Goal: Task Accomplishment & Management: Manage account settings

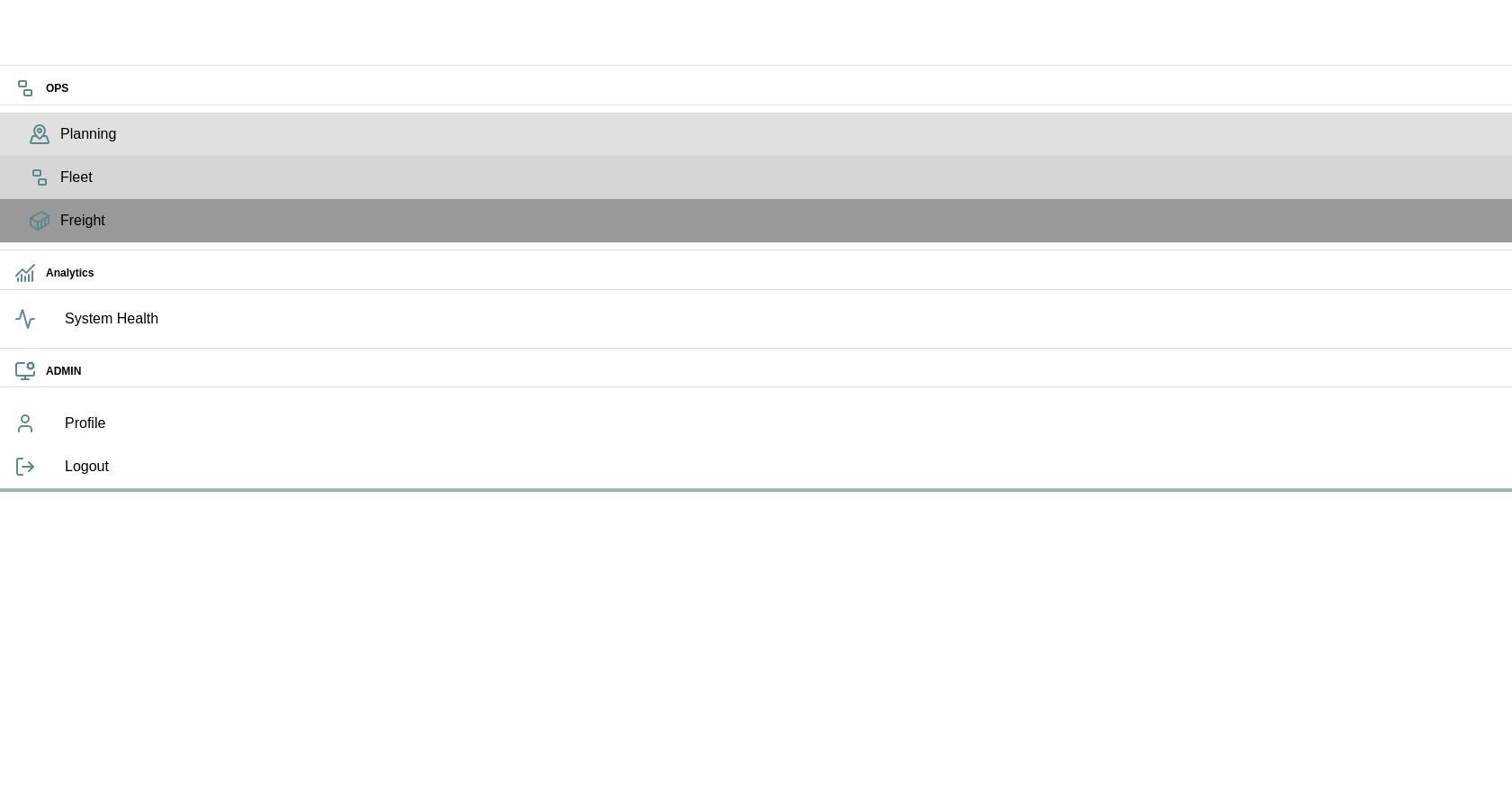
click at [44, 155] on div "Planning" at bounding box center [756, 133] width 1512 height 43
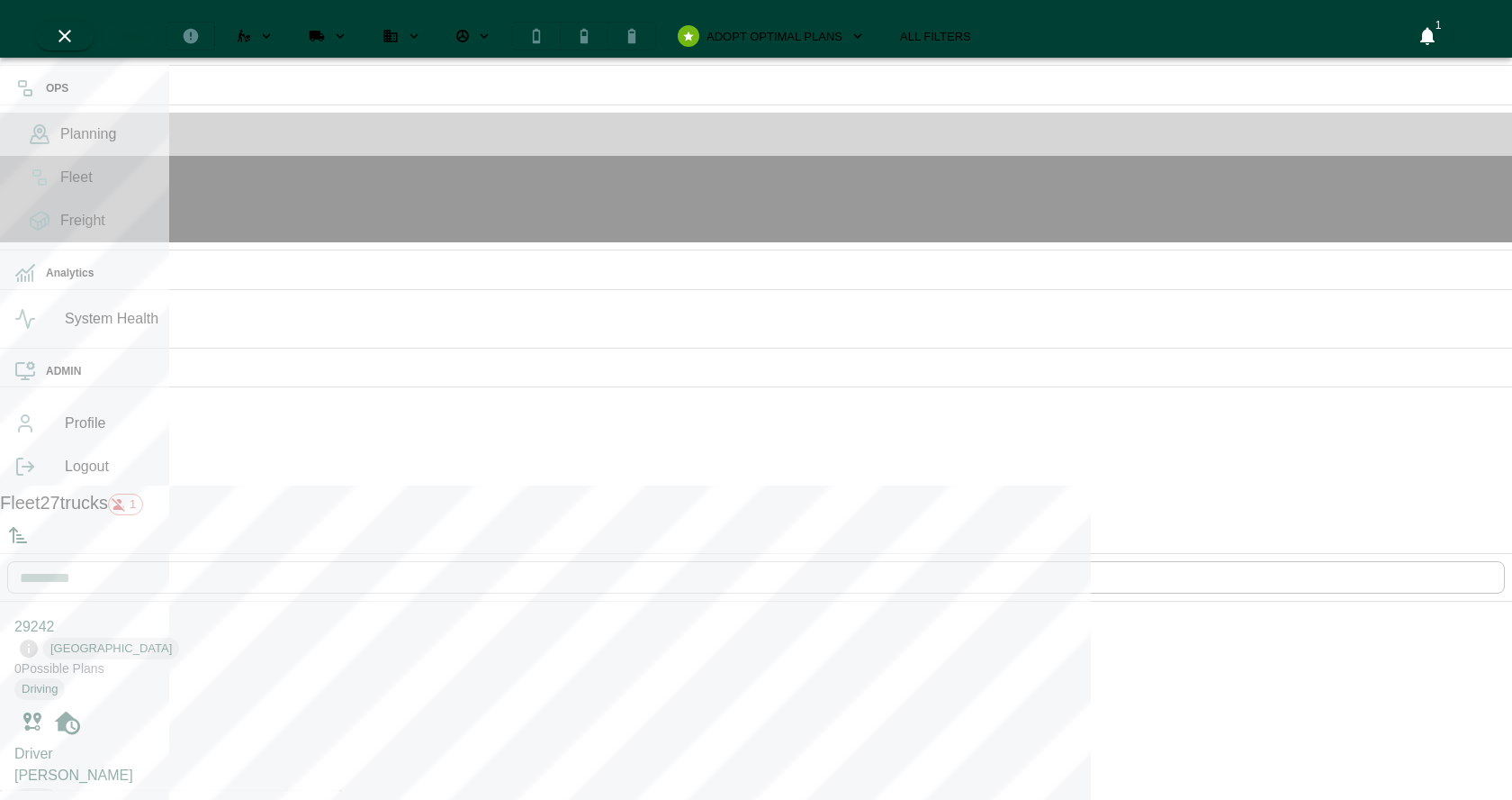
scroll to position [792, 335]
click at [36, 517] on button "Sorted by: PTA Ascending" at bounding box center [18, 535] width 36 height 36
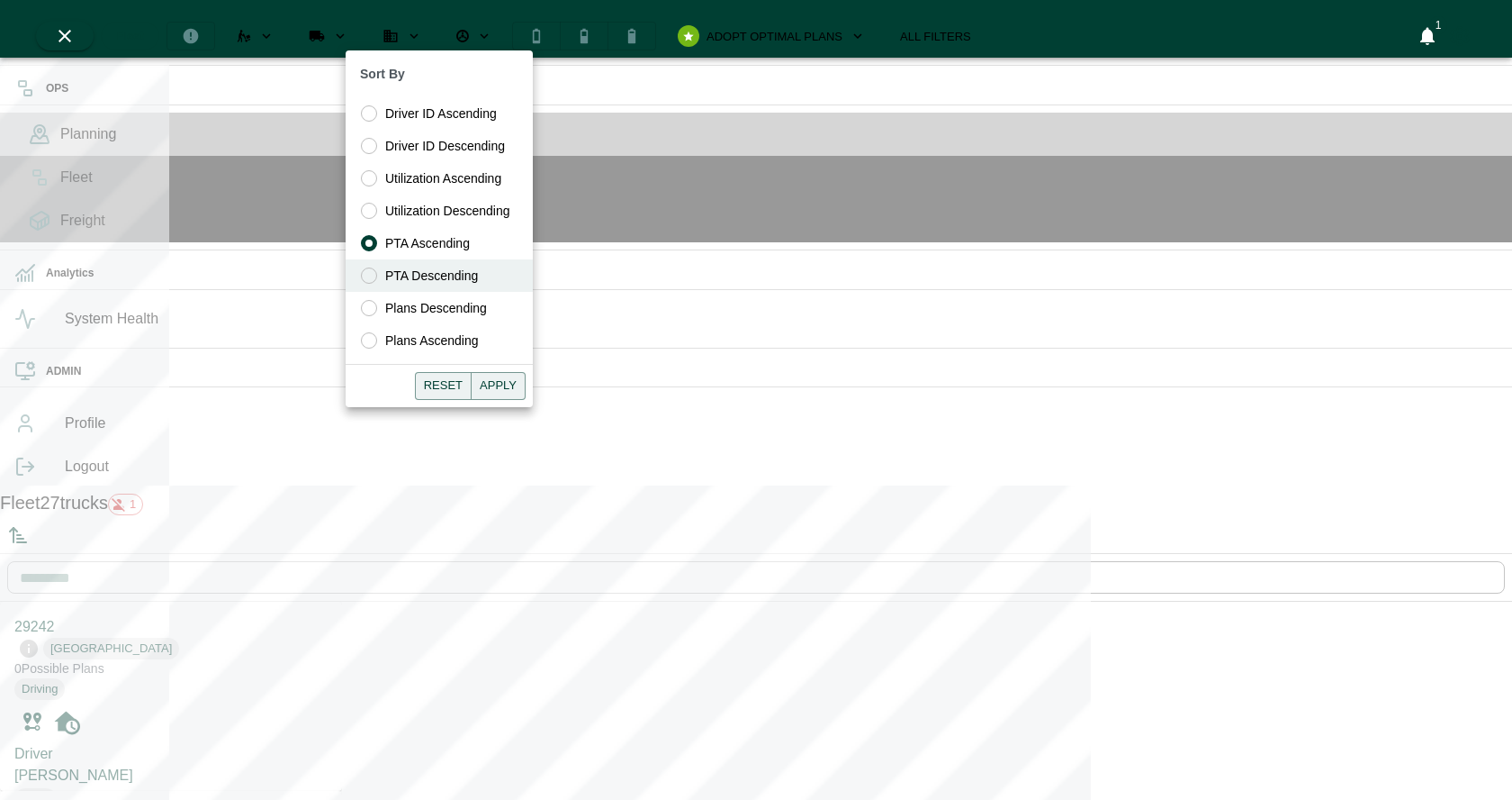
click at [438, 277] on span "PTA Descending" at bounding box center [431, 276] width 93 height 19
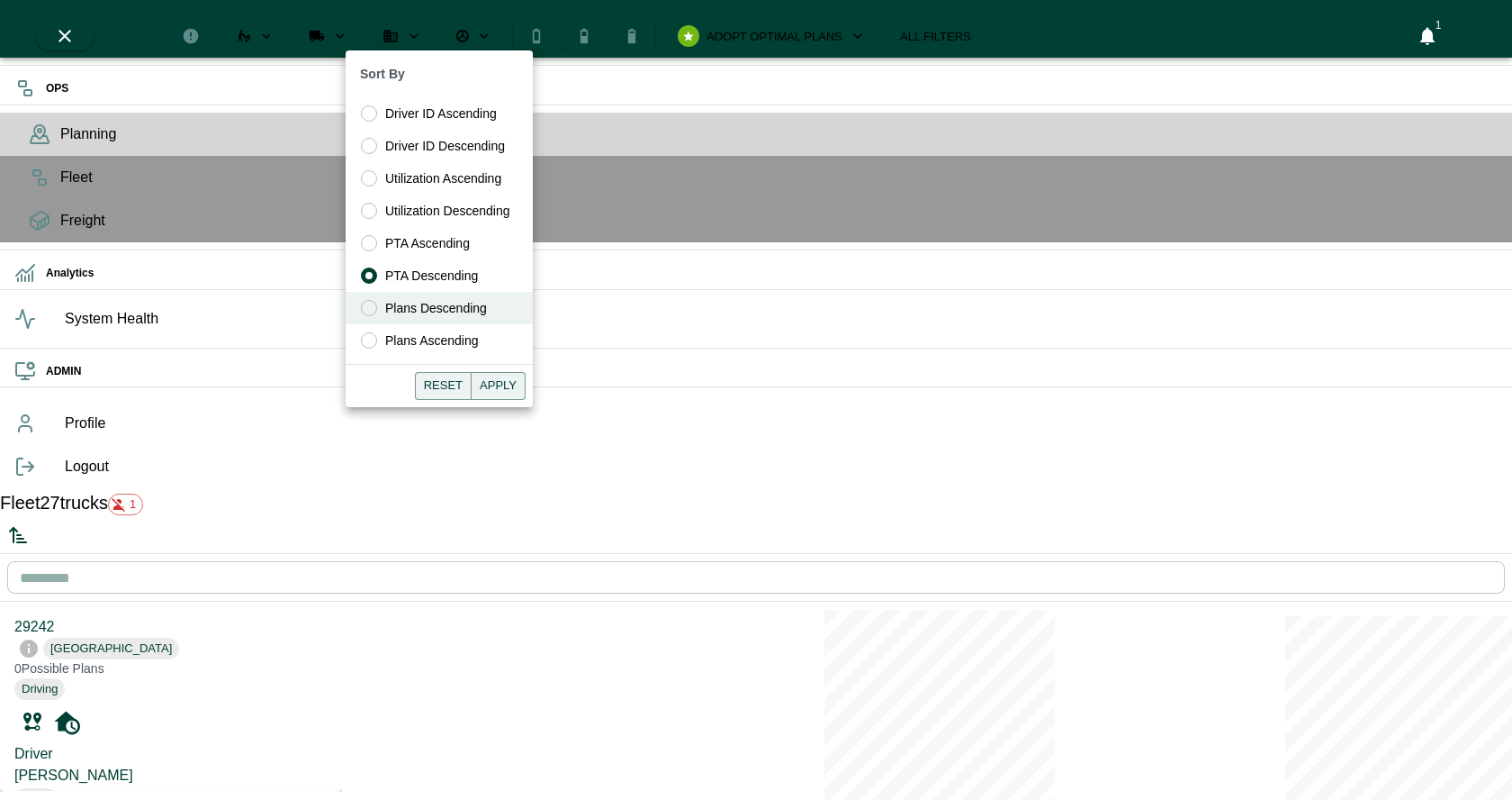
click at [465, 316] on span "Plans Descending" at bounding box center [436, 309] width 102 height 19
click at [510, 381] on button "Apply" at bounding box center [498, 386] width 55 height 28
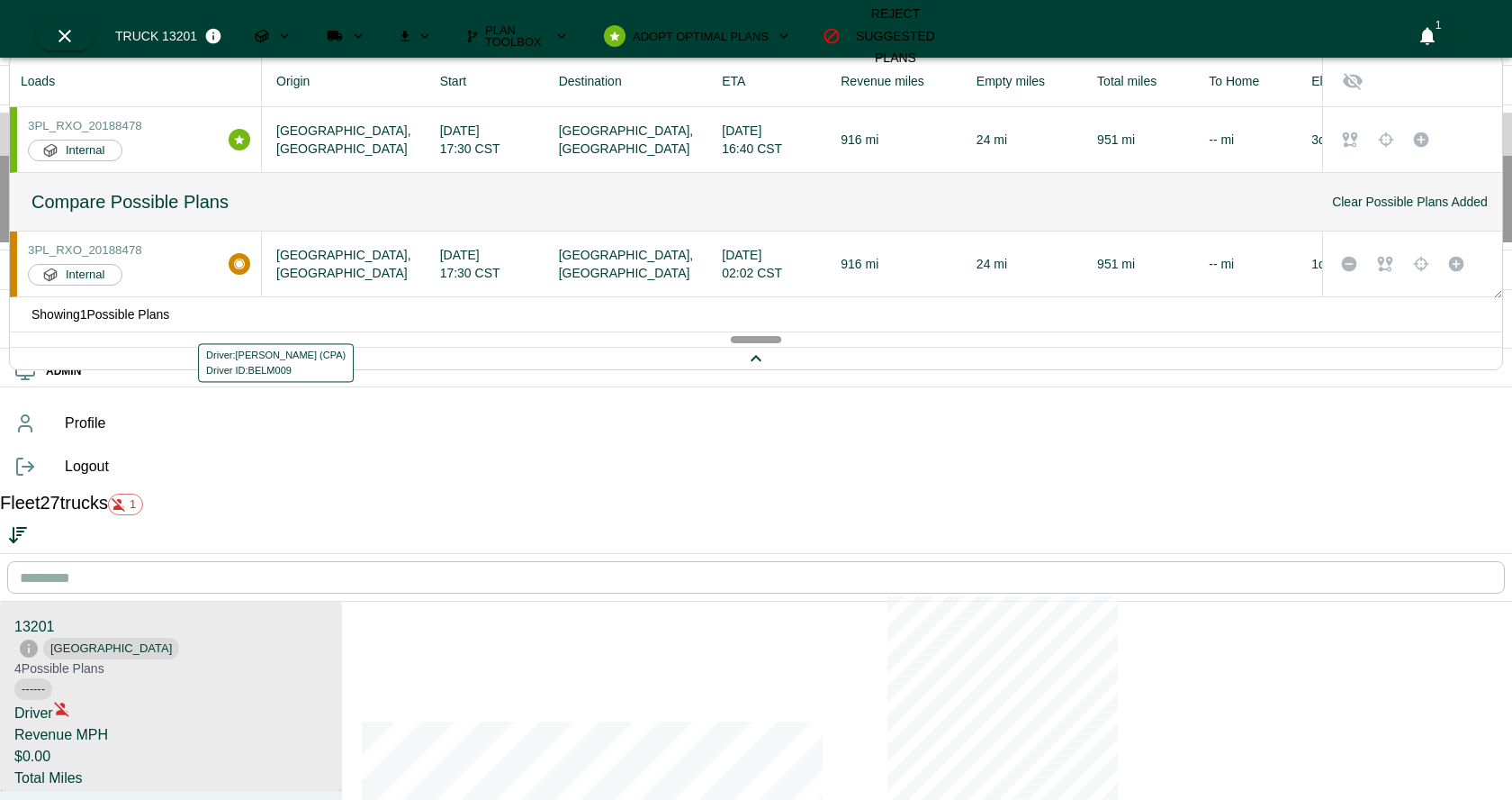
click at [219, 363] on div "Driver ID: BELM009" at bounding box center [276, 370] width 140 height 15
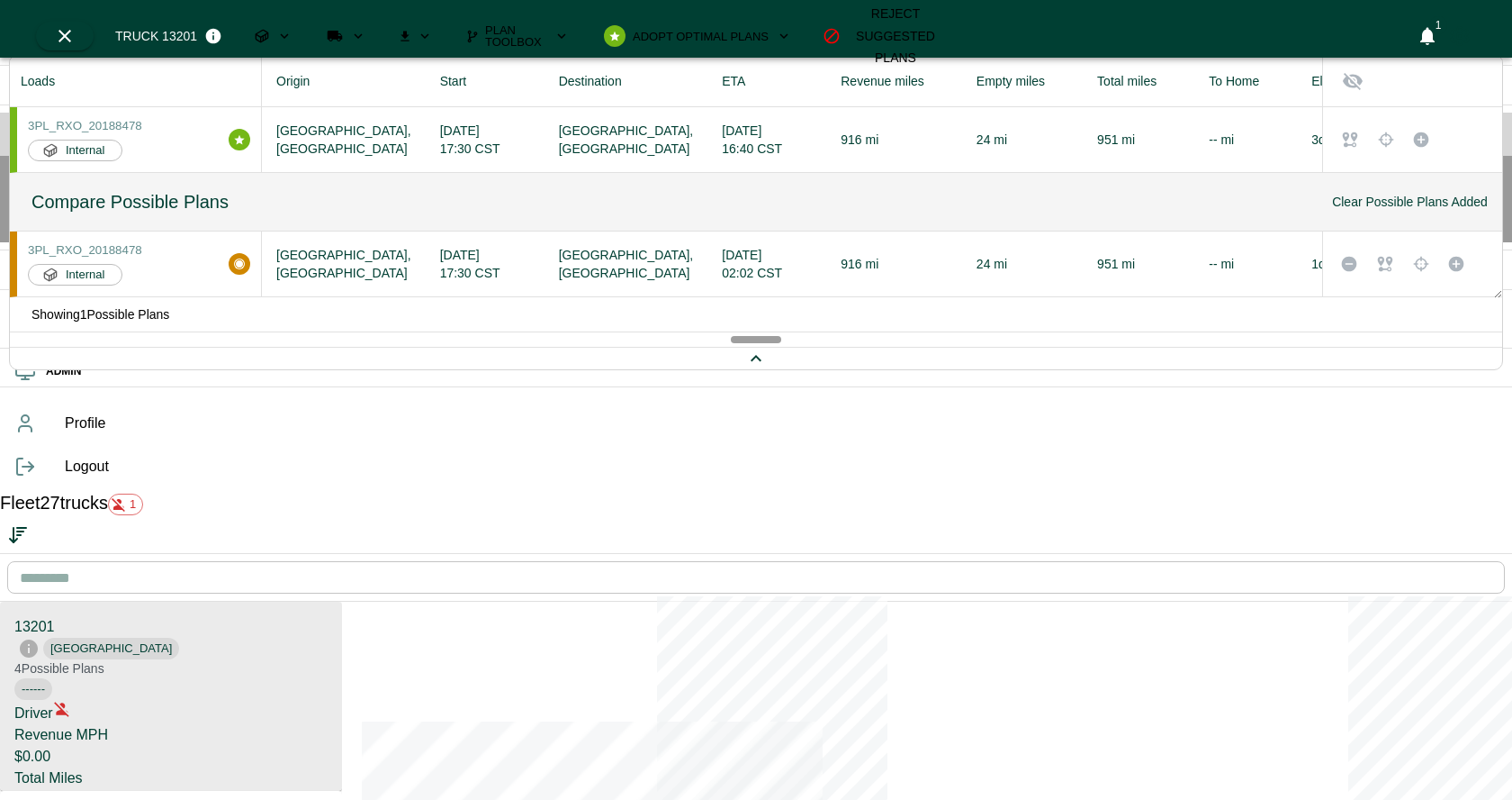
click at [379, 40] on button "Run Plan Loads" at bounding box center [345, 36] width 66 height 29
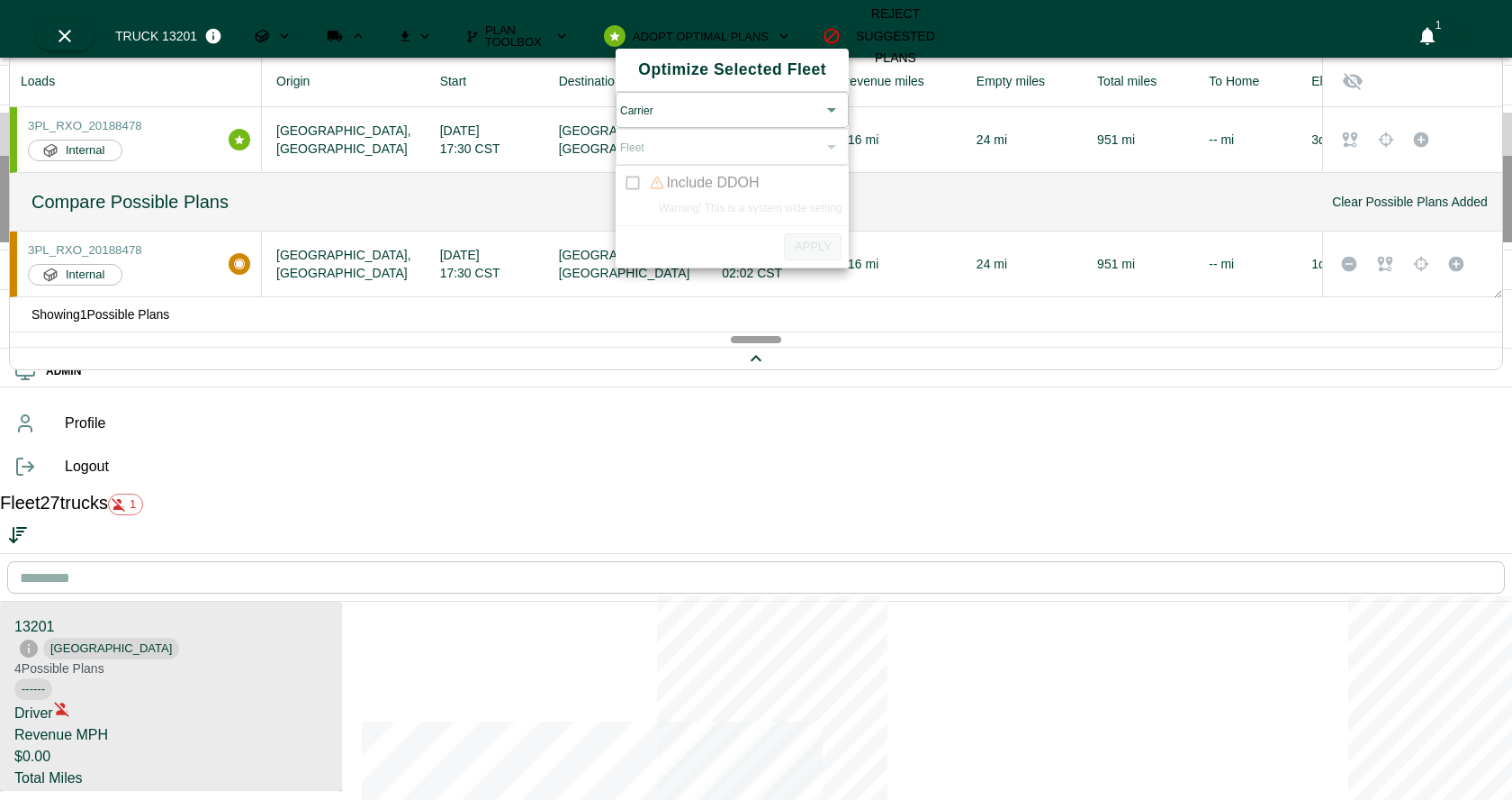
click at [678, 110] on body "OPS Planning Fleet Freight Analytics System Health ADMIN Profile Logout Fleet 2…" at bounding box center [756, 700] width 1512 height 1401
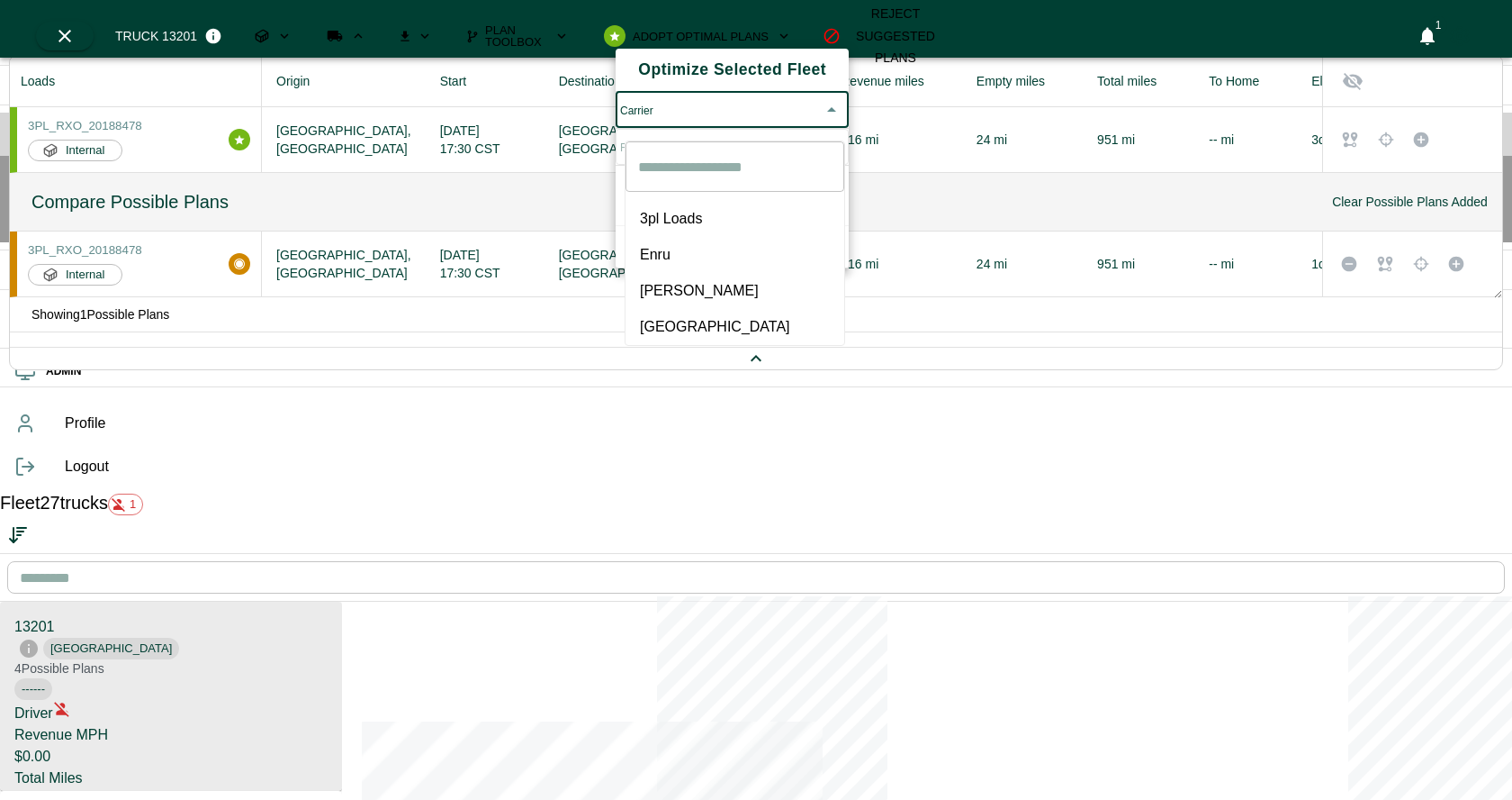
click at [678, 110] on div at bounding box center [756, 400] width 1512 height 800
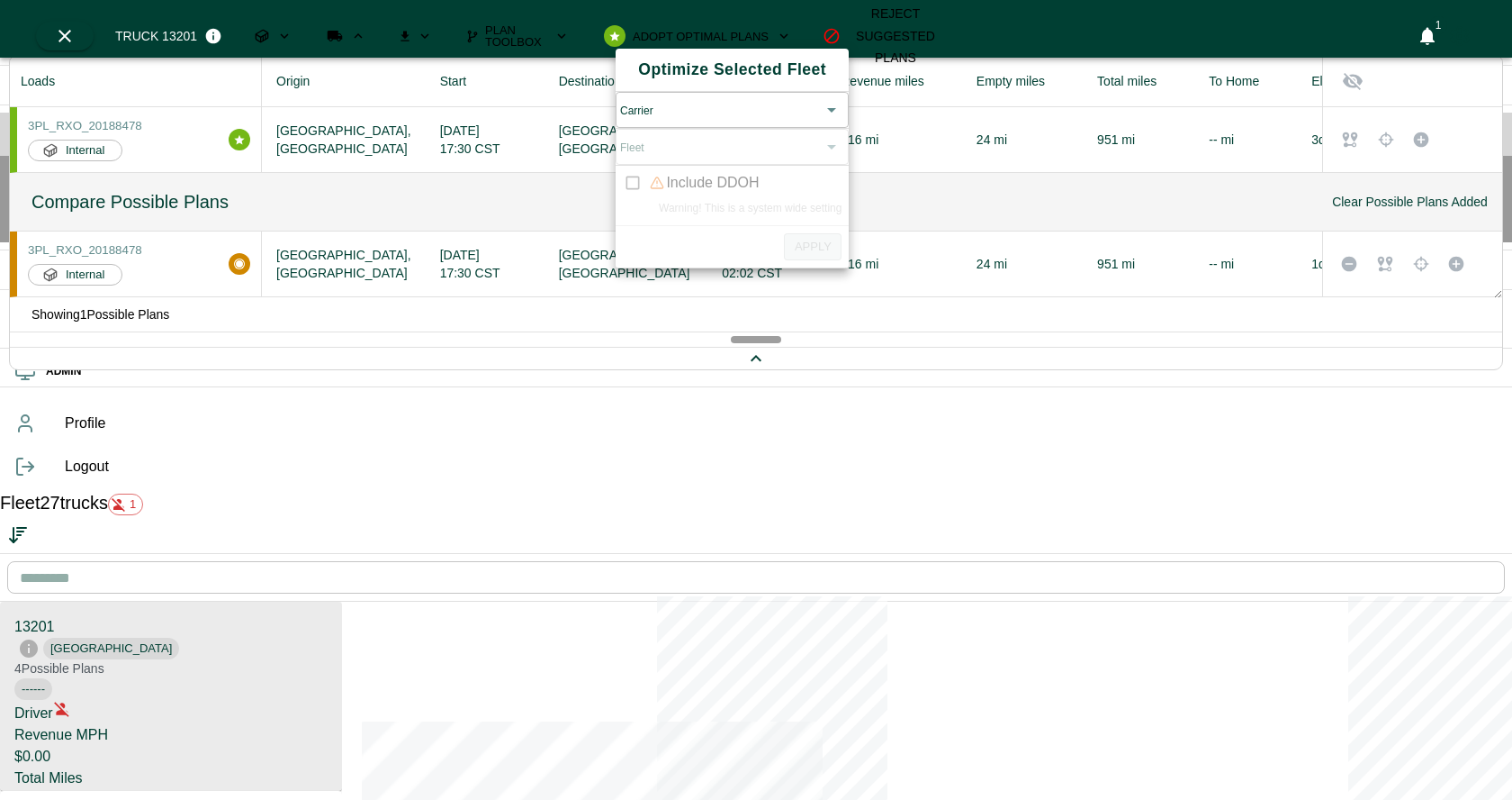
click at [328, 475] on div at bounding box center [756, 400] width 1512 height 800
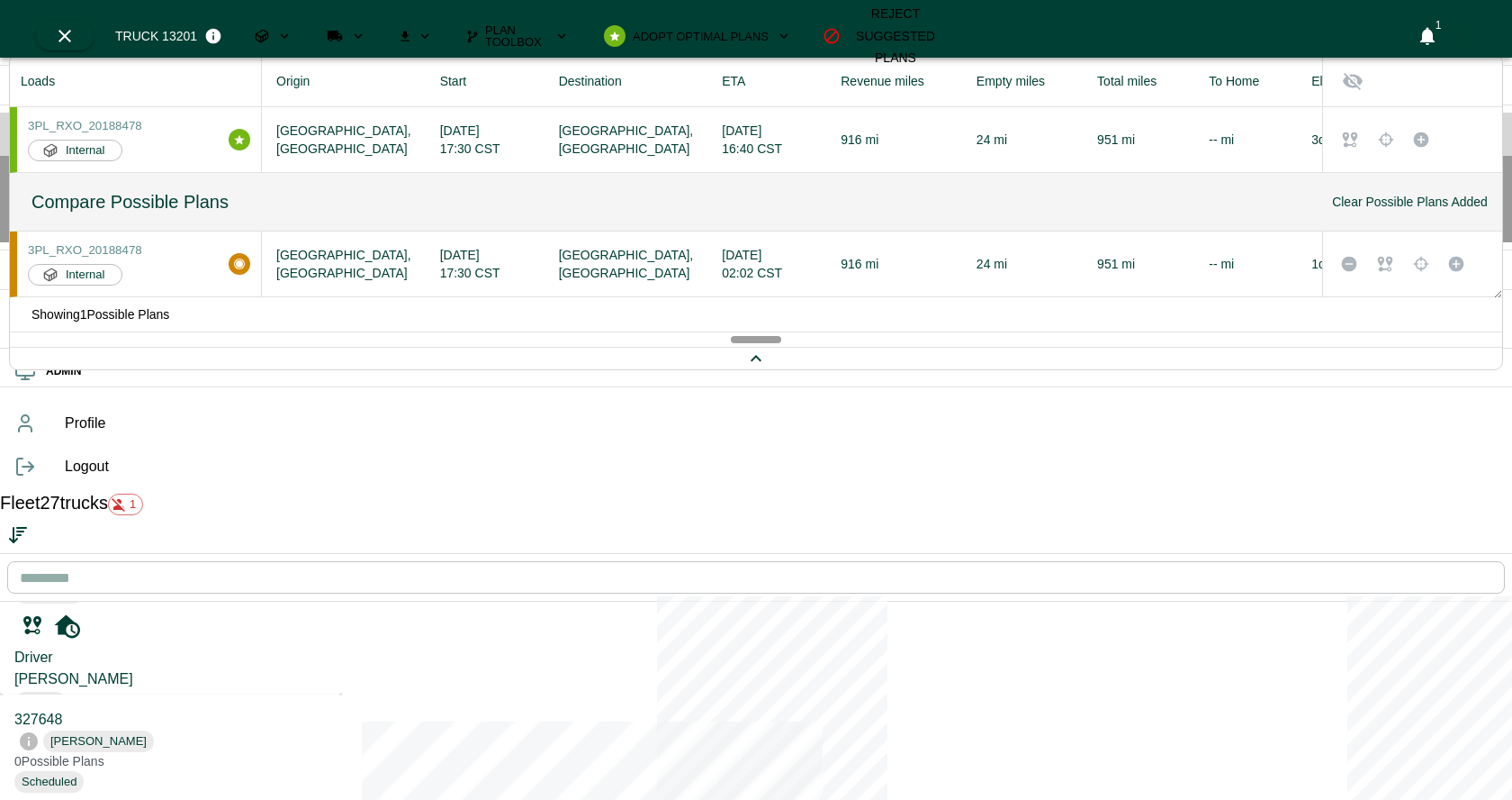
scroll to position [1454, 0]
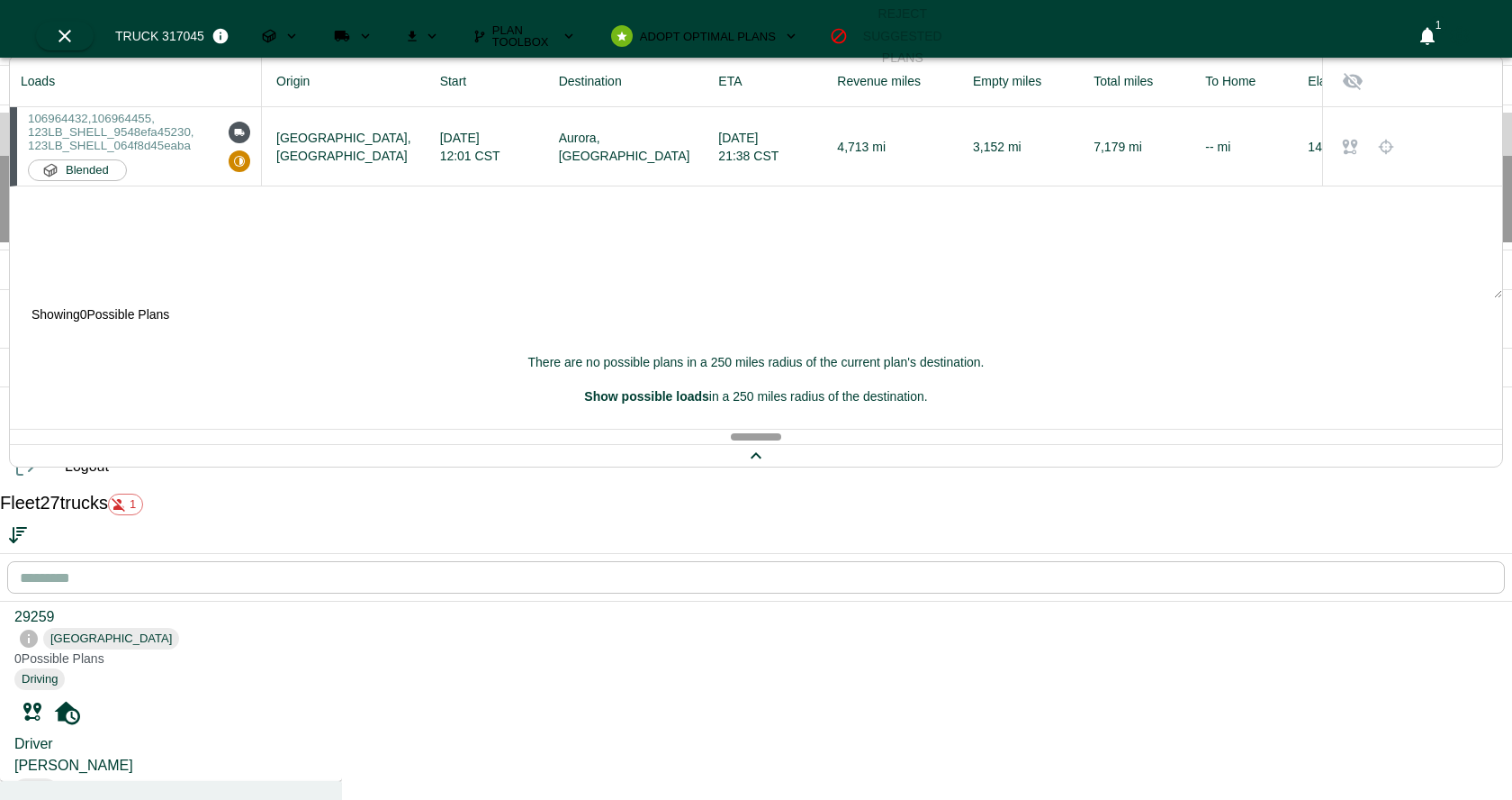
scroll to position [1920, 0]
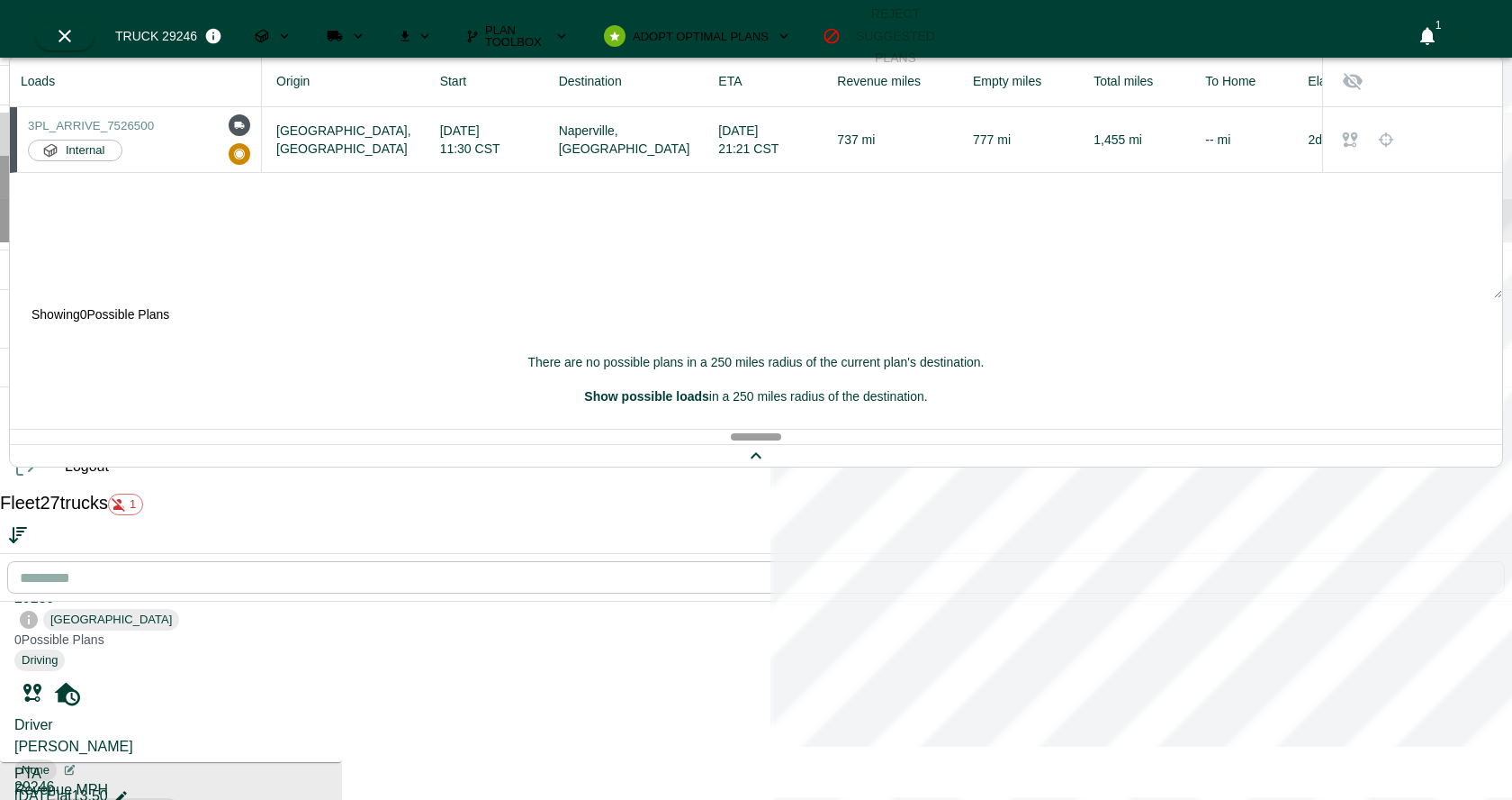
click at [44, 200] on div "Fleet" at bounding box center [756, 176] width 1512 height 43
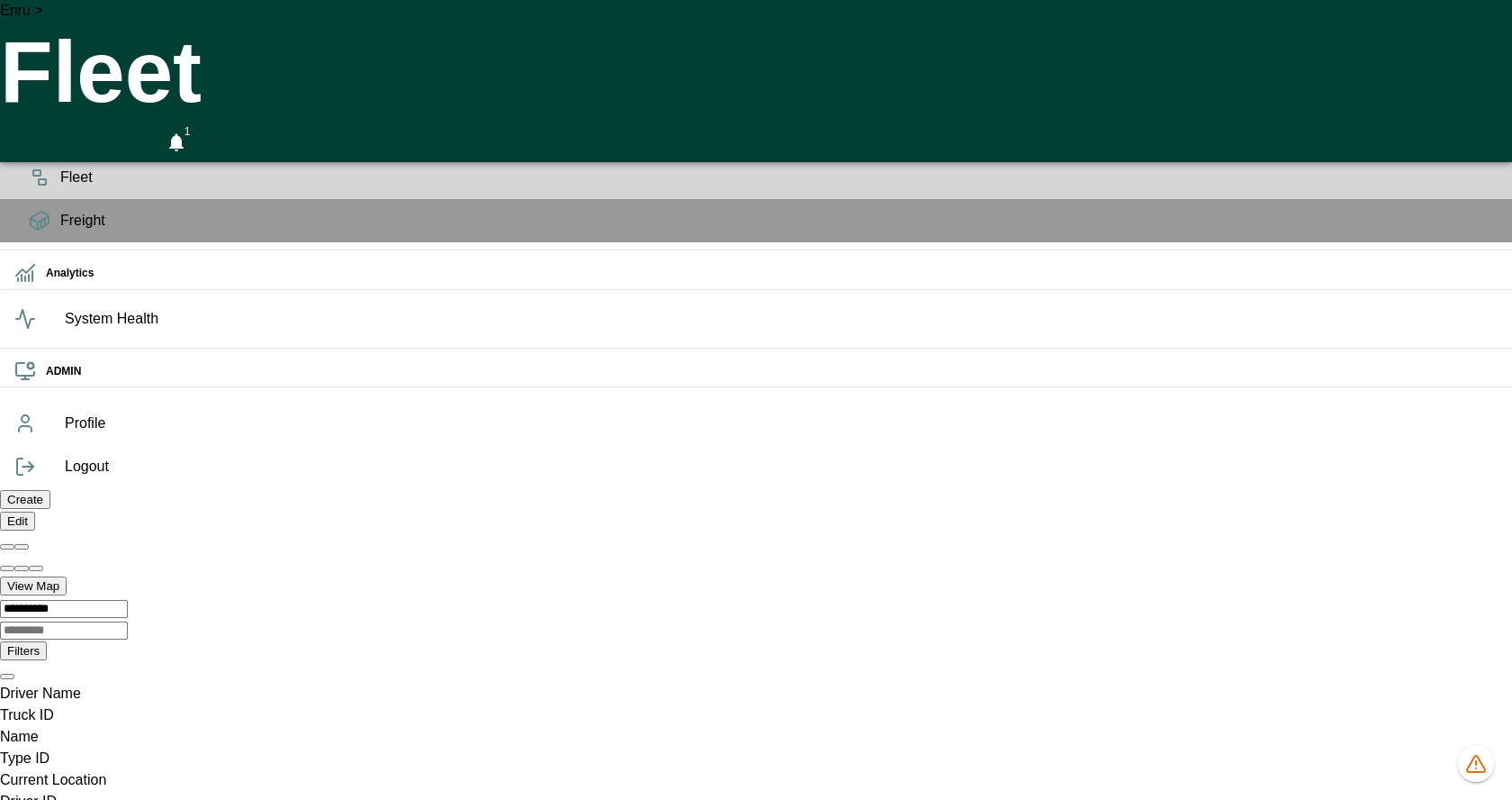
click at [34, 145] on icon at bounding box center [39, 134] width 22 height 22
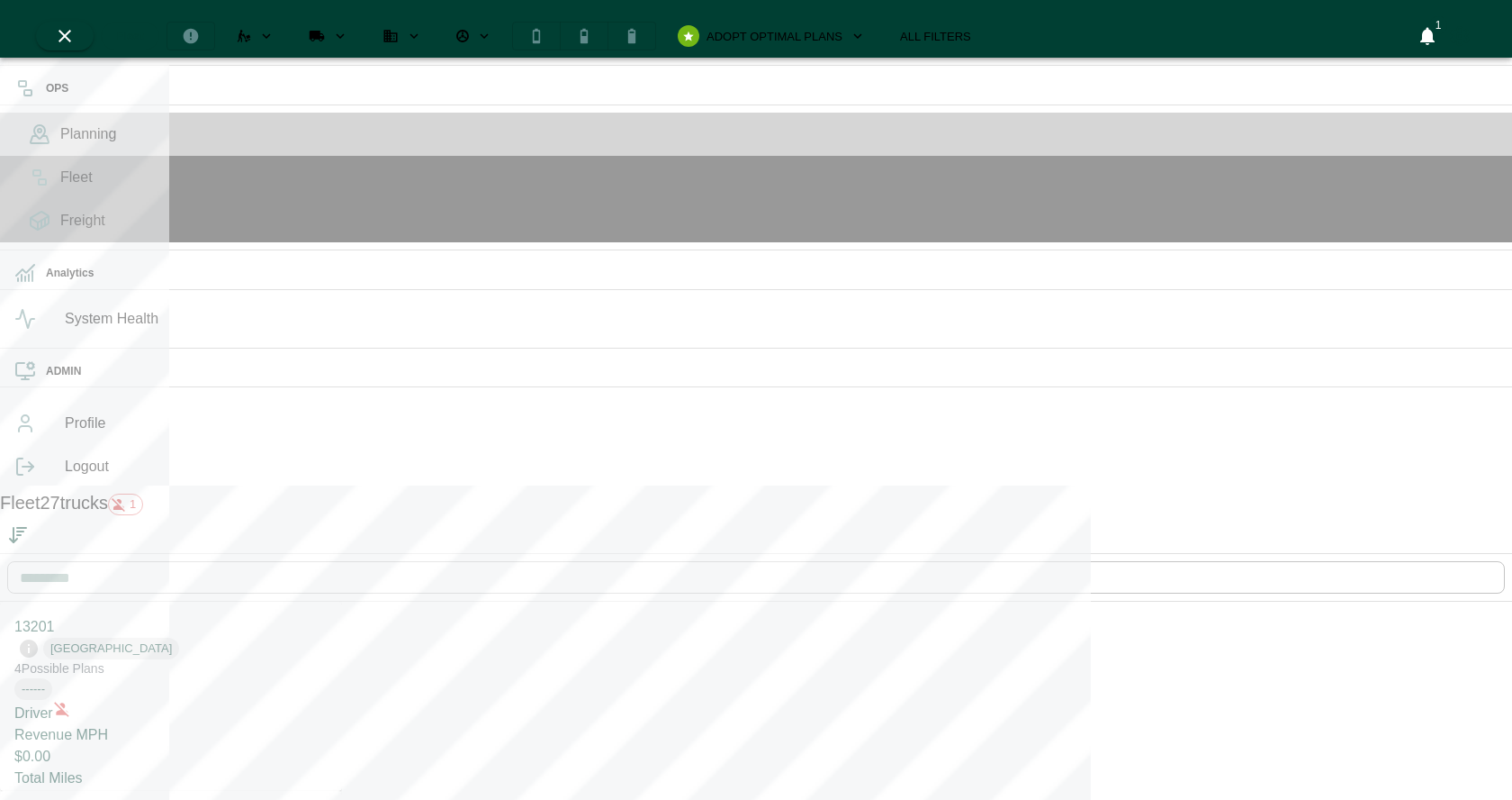
scroll to position [792, 335]
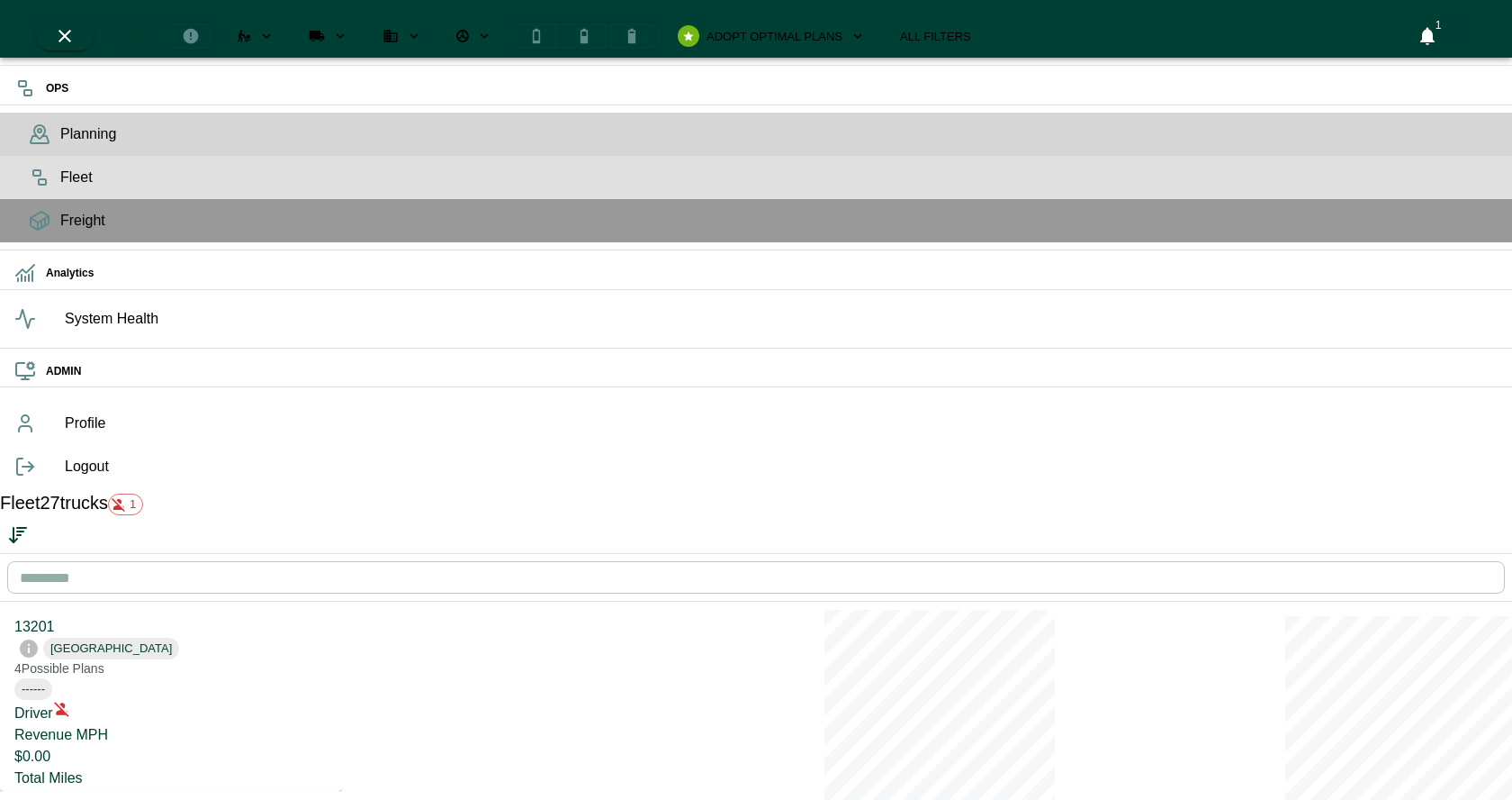
click at [60, 188] on span "Fleet" at bounding box center [779, 177] width 1438 height 22
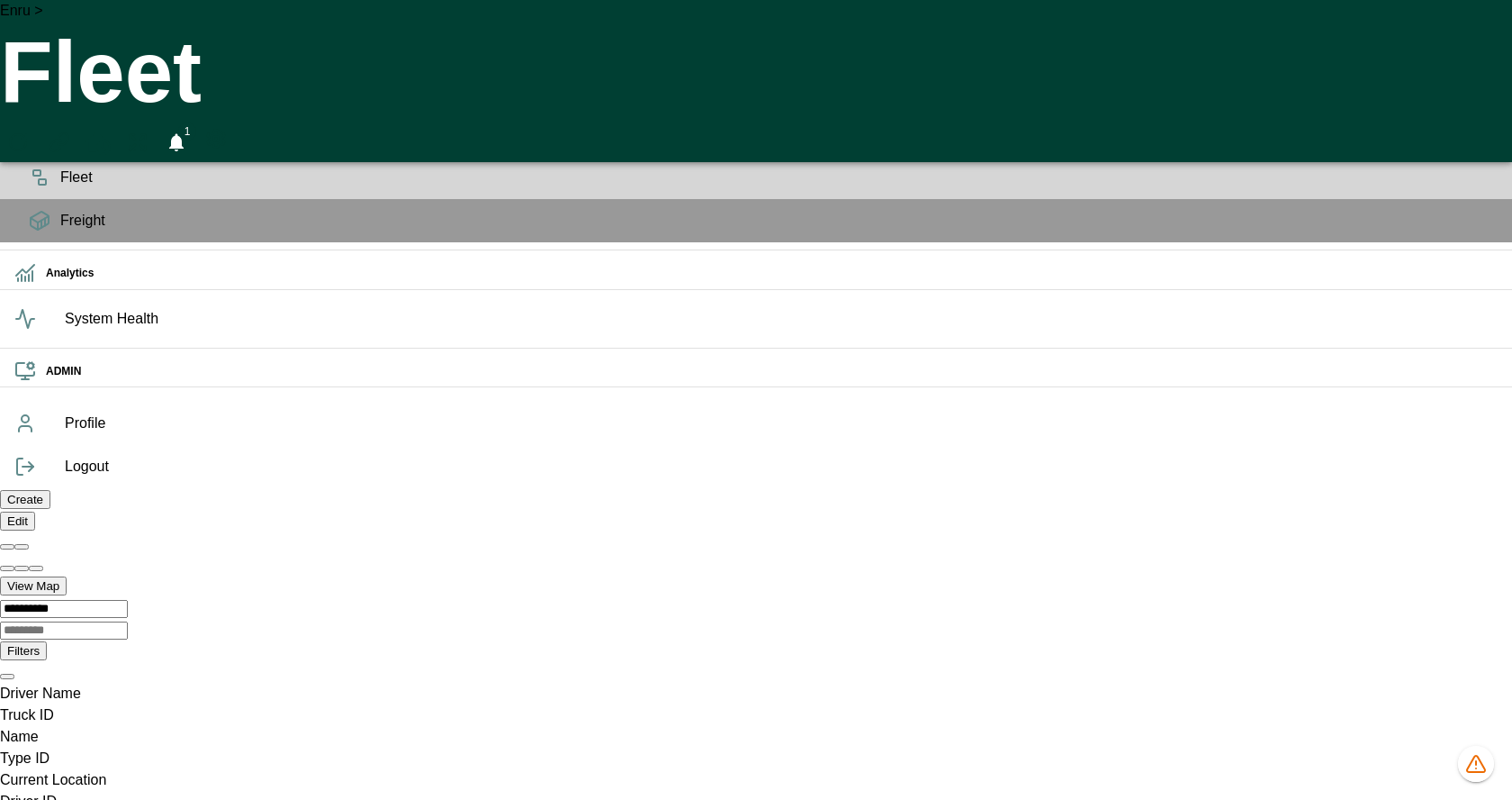
click at [60, 145] on span "Planning" at bounding box center [779, 134] width 1438 height 22
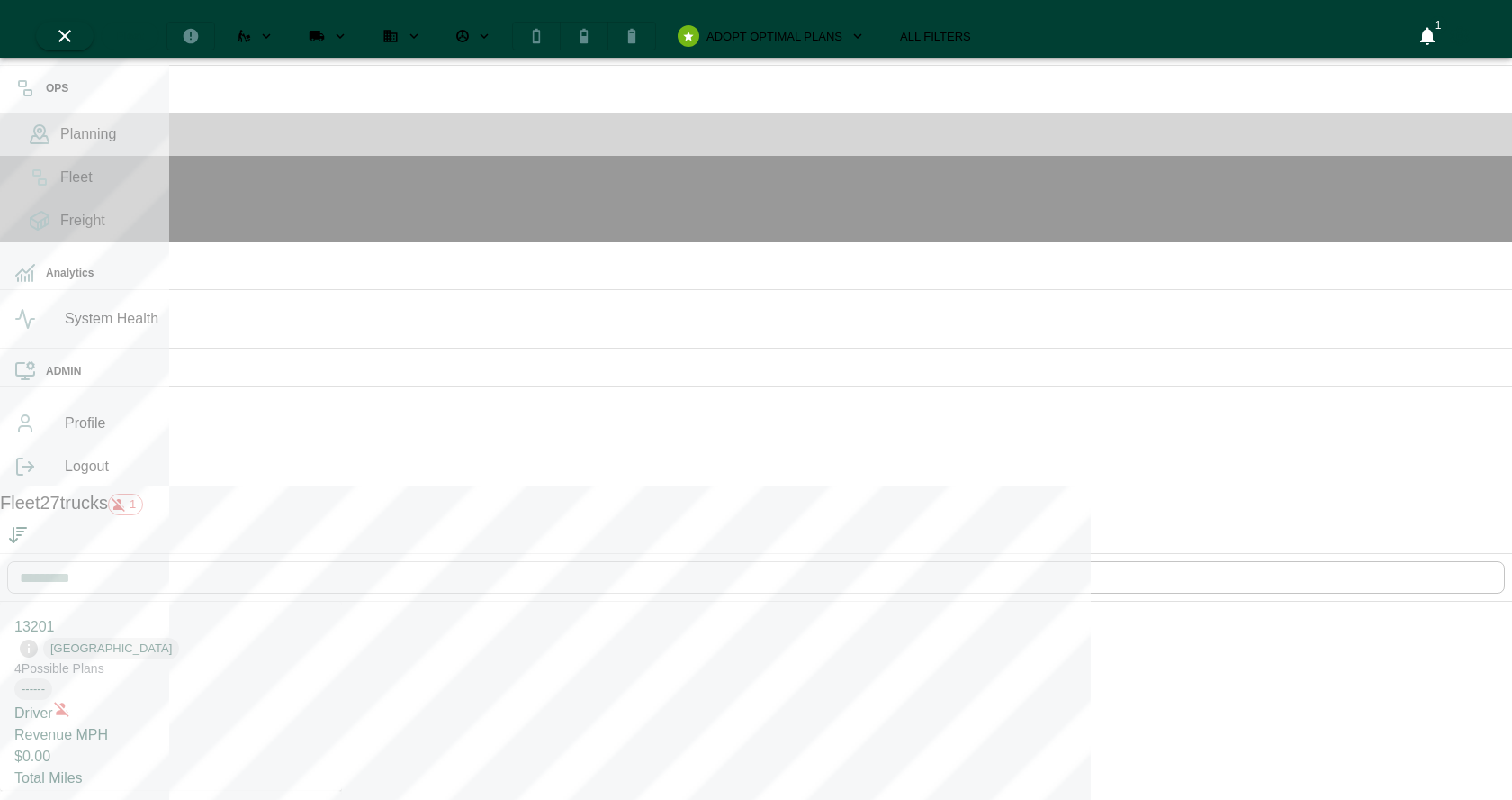
scroll to position [792, 335]
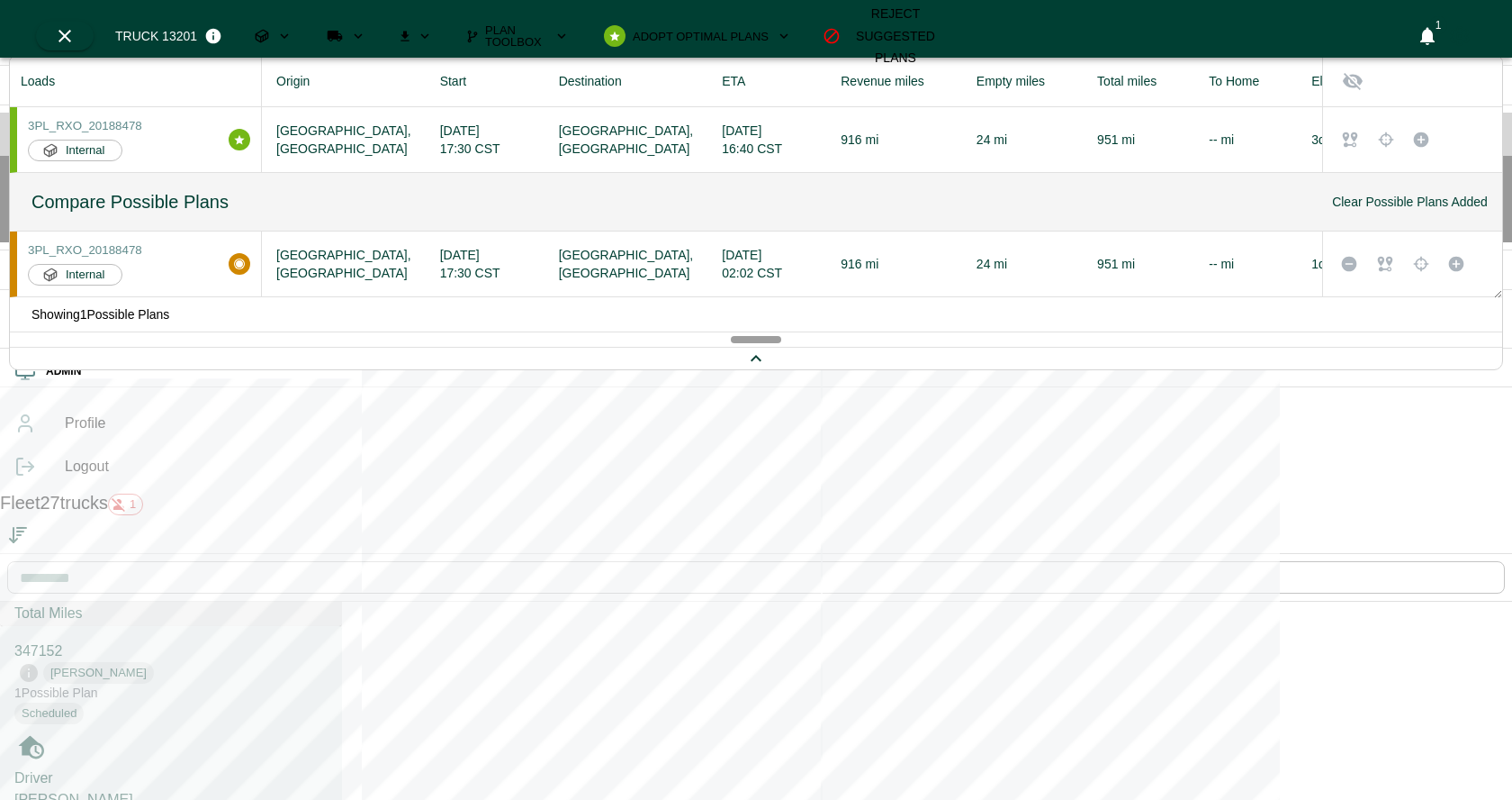
scroll to position [181, 0]
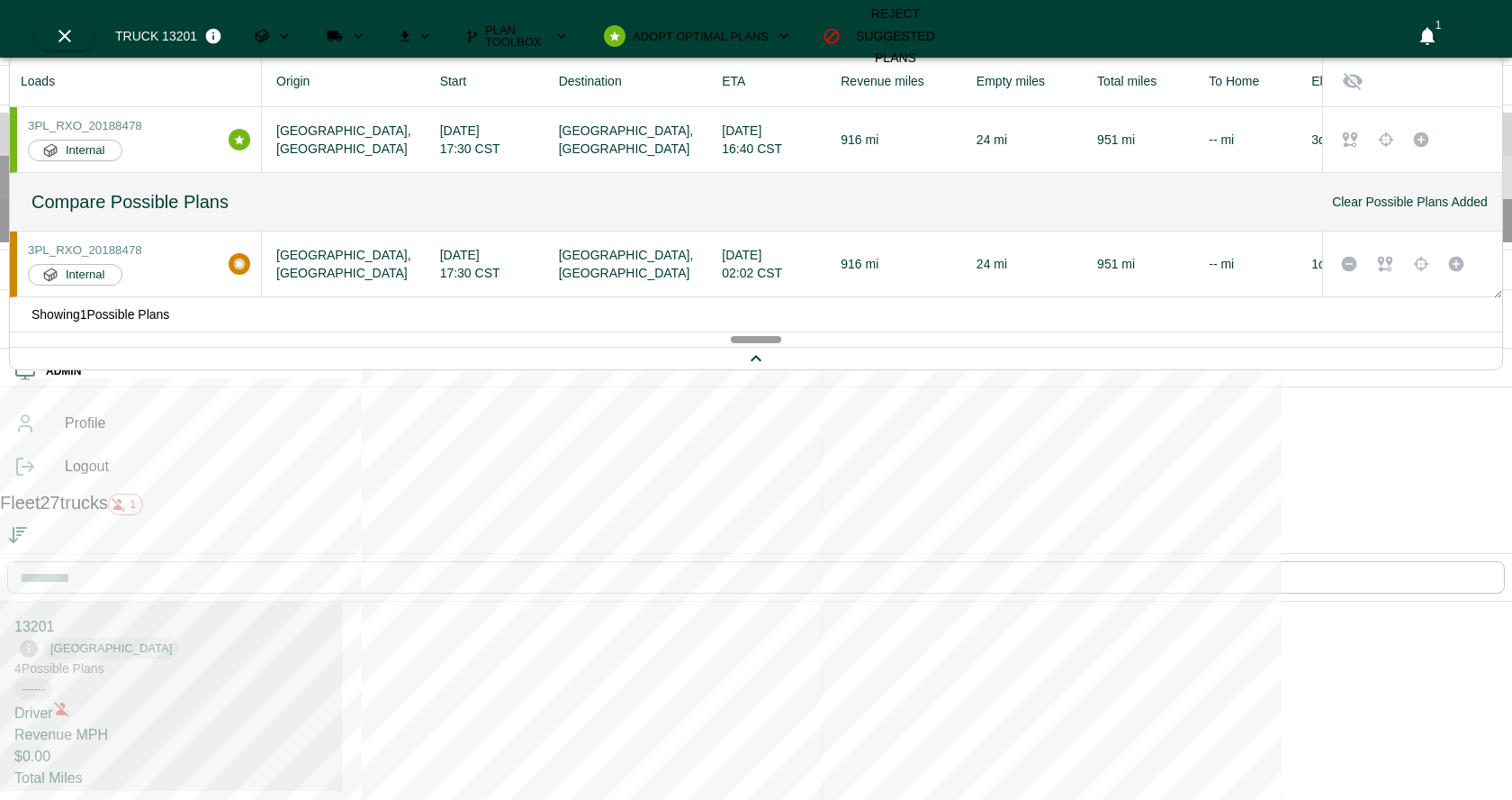
click at [29, 188] on icon at bounding box center [39, 177] width 22 height 22
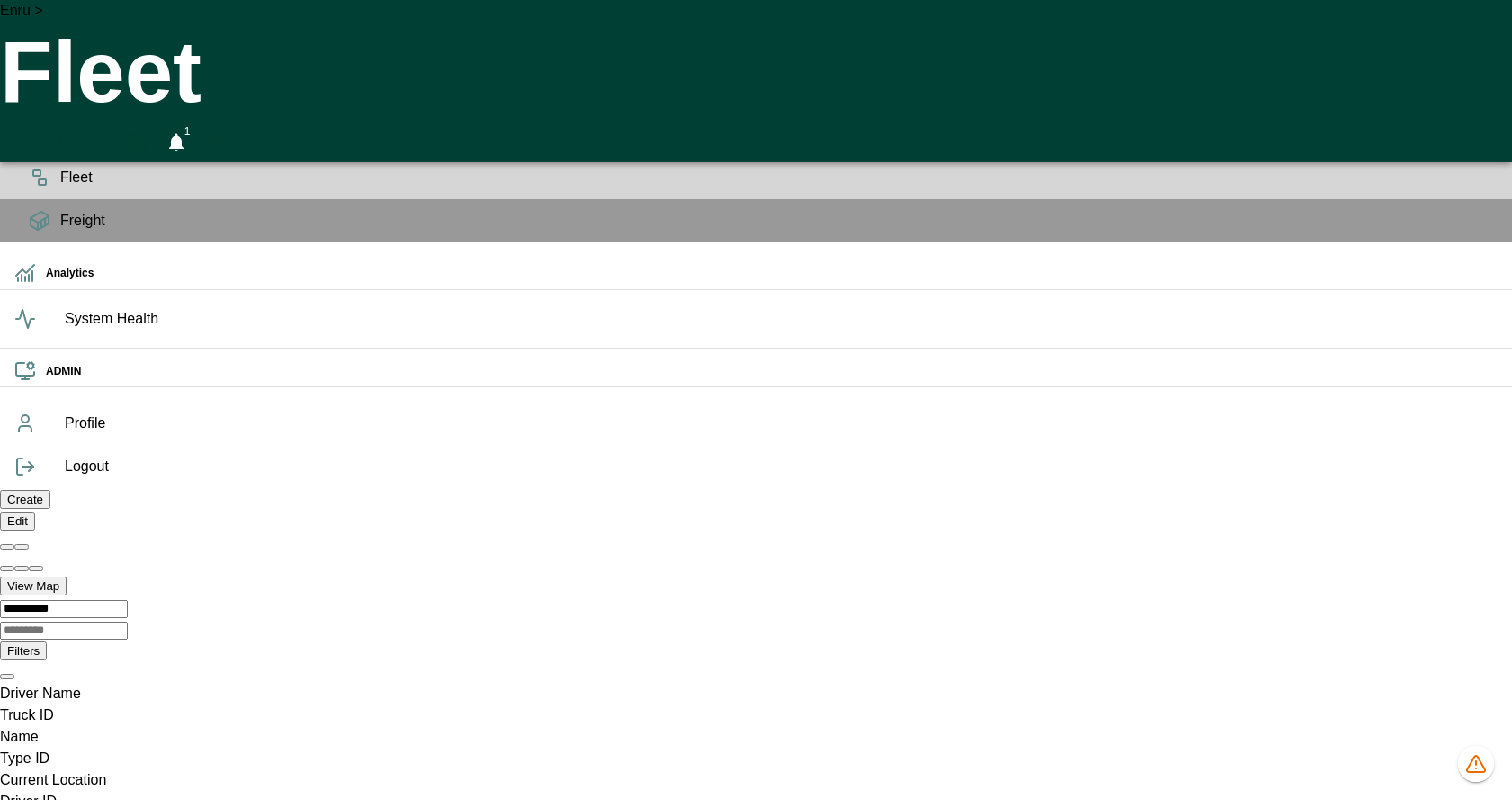
click at [60, 145] on span "Planning" at bounding box center [779, 134] width 1438 height 22
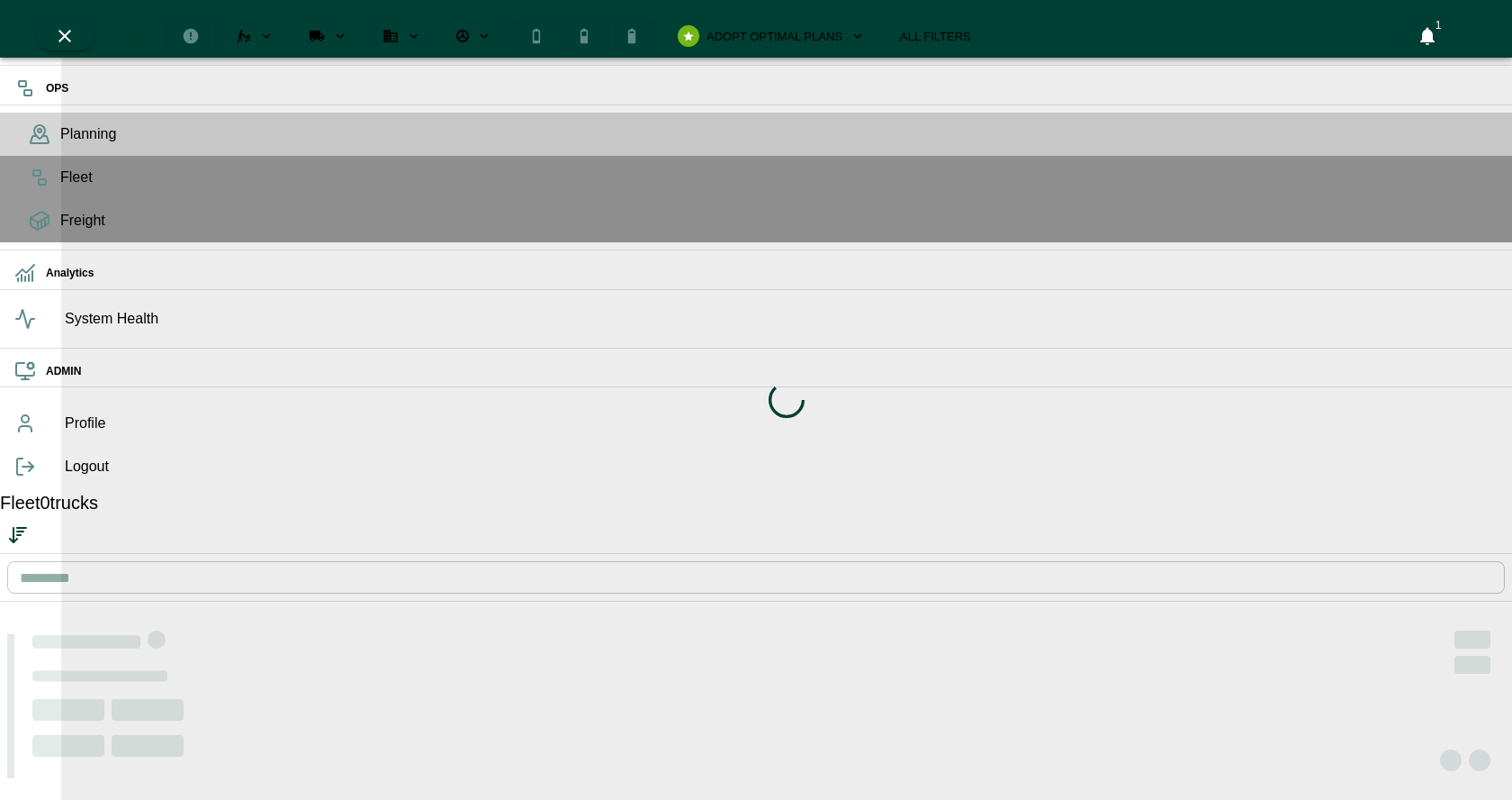
click at [643, 31] on div "Loading indicator" at bounding box center [787, 400] width 1452 height 800
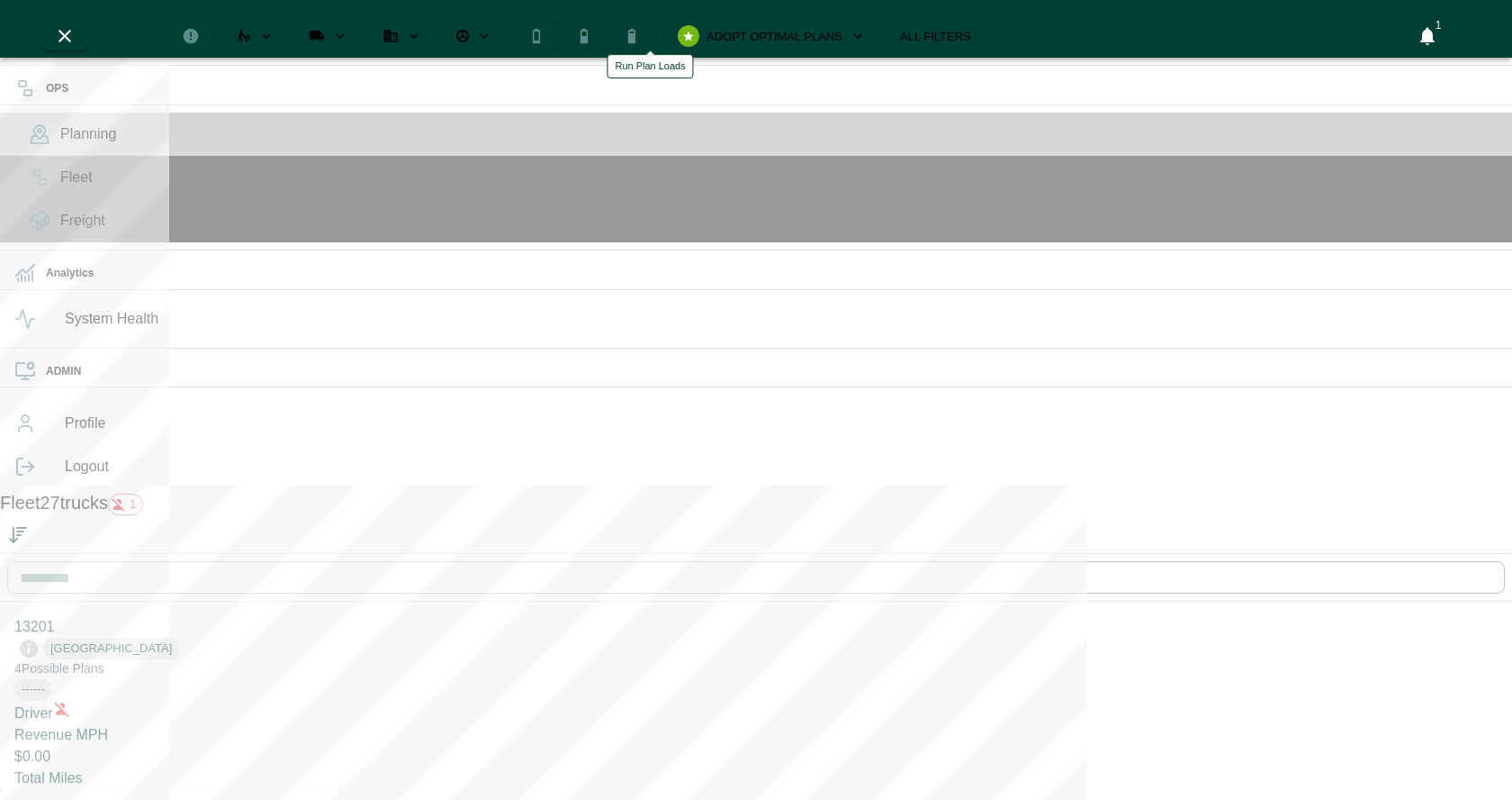
scroll to position [792, 335]
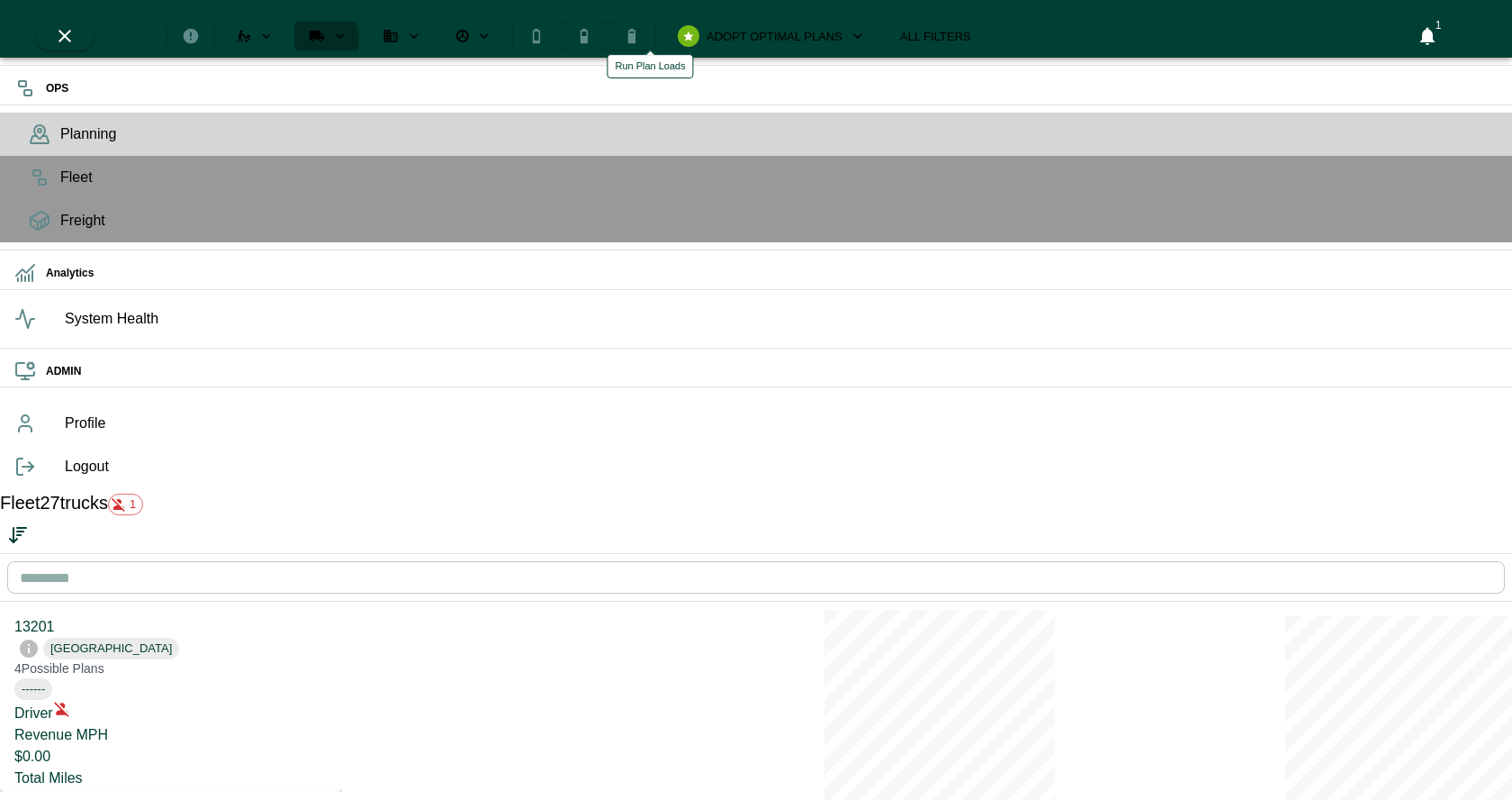
click at [325, 31] on icon "Run Plan Loads" at bounding box center [316, 35] width 16 height 16
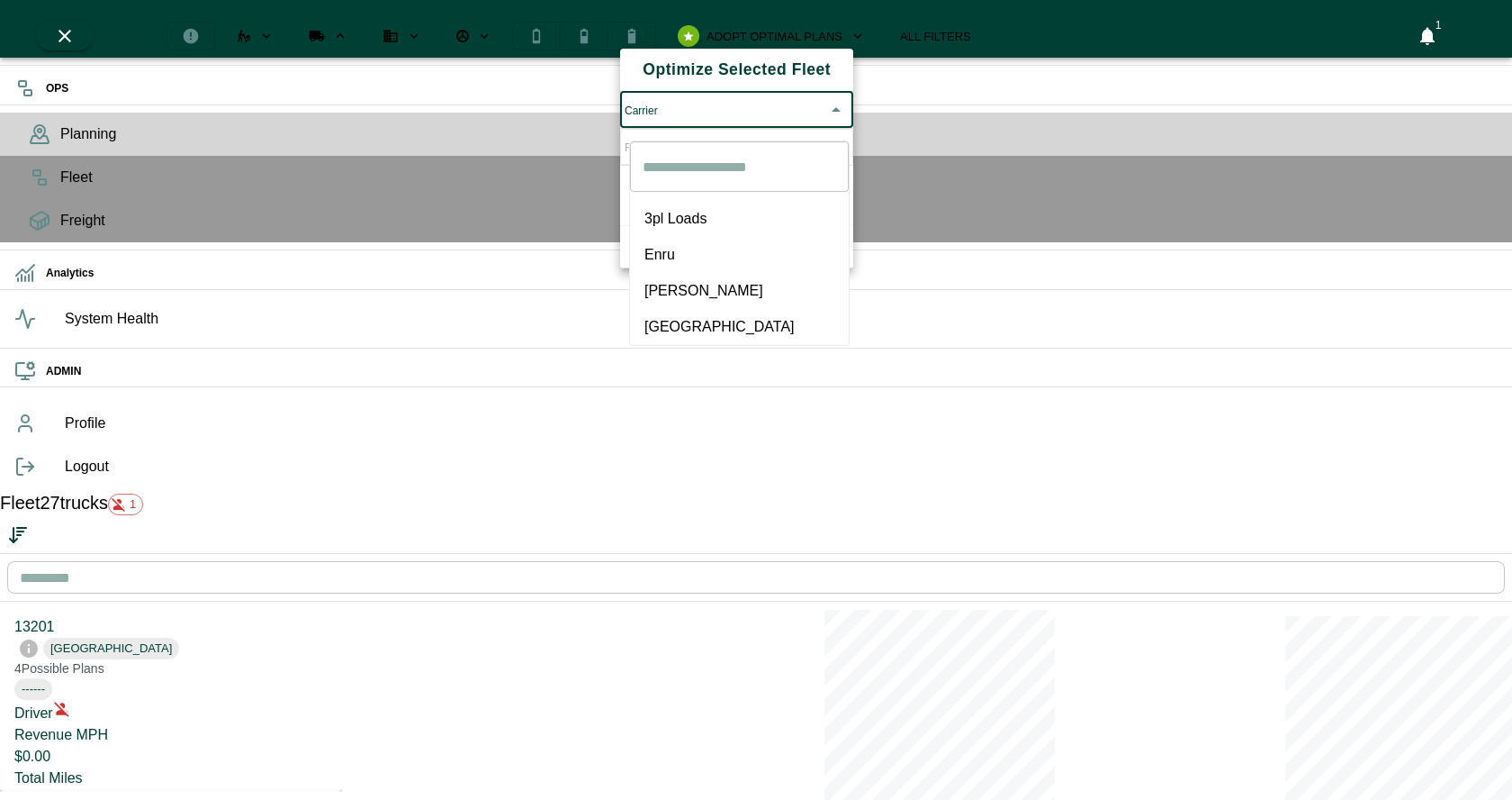
click at [714, 129] on body "OPS Planning Fleet Freight Analytics System Health ADMIN Profile Logout Fleet 2…" at bounding box center [756, 700] width 1512 height 1401
click at [692, 317] on span "[GEOGRAPHIC_DATA]" at bounding box center [739, 327] width 190 height 22
type input "*****"
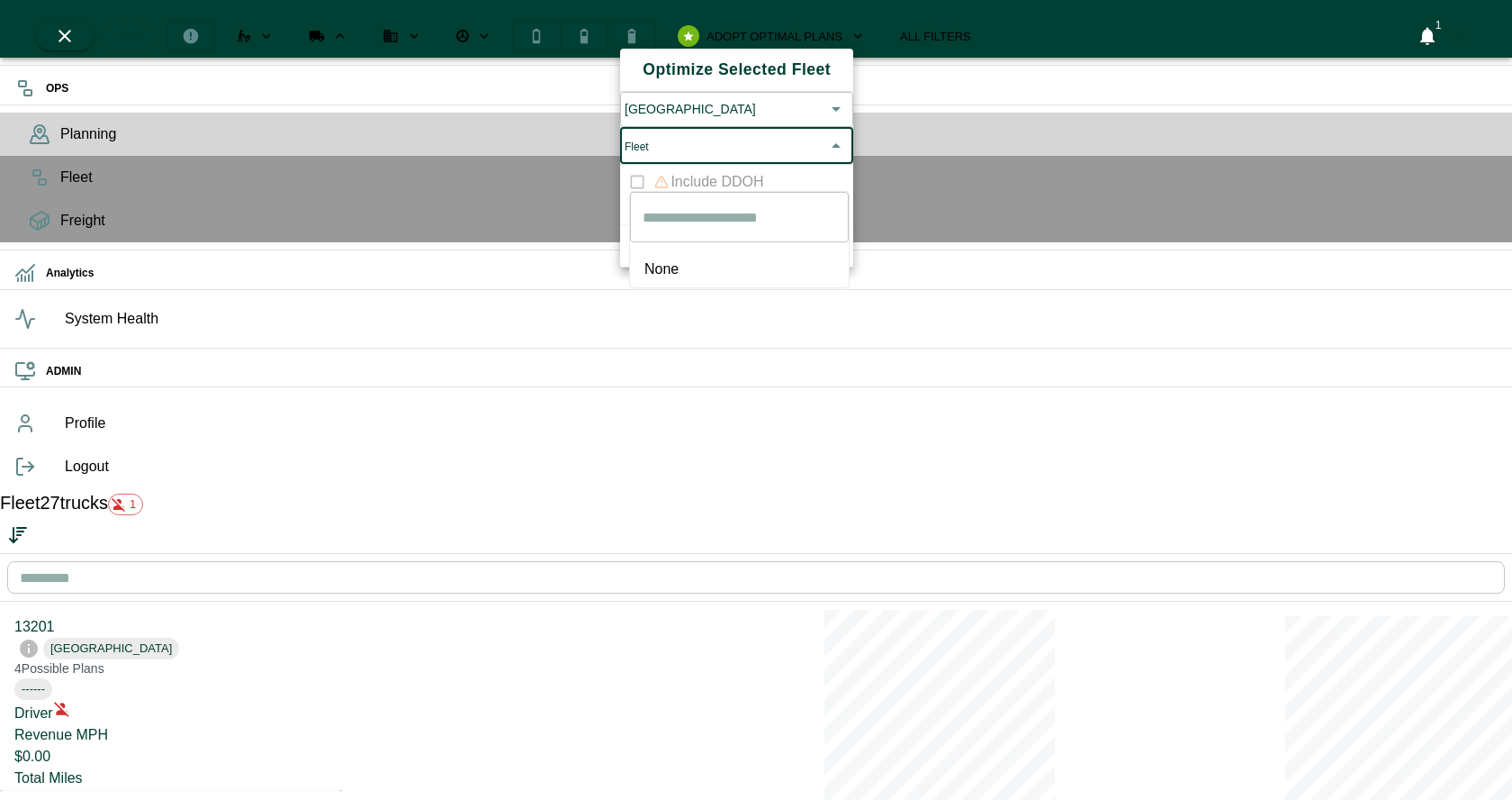
click at [732, 177] on body "OPS Planning Fleet Freight Analytics System Health ADMIN Profile Logout Fleet 2…" at bounding box center [756, 700] width 1512 height 1401
click at [707, 256] on li "None" at bounding box center [739, 270] width 219 height 36
type input "****"
click at [826, 259] on button "Apply" at bounding box center [818, 245] width 58 height 28
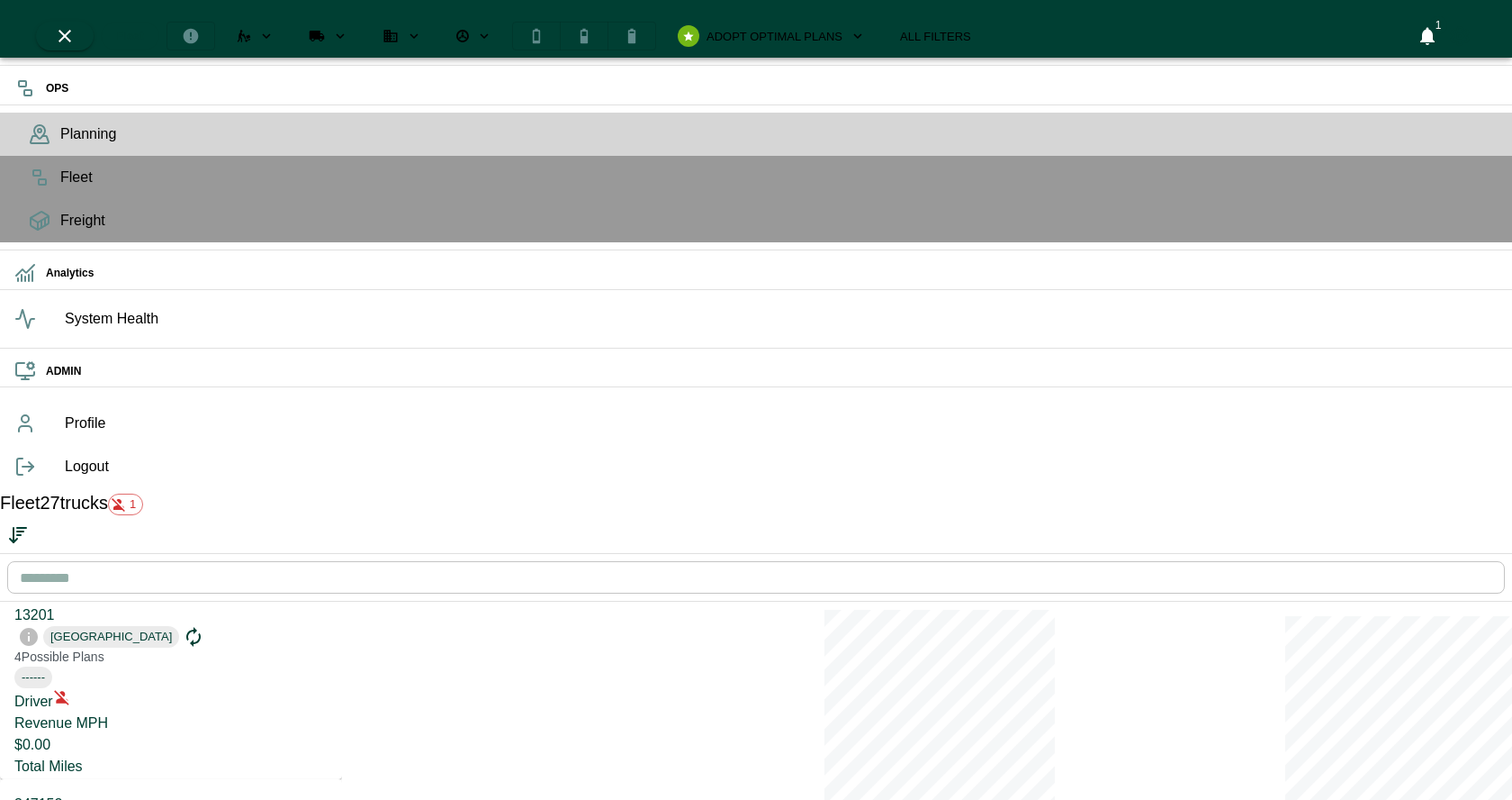
scroll to position [0, 0]
click at [208, 553] on input "text" at bounding box center [756, 577] width 1498 height 51
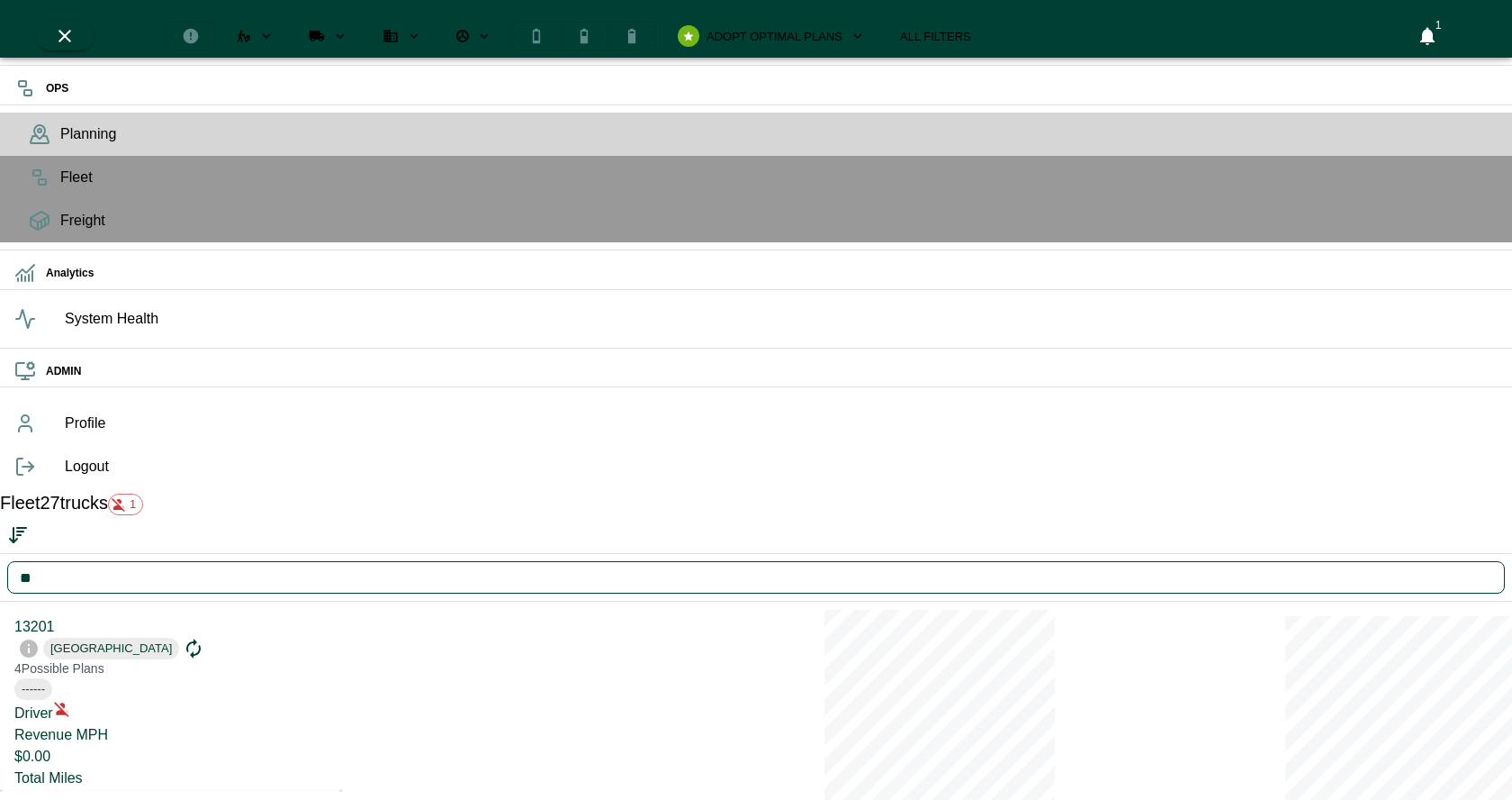
type input "*****"
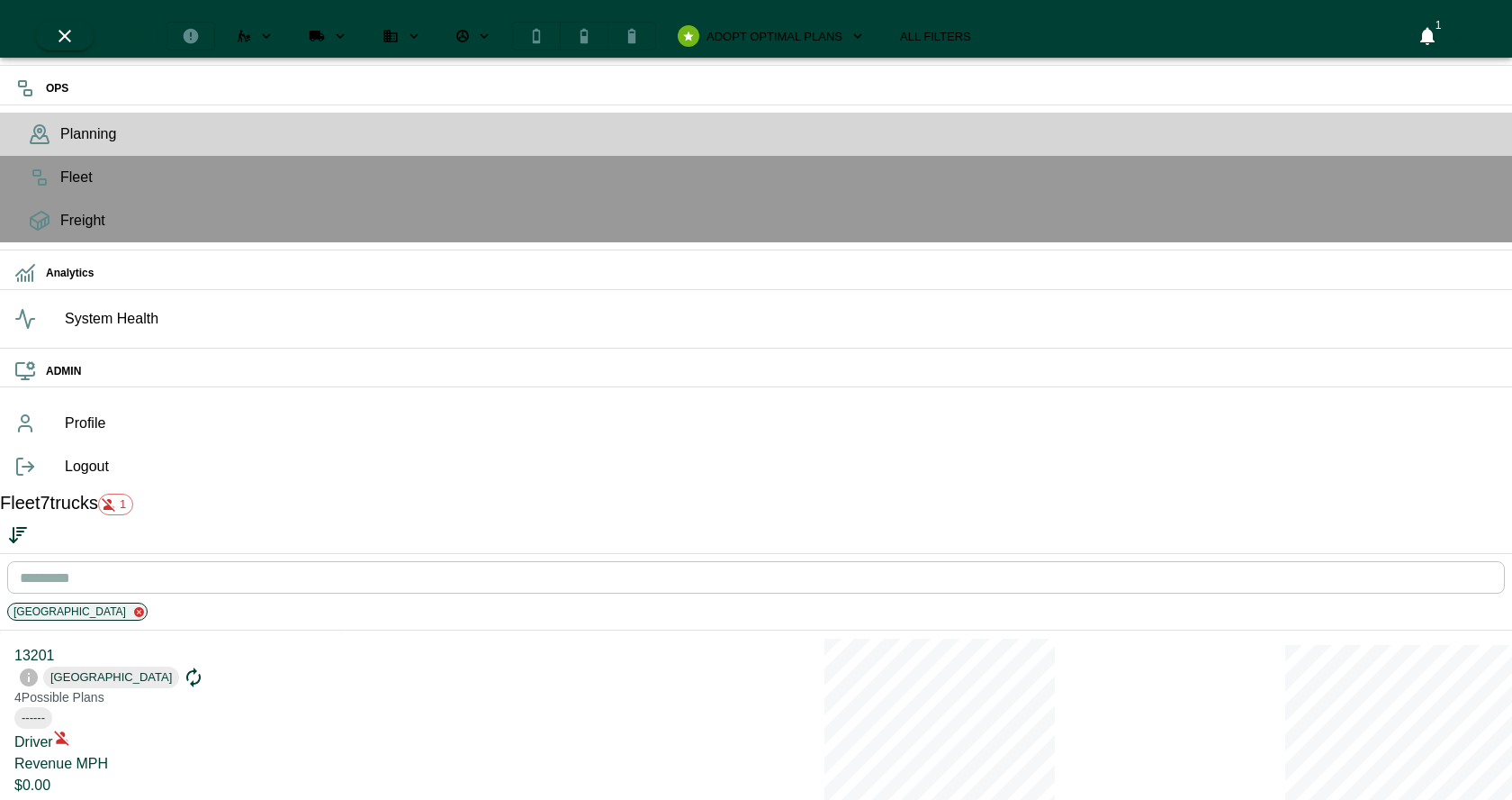
click at [134, 607] on icon at bounding box center [139, 612] width 10 height 10
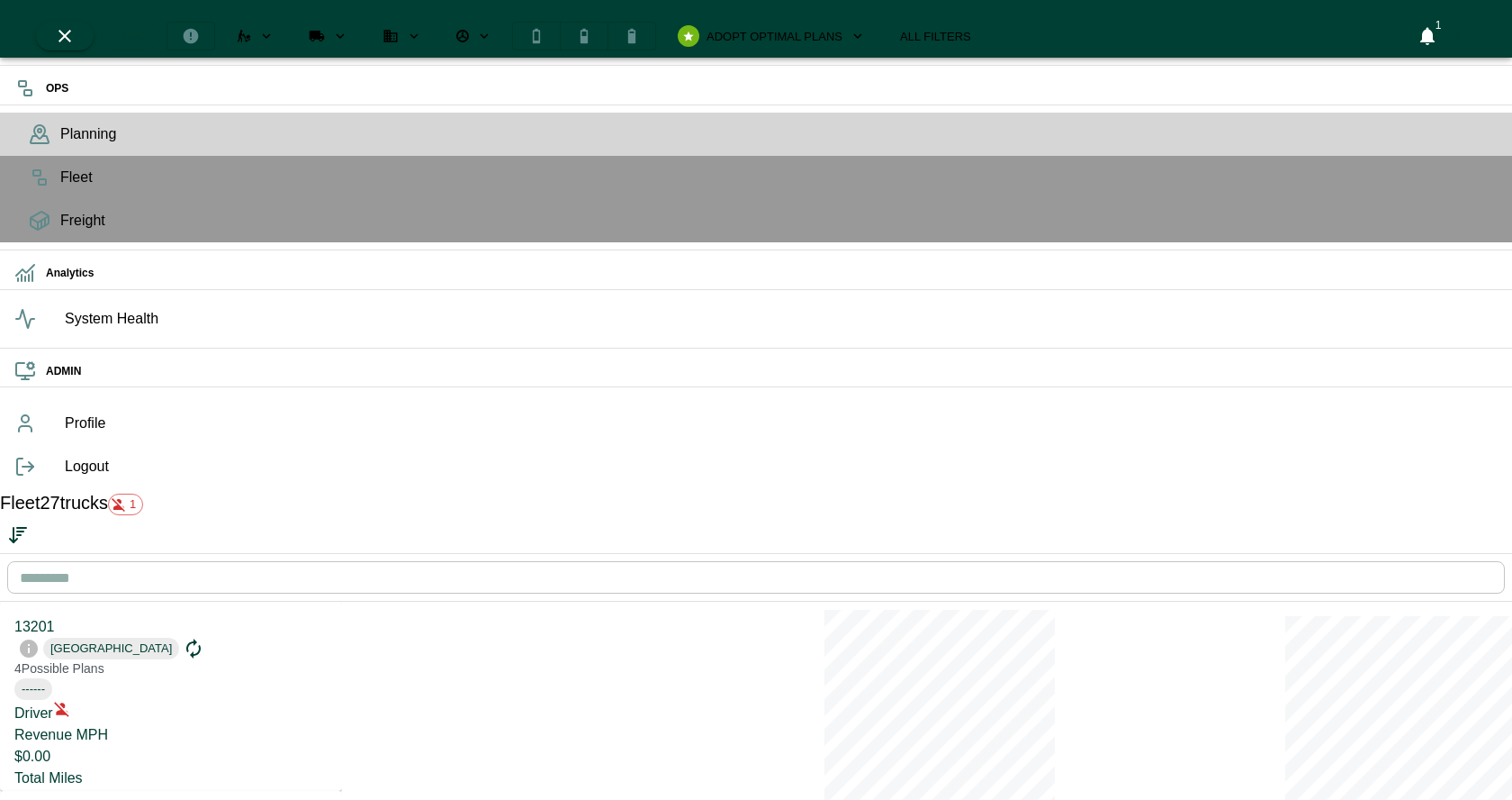
click at [153, 553] on input "text" at bounding box center [756, 577] width 1498 height 51
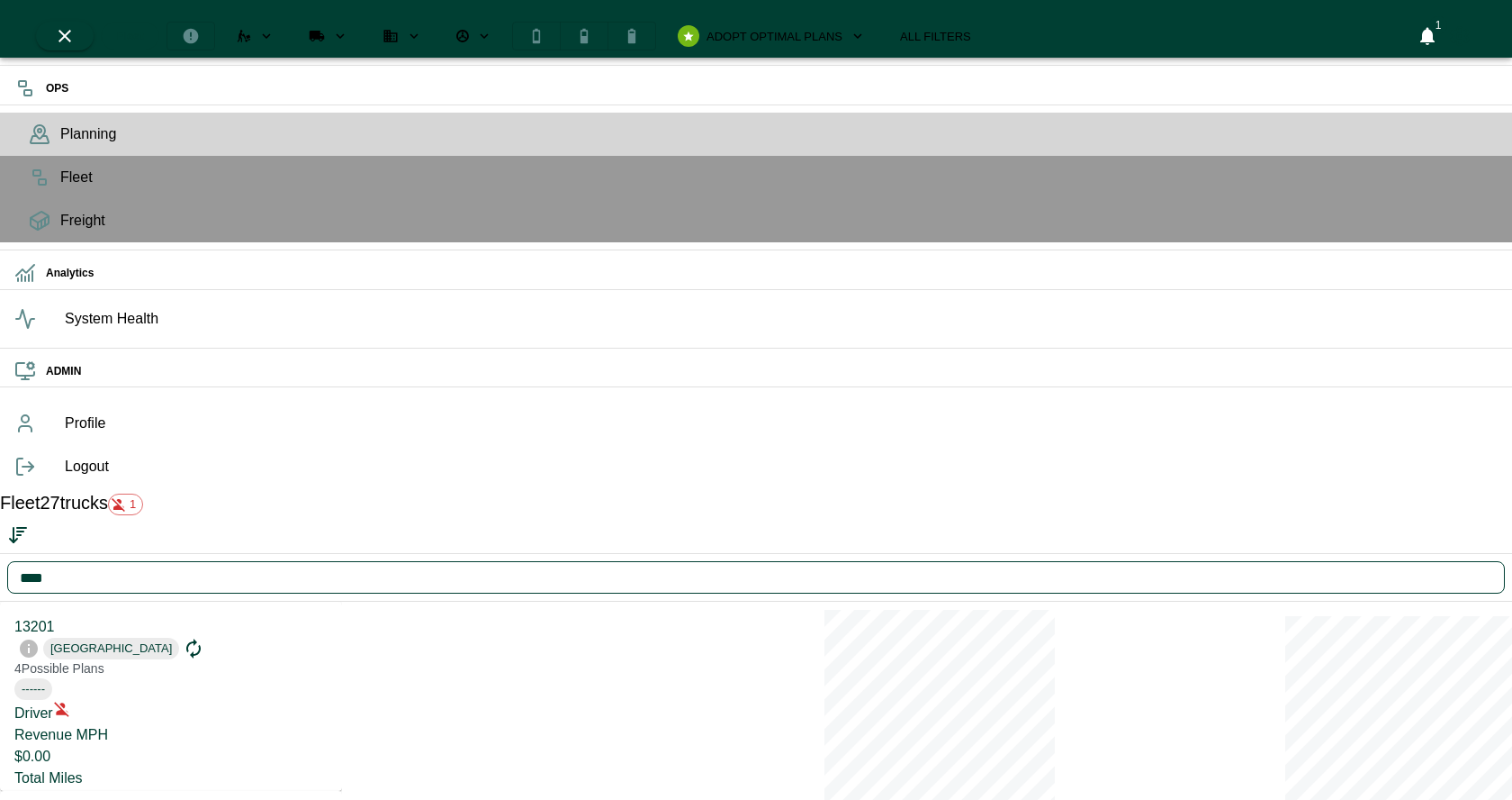
type input "*****"
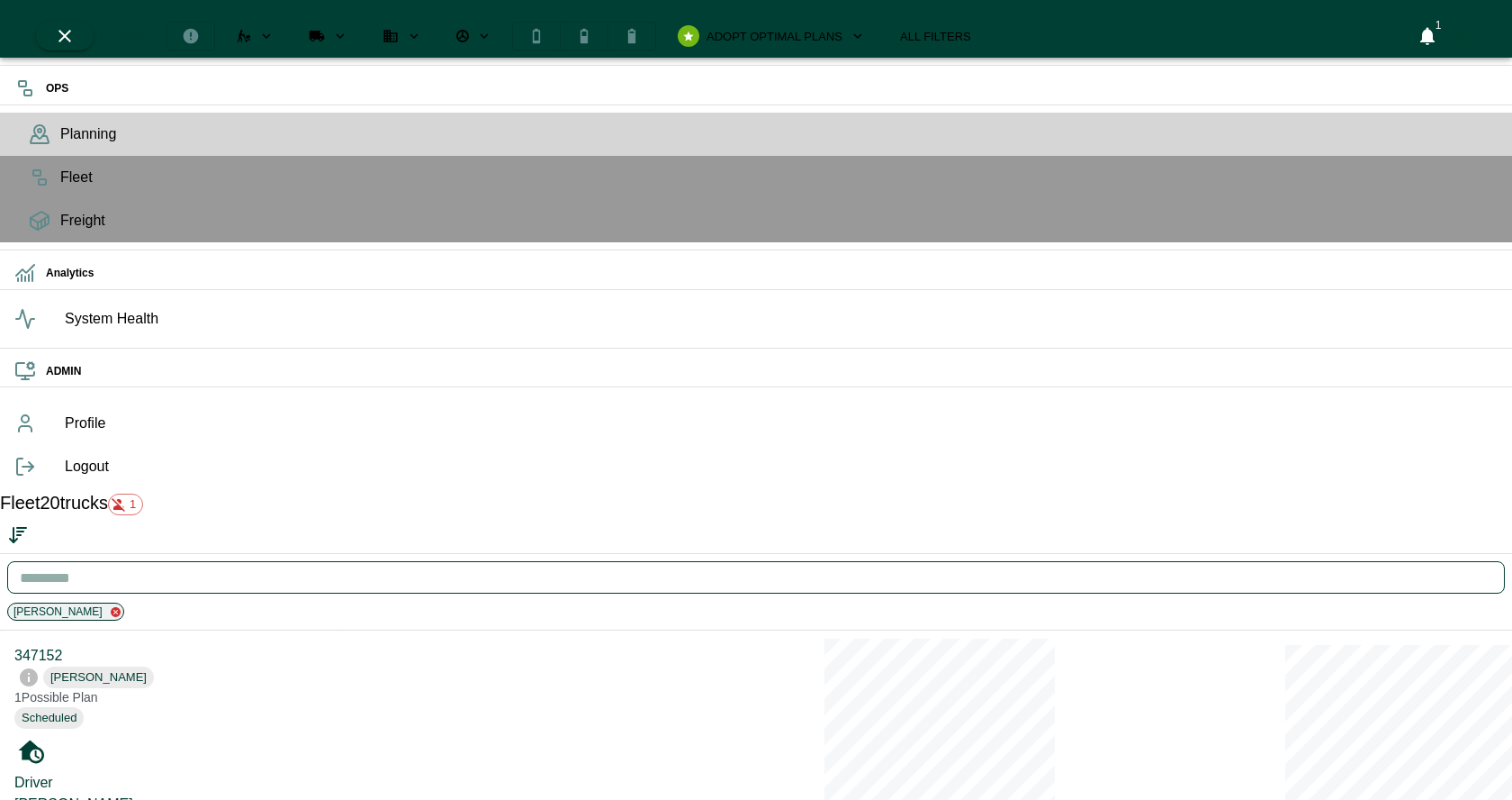
click at [118, 607] on icon at bounding box center [115, 612] width 10 height 10
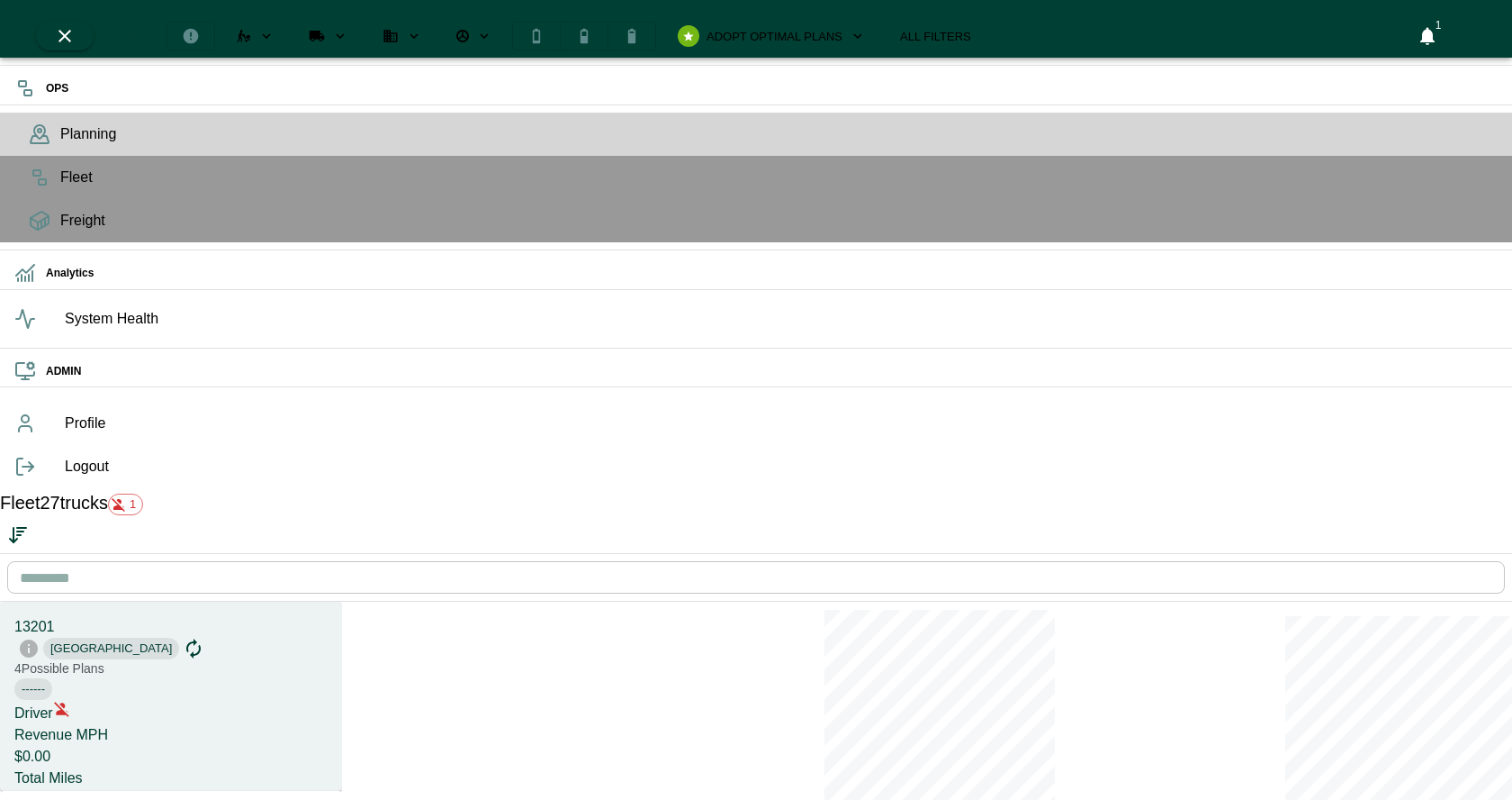
click at [82, 770] on label "Total Miles" at bounding box center [48, 778] width 68 height 15
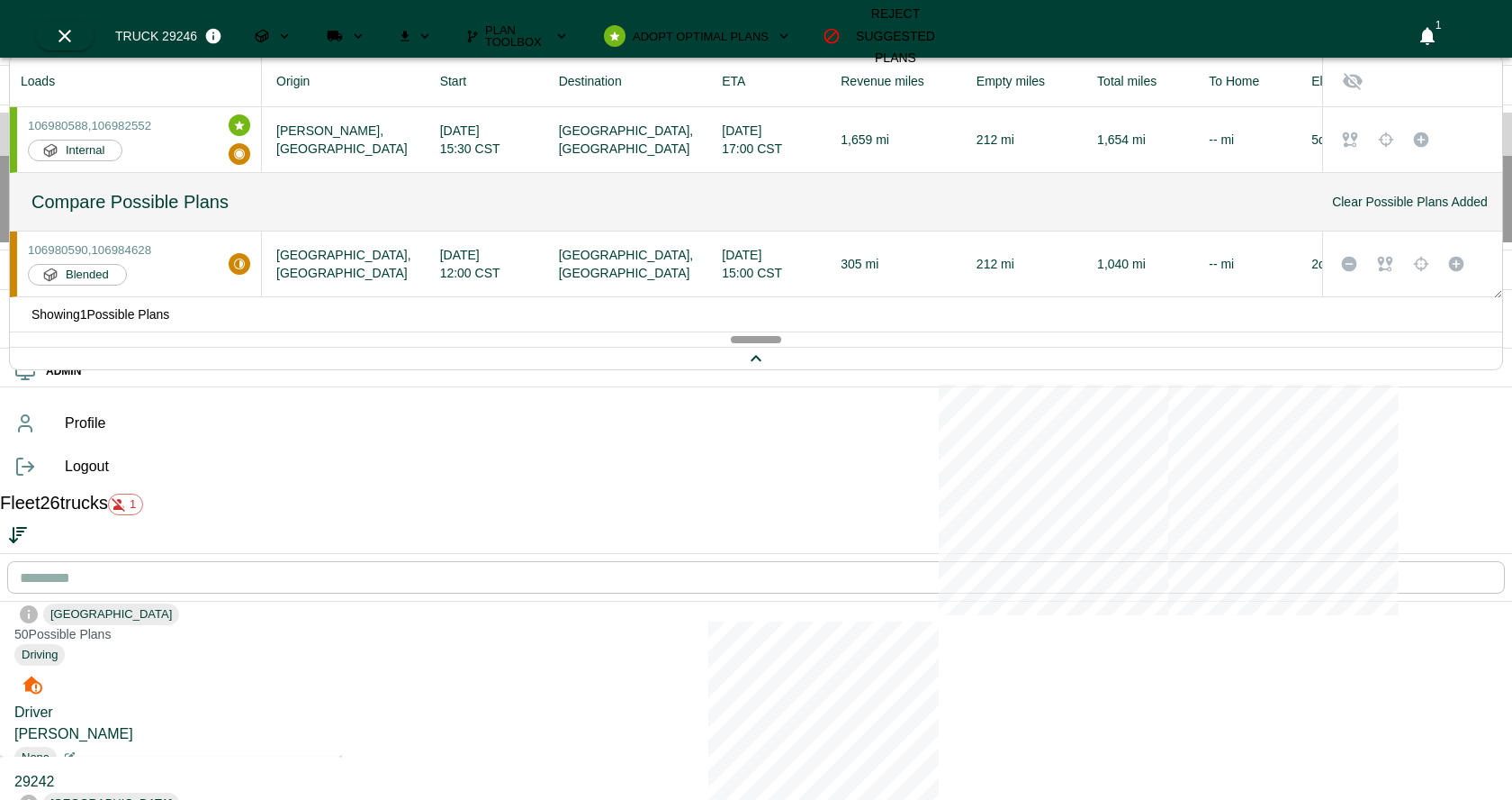
scroll to position [227, 0]
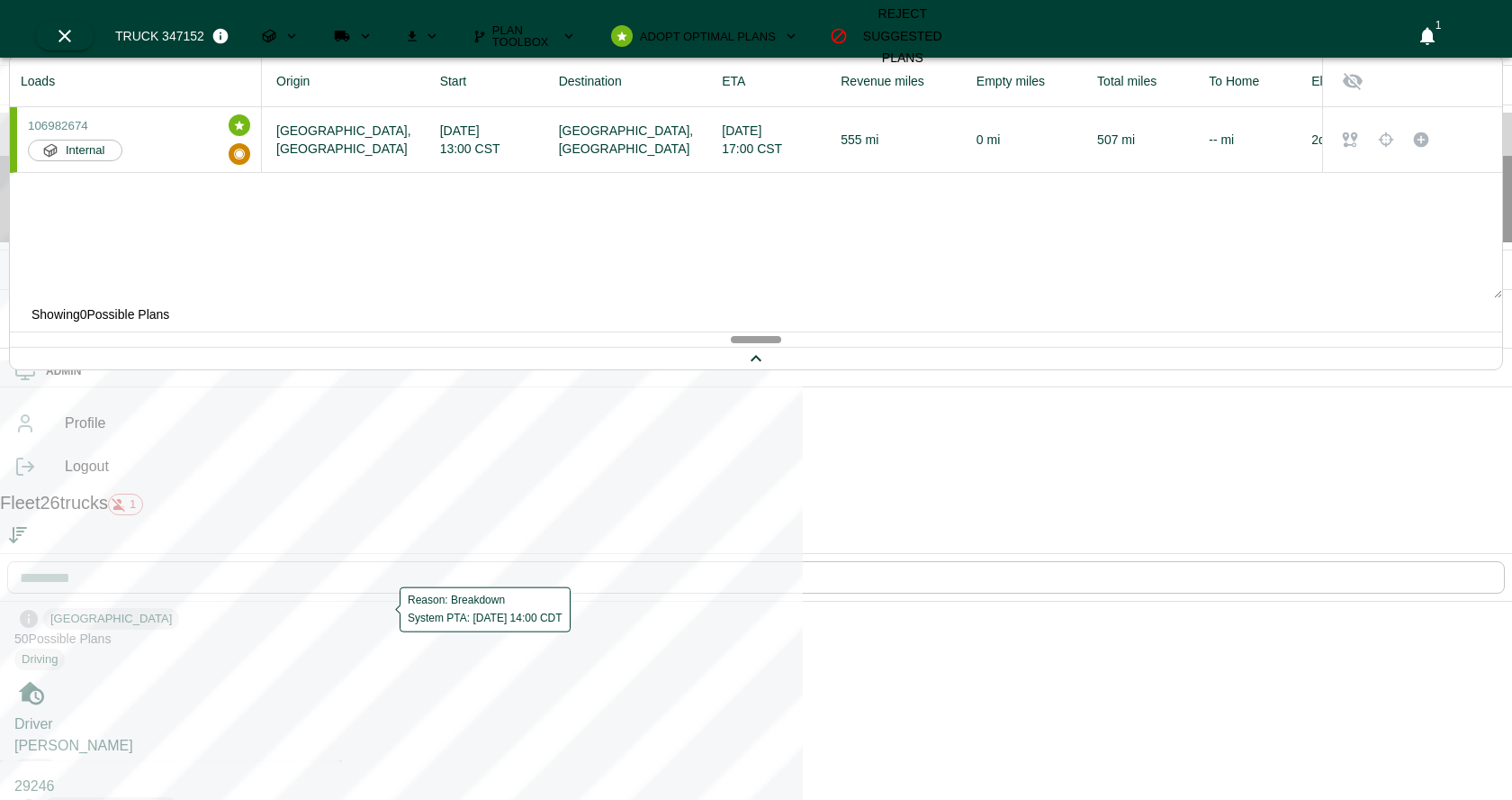
scroll to position [482, 0]
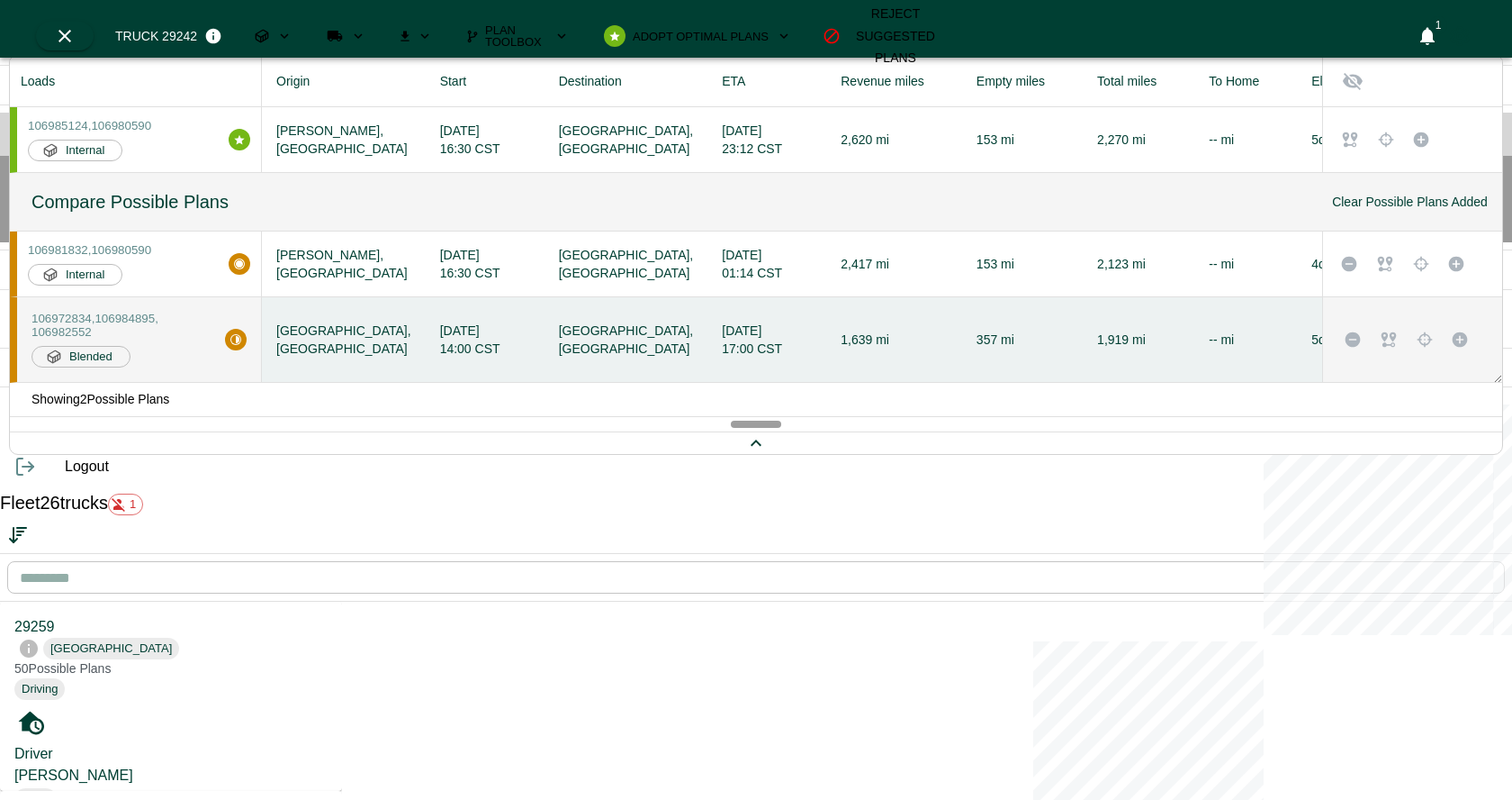
click at [343, 488] on div "Fleet 26 trucks 1" at bounding box center [756, 521] width 1512 height 65
click at [17, 538] on icon "Sorted by: Plans Descending" at bounding box center [13, 540] width 8 height 4
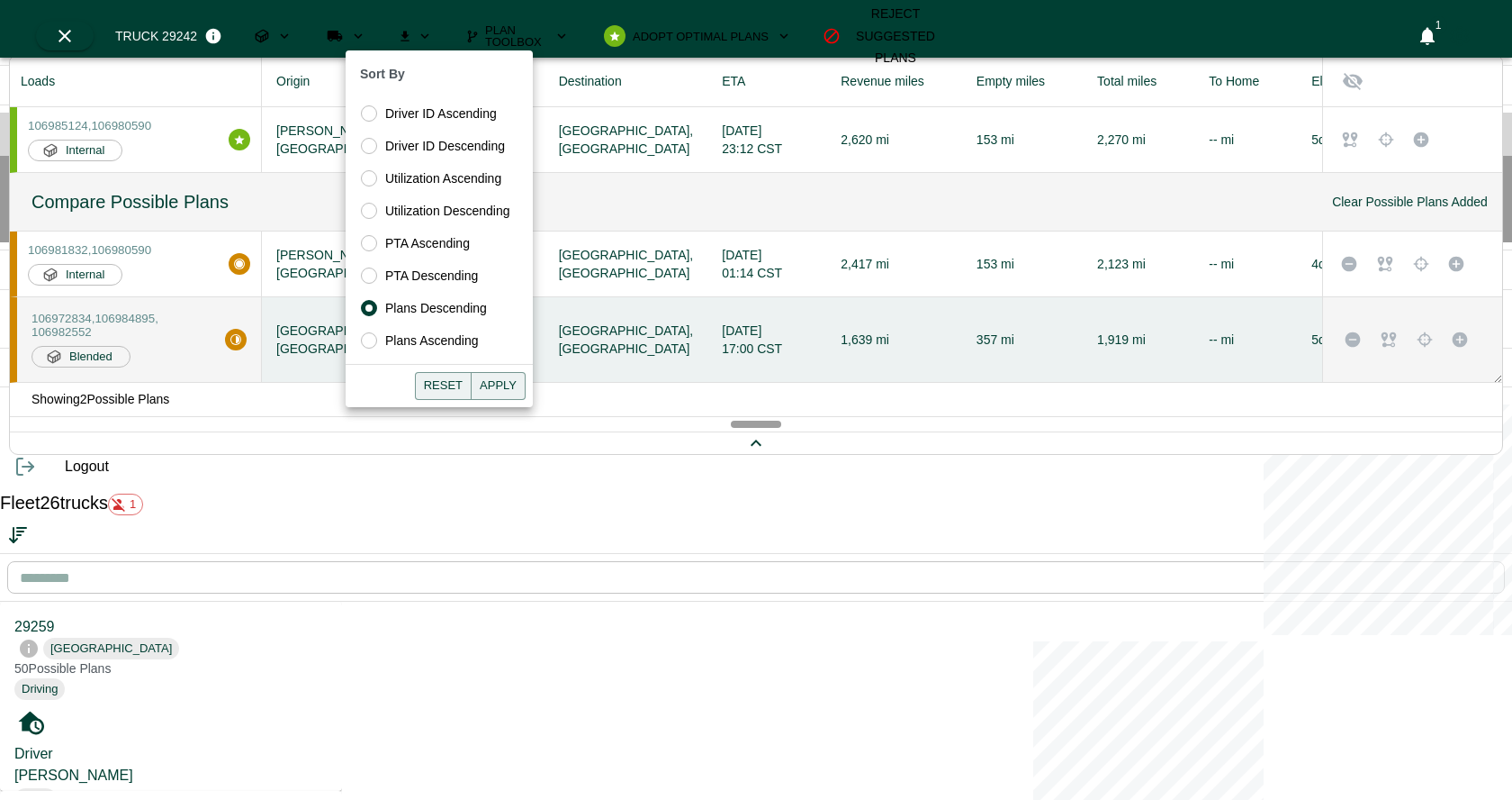
click at [263, 229] on div at bounding box center [756, 400] width 1512 height 800
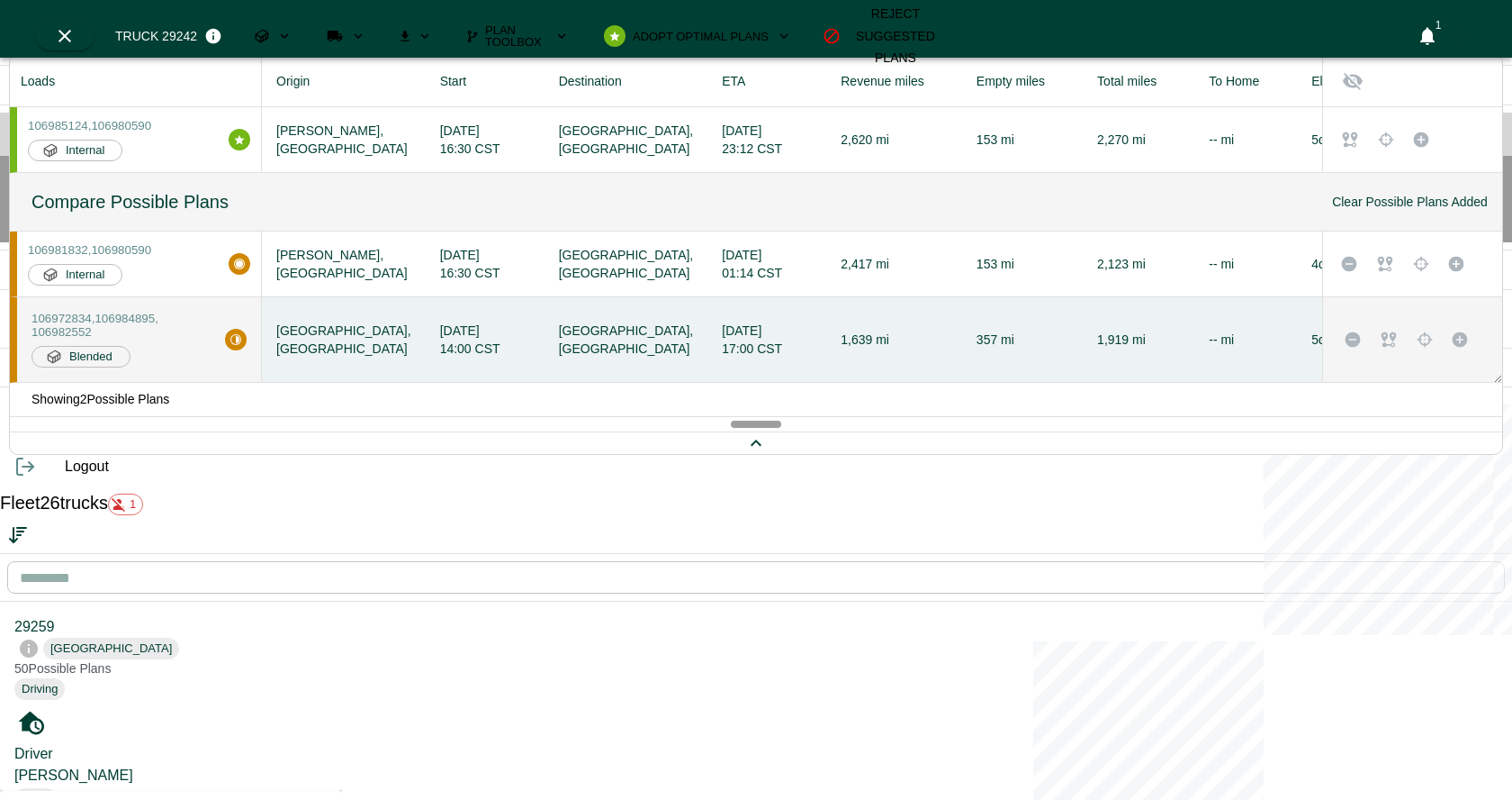
scroll to position [79, 0]
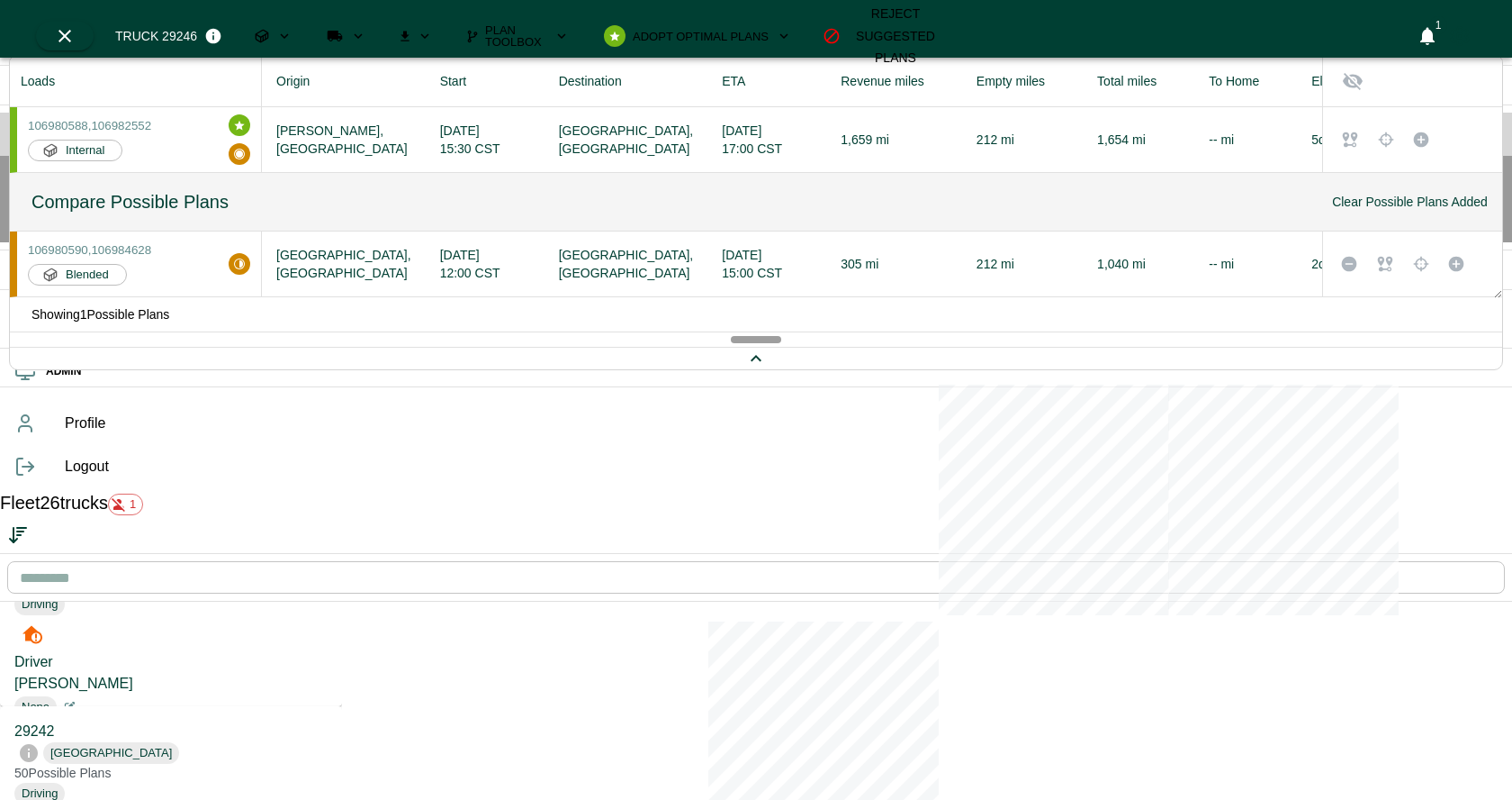
scroll to position [289, 0]
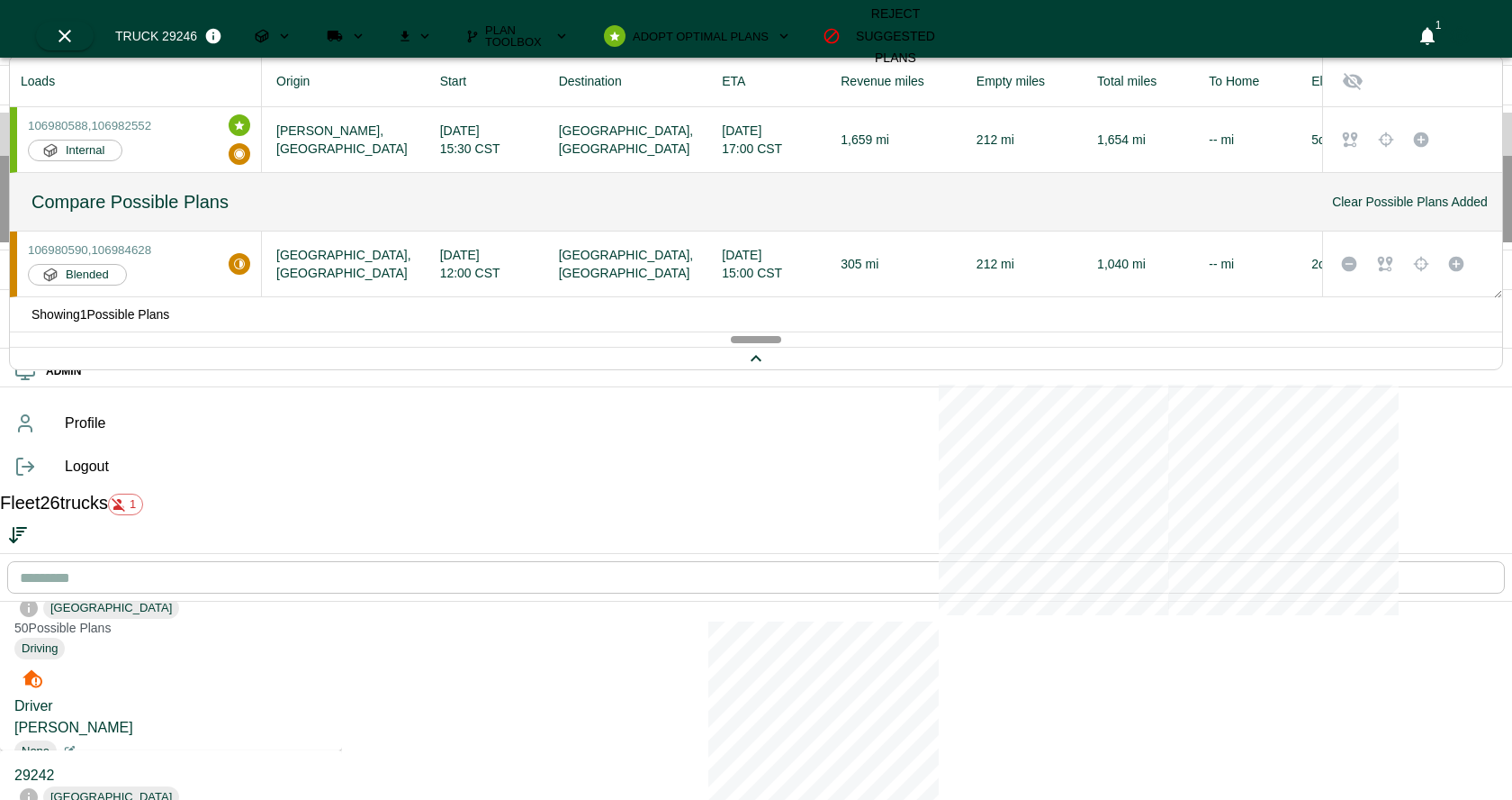
scroll to position [238, 0]
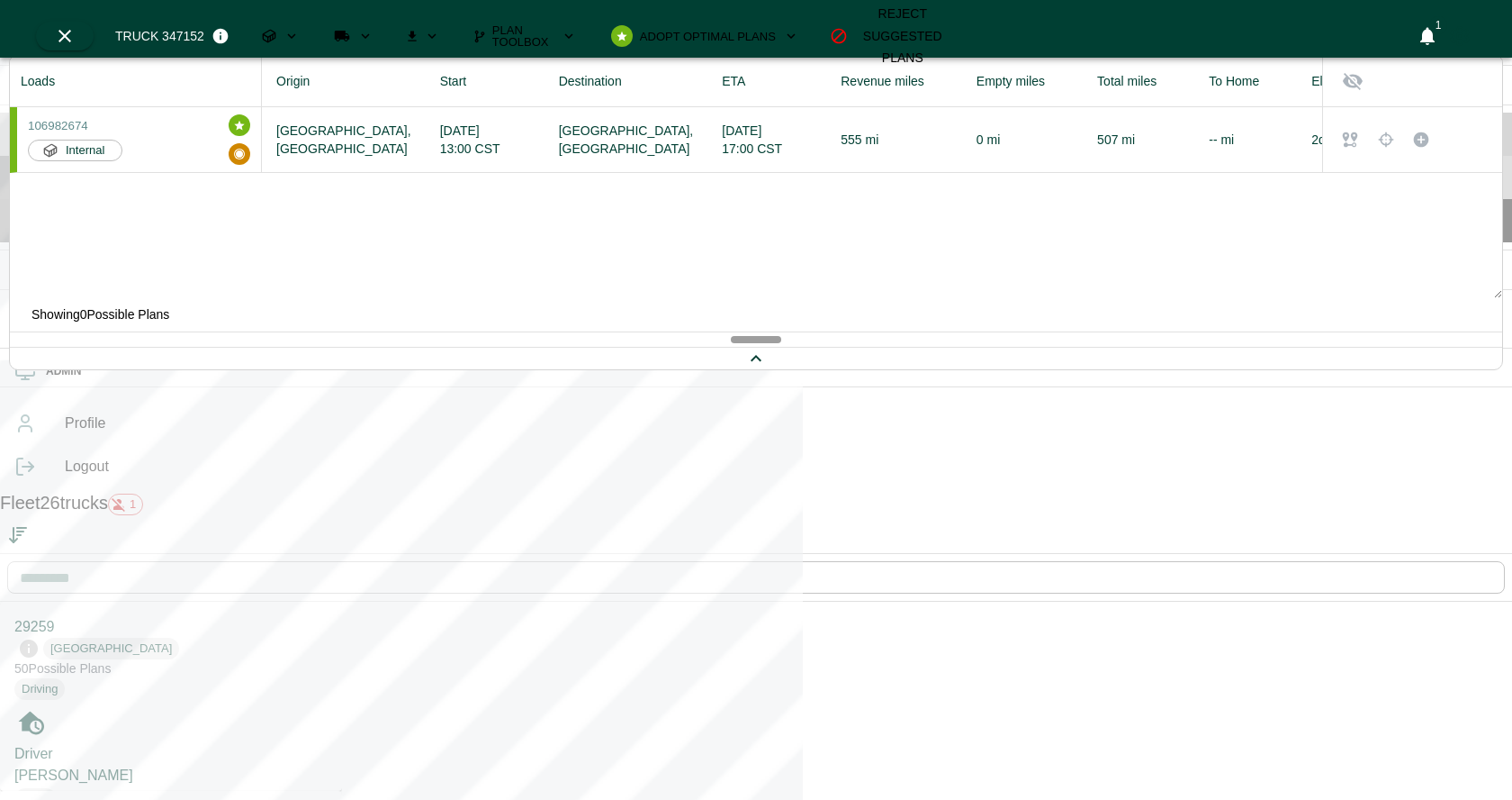
click at [17, 200] on div "Fleet" at bounding box center [756, 176] width 1512 height 43
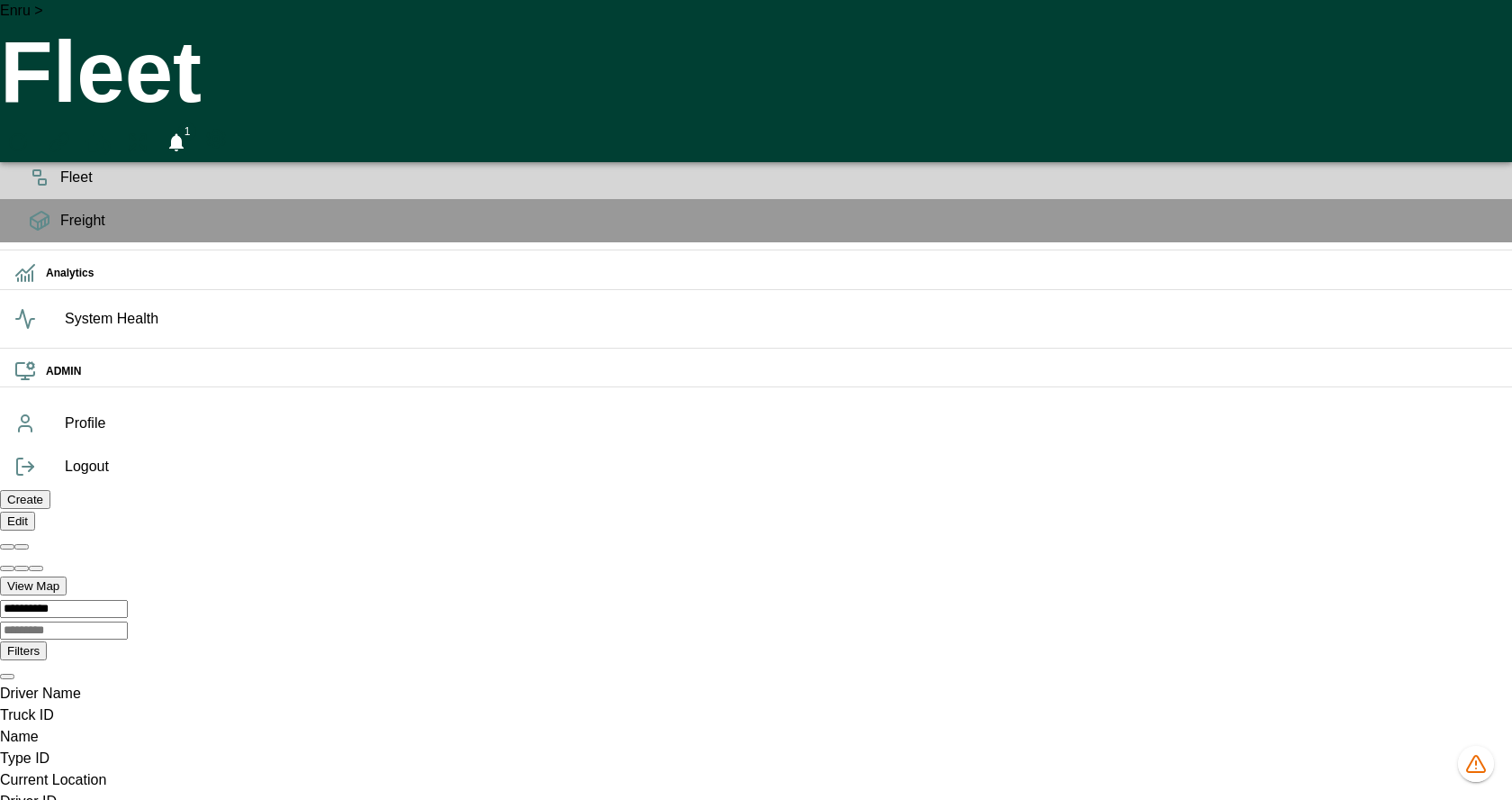
click at [60, 145] on span "Planning" at bounding box center [779, 134] width 1438 height 22
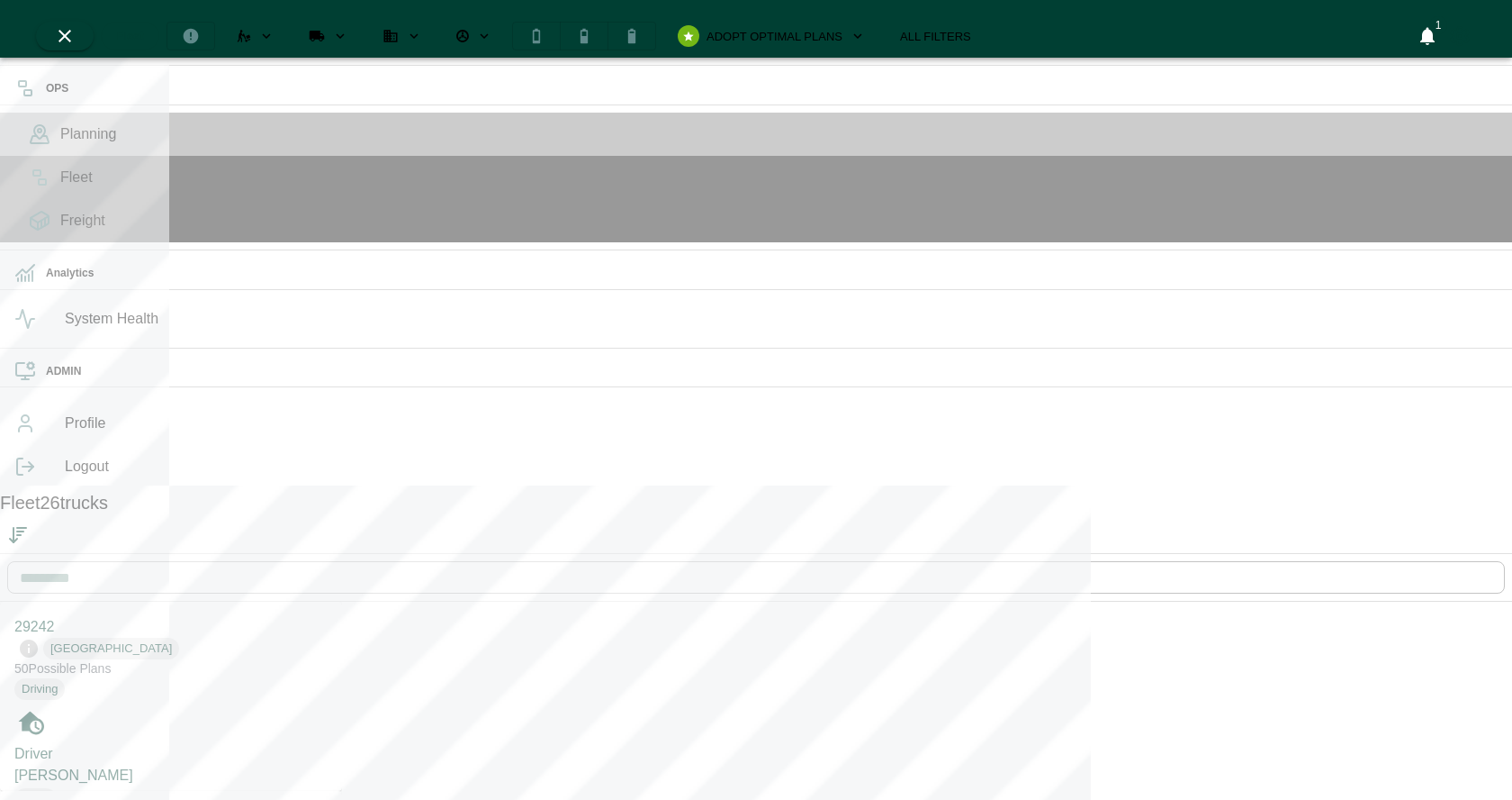
scroll to position [792, 335]
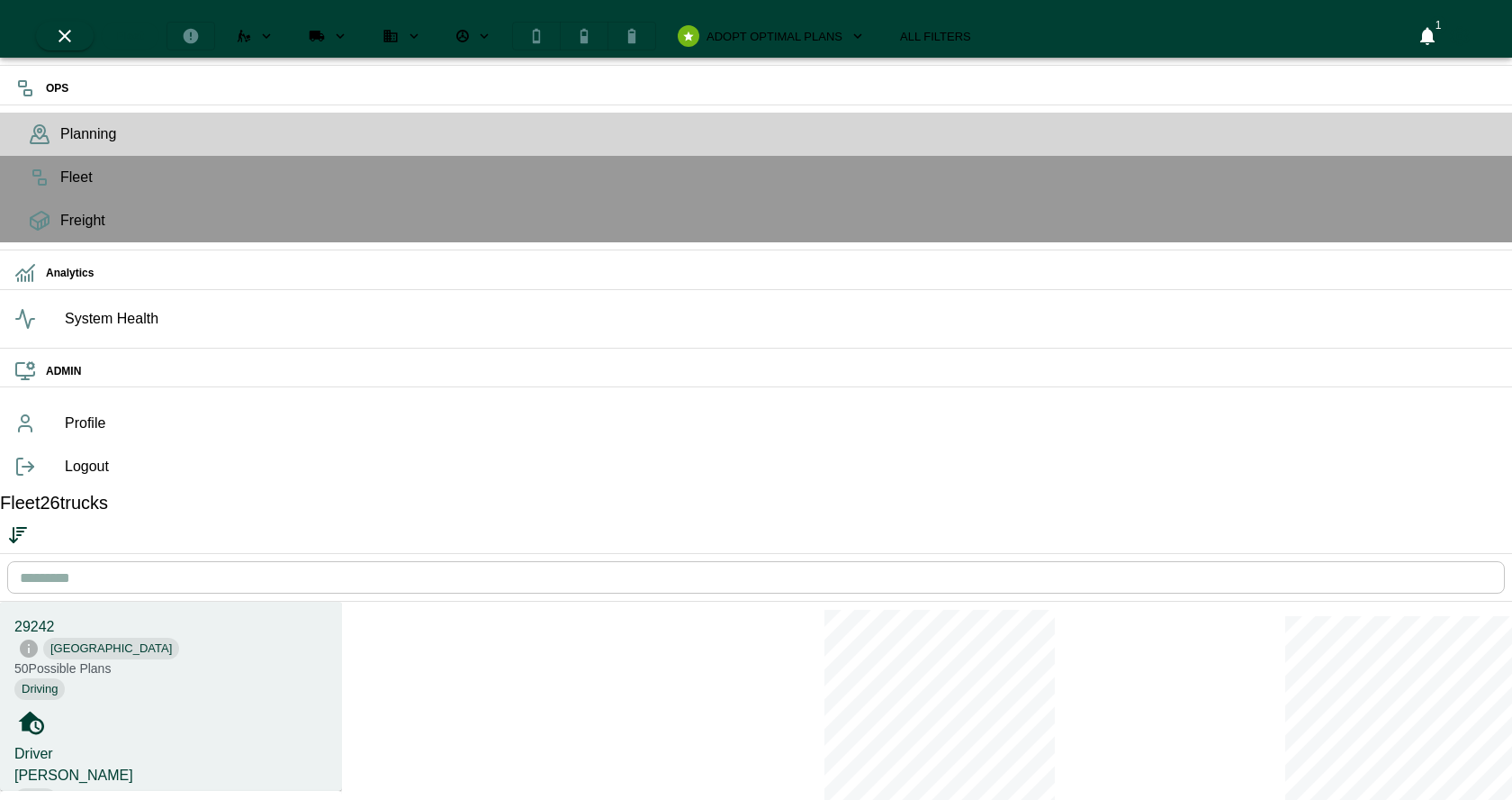
click at [153, 743] on div "Driver [PERSON_NAME] None" at bounding box center [171, 776] width 314 height 65
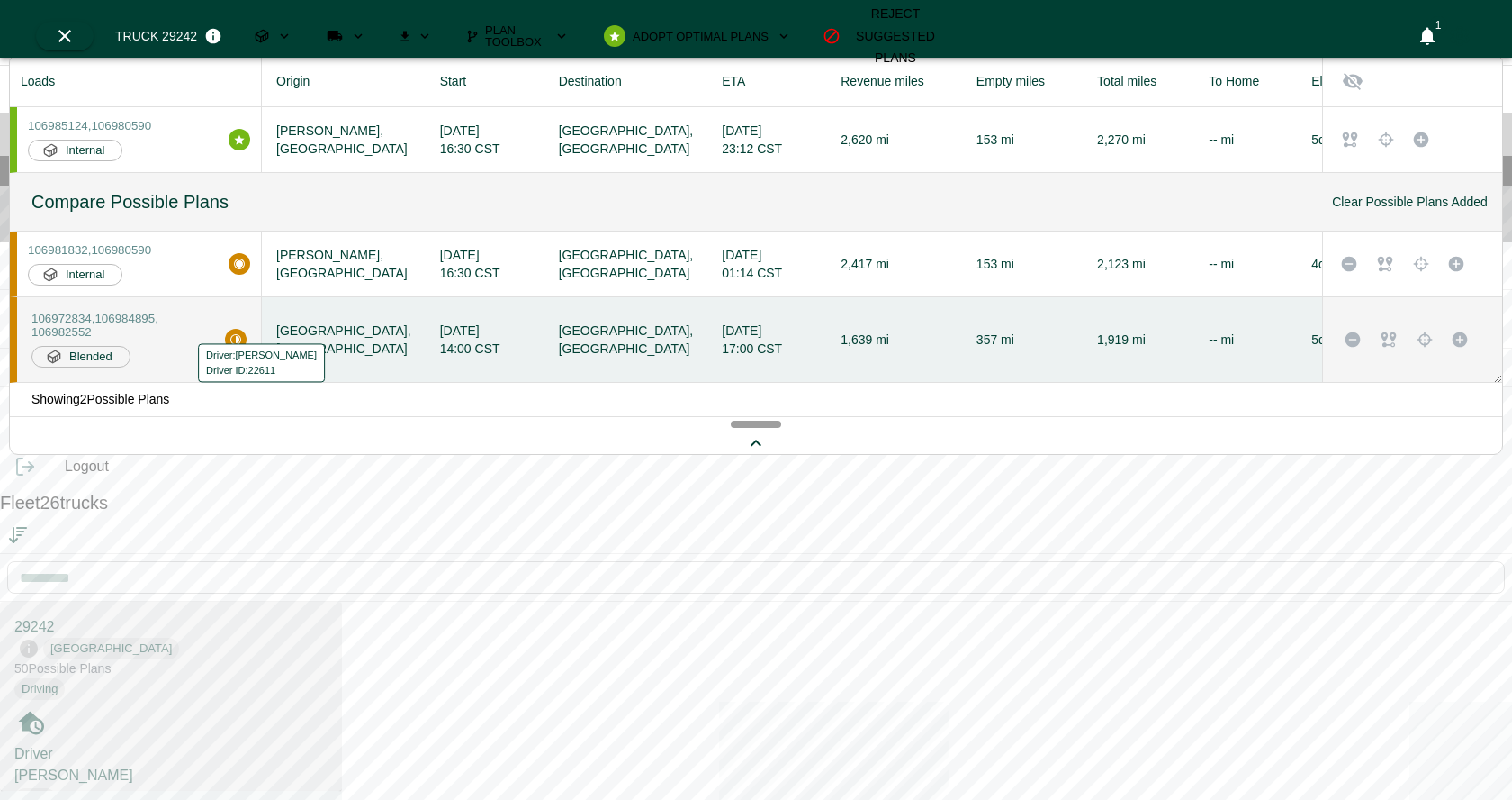
click at [198, 362] on div "Driver: [PERSON_NAME] Driver ID: 22611" at bounding box center [255, 363] width 141 height 42
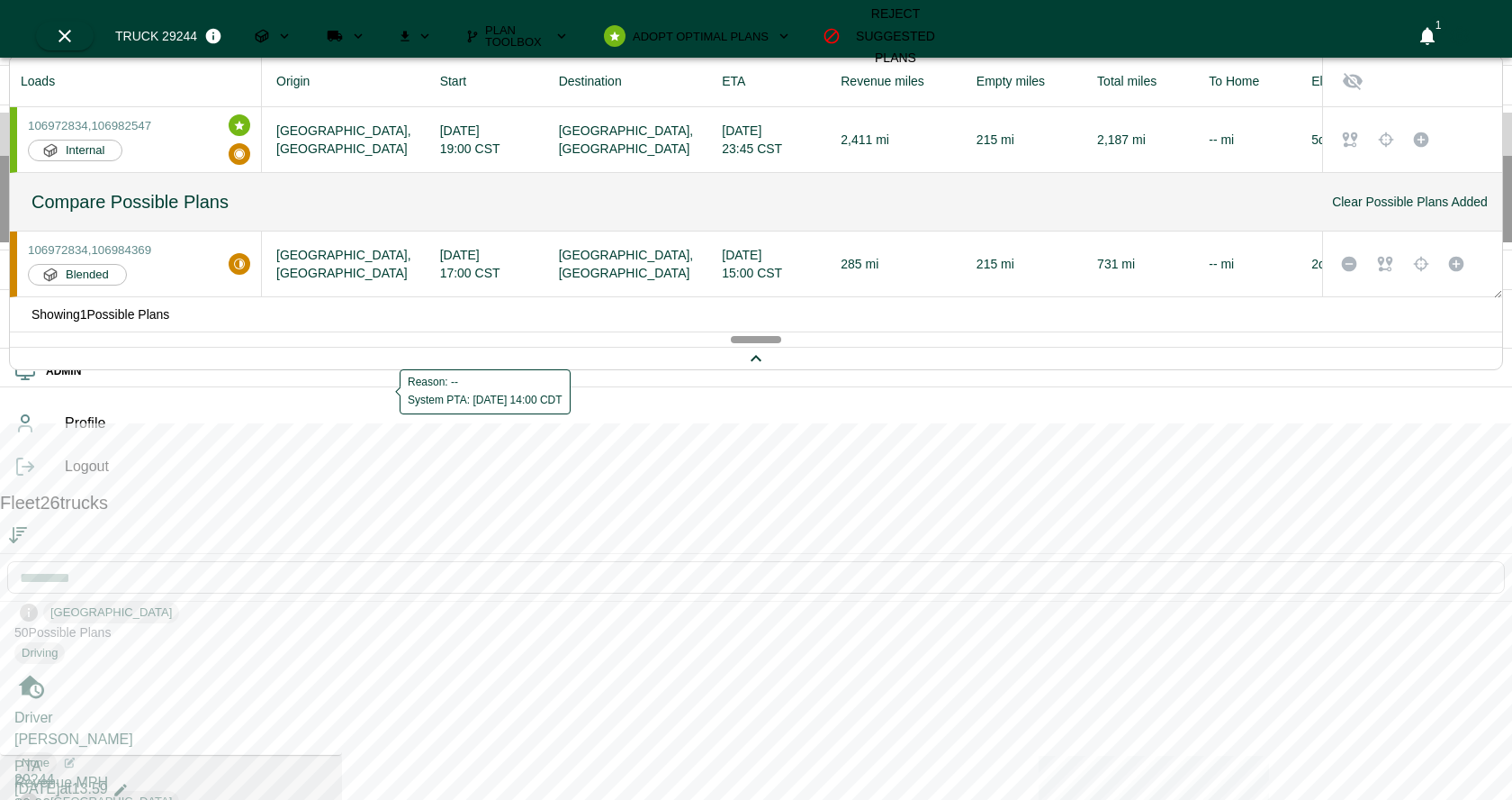
scroll to position [248, 0]
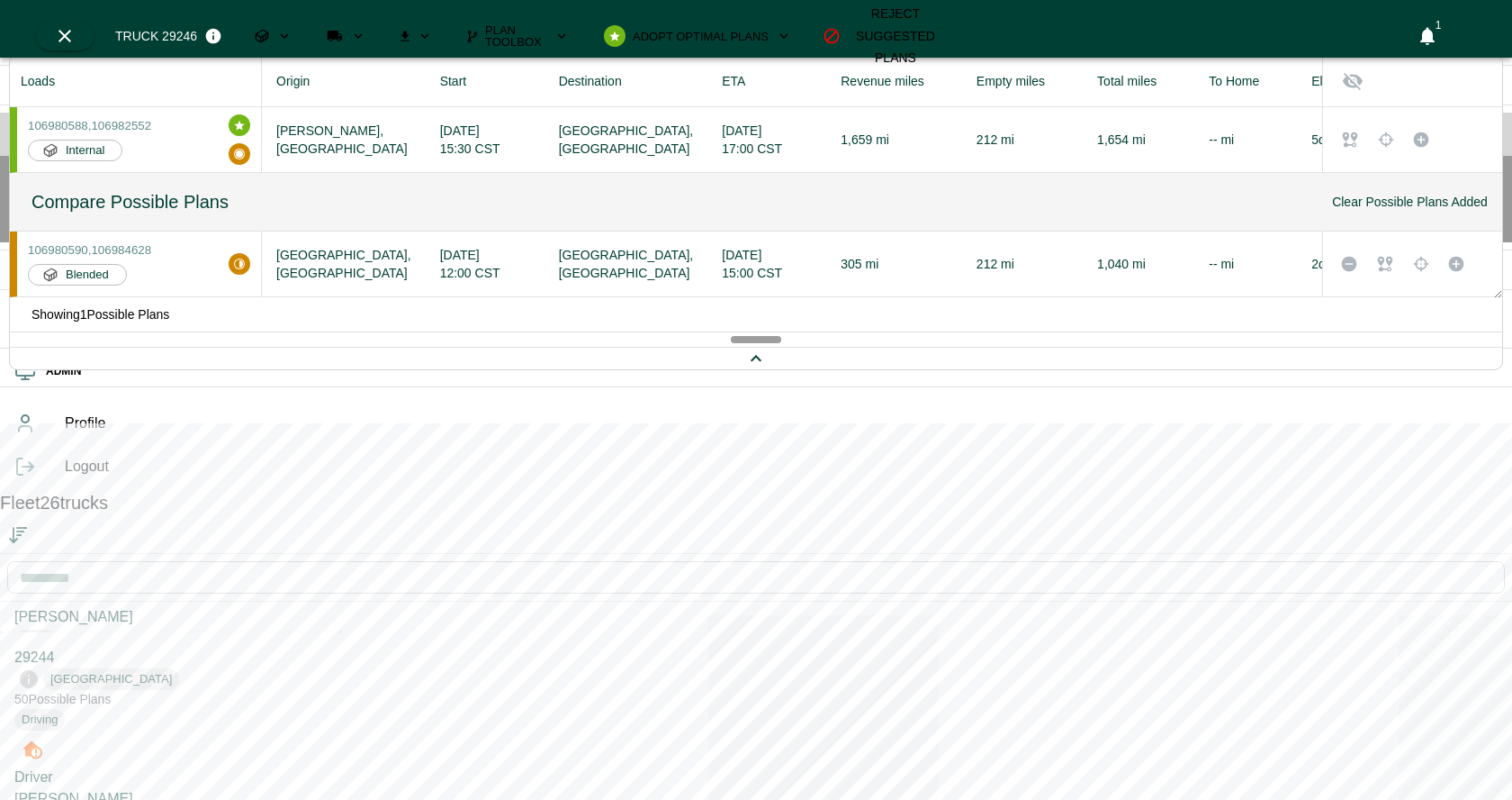
scroll to position [358, 0]
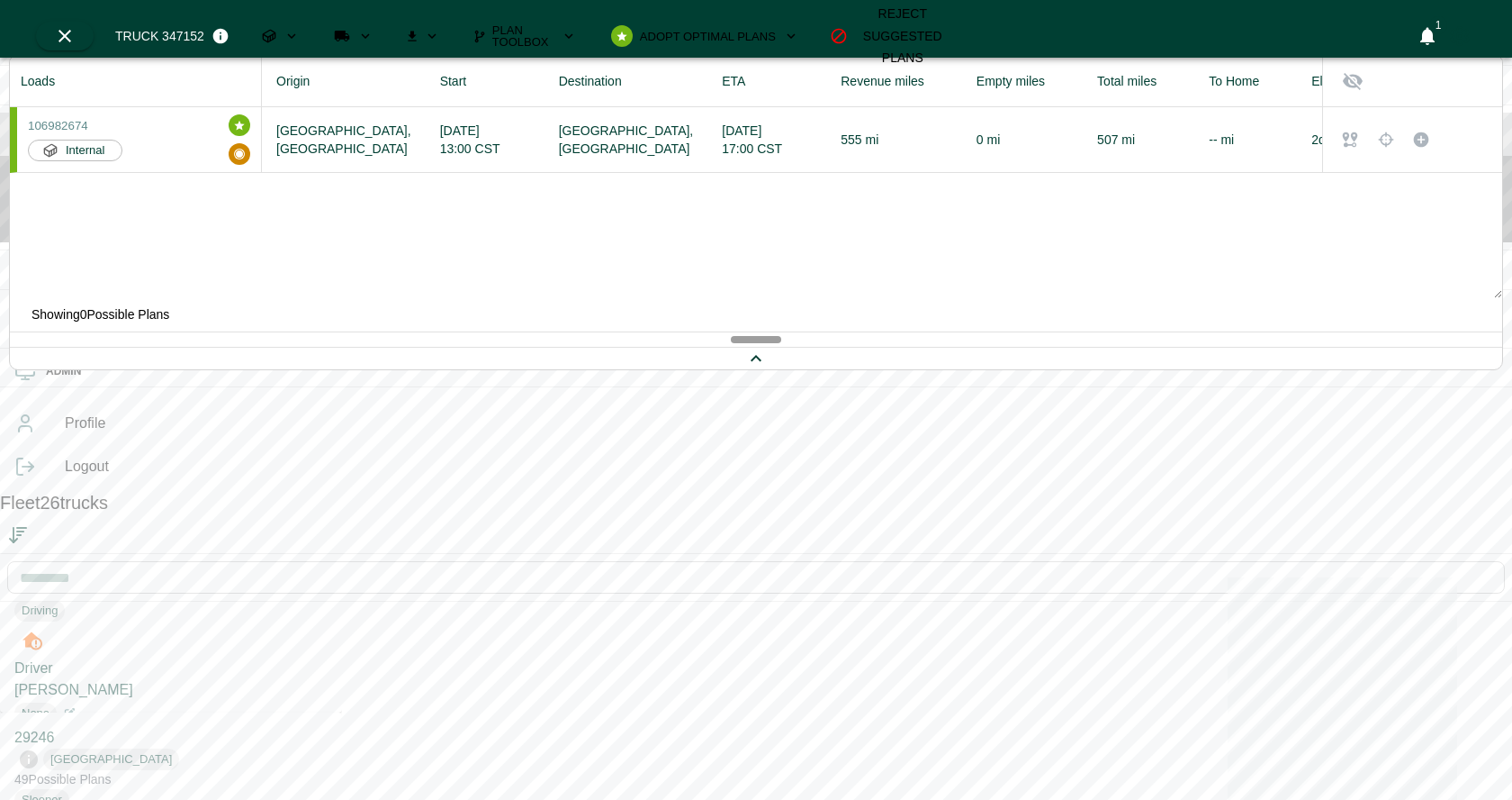
scroll to position [488, 0]
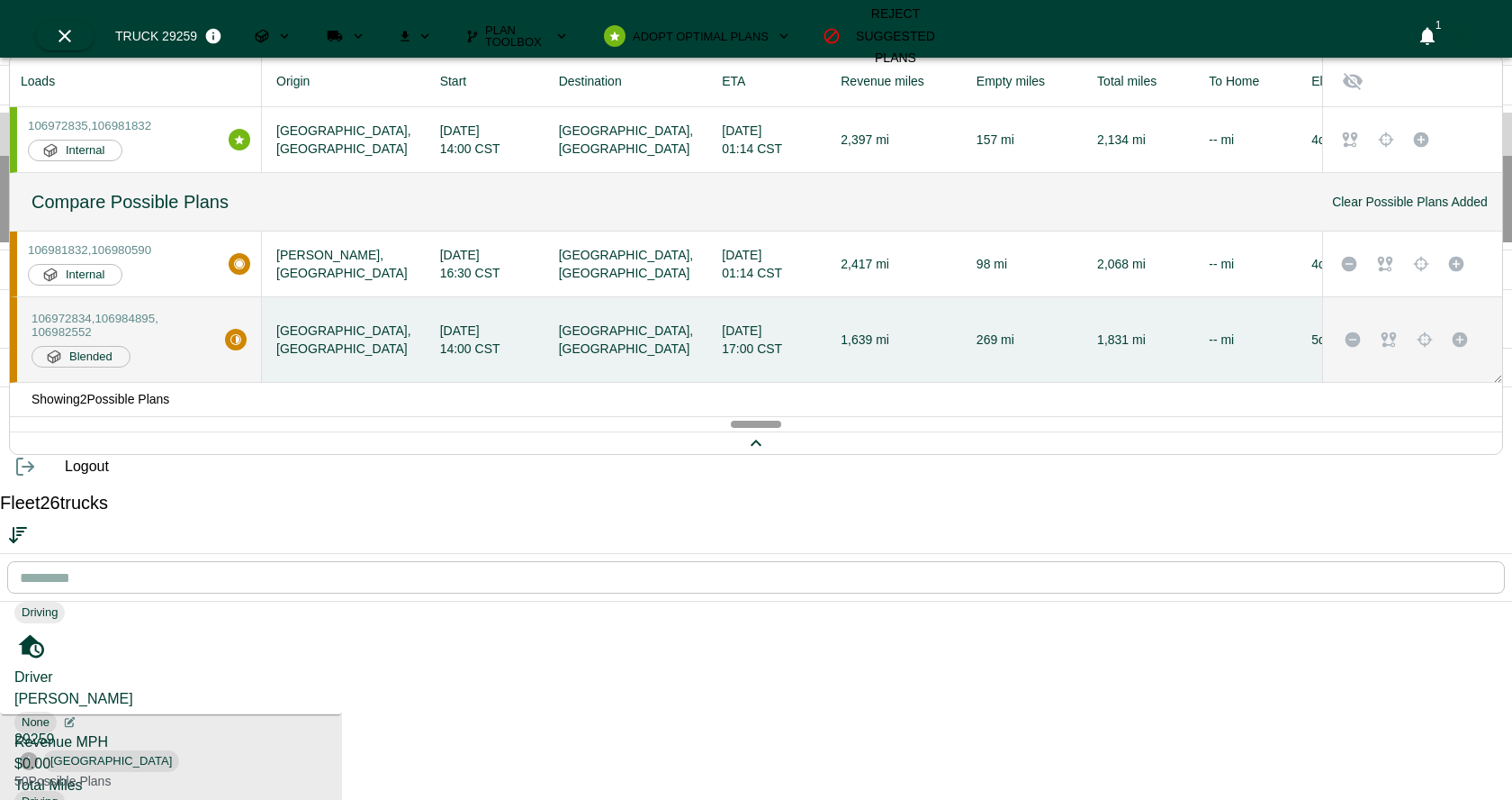
scroll to position [78, 0]
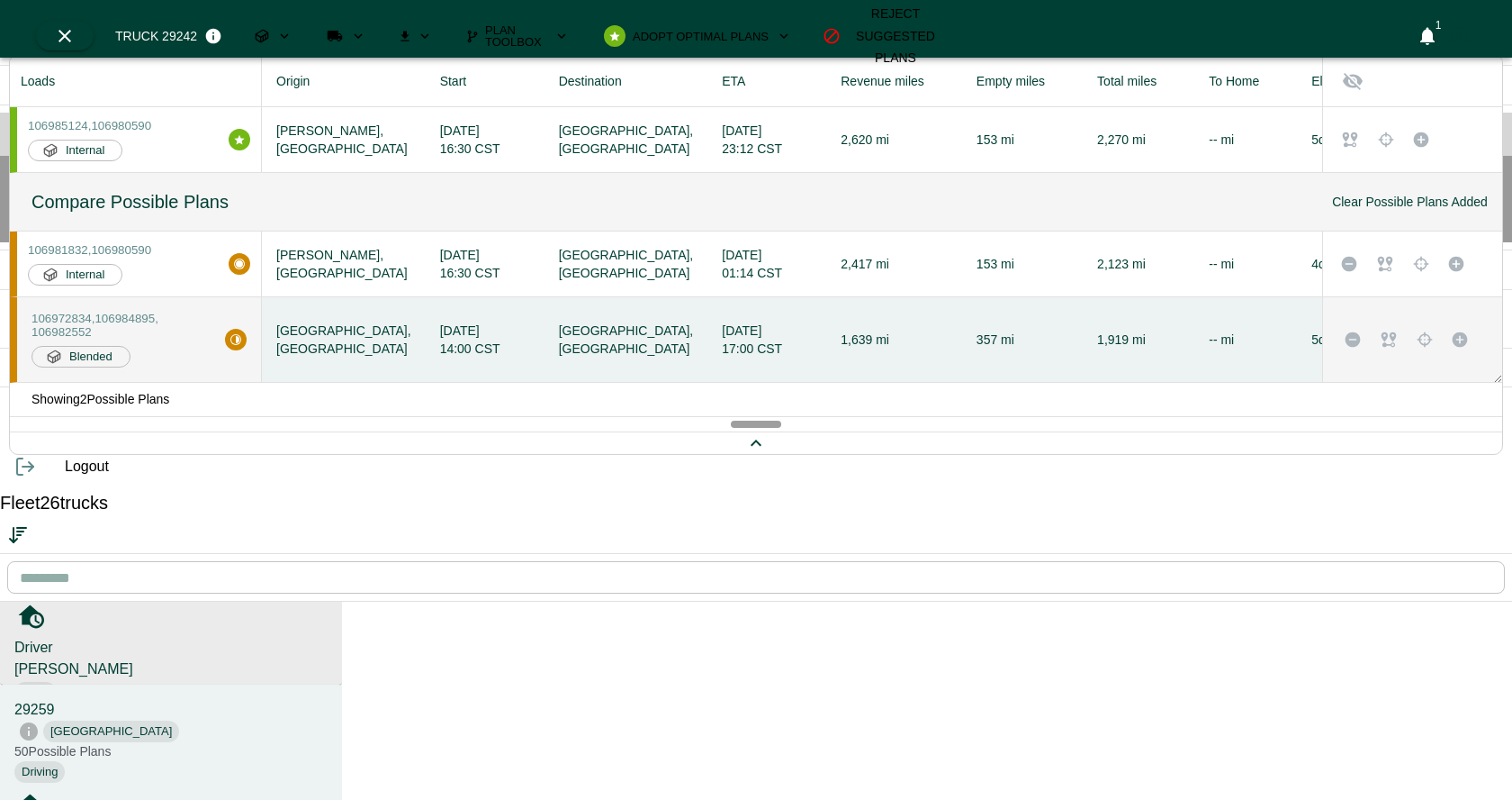
scroll to position [112, 0]
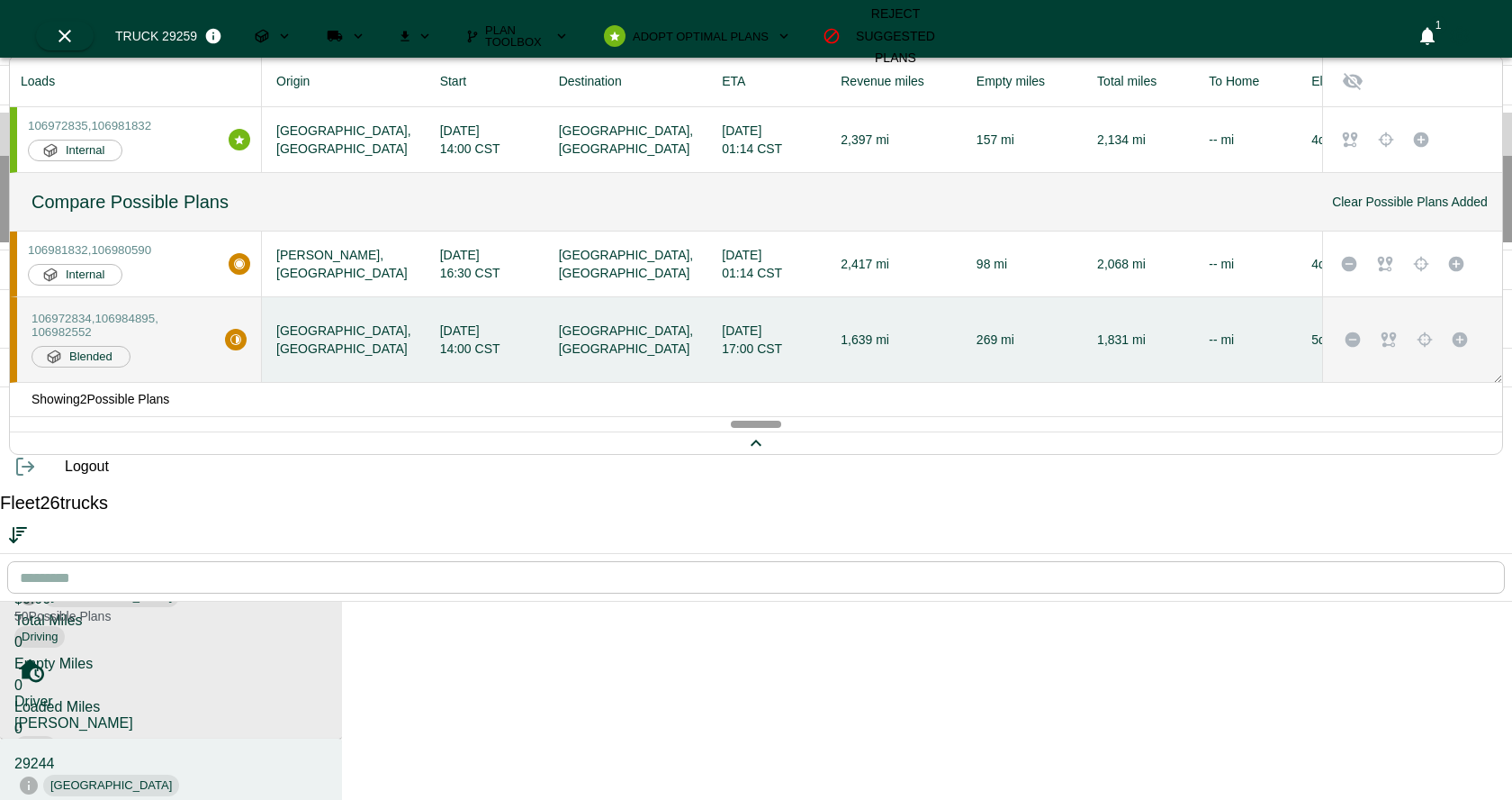
scroll to position [244, 0]
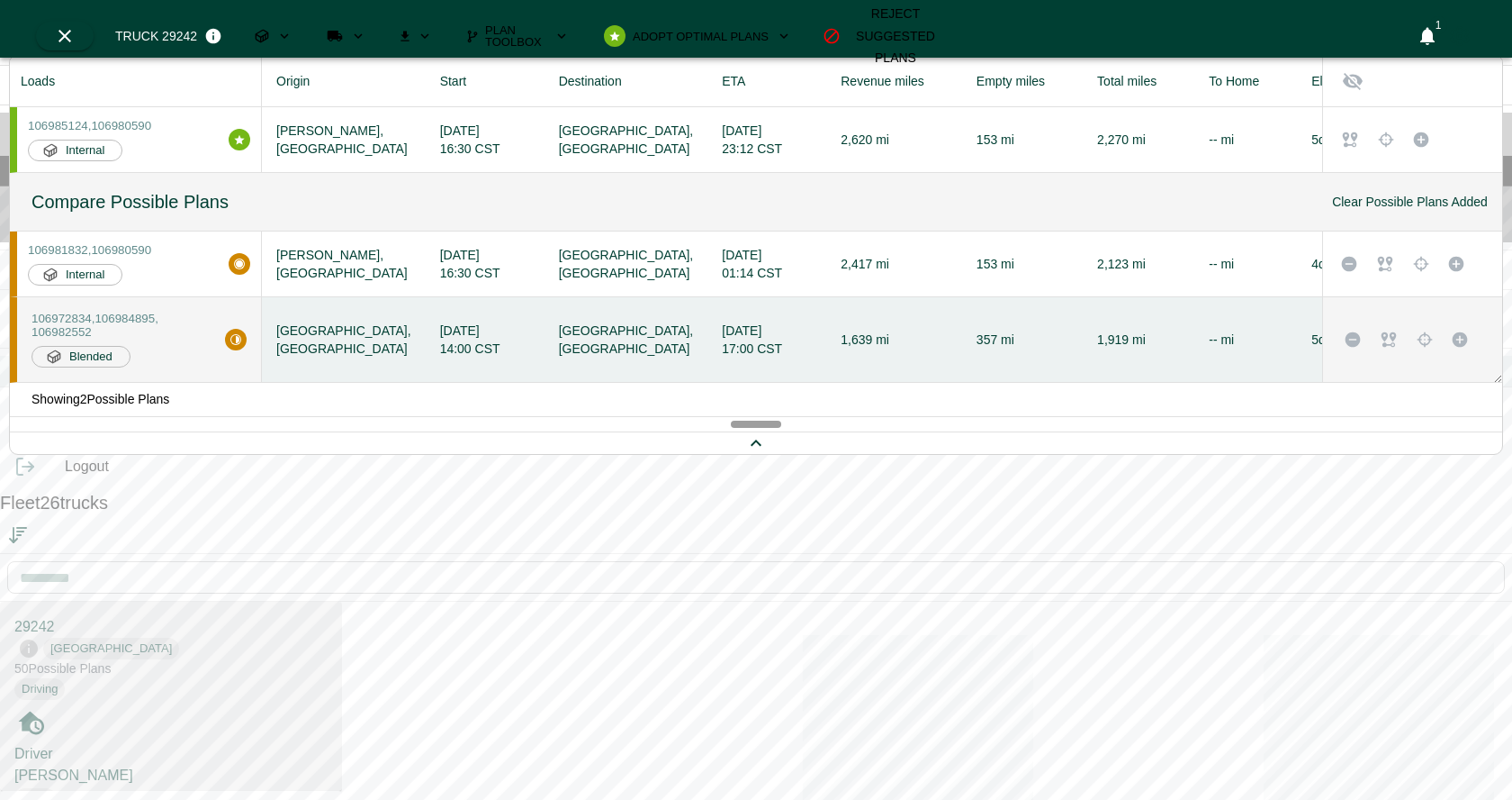
click at [46, 380] on h6 "ADMIN" at bounding box center [772, 371] width 1453 height 17
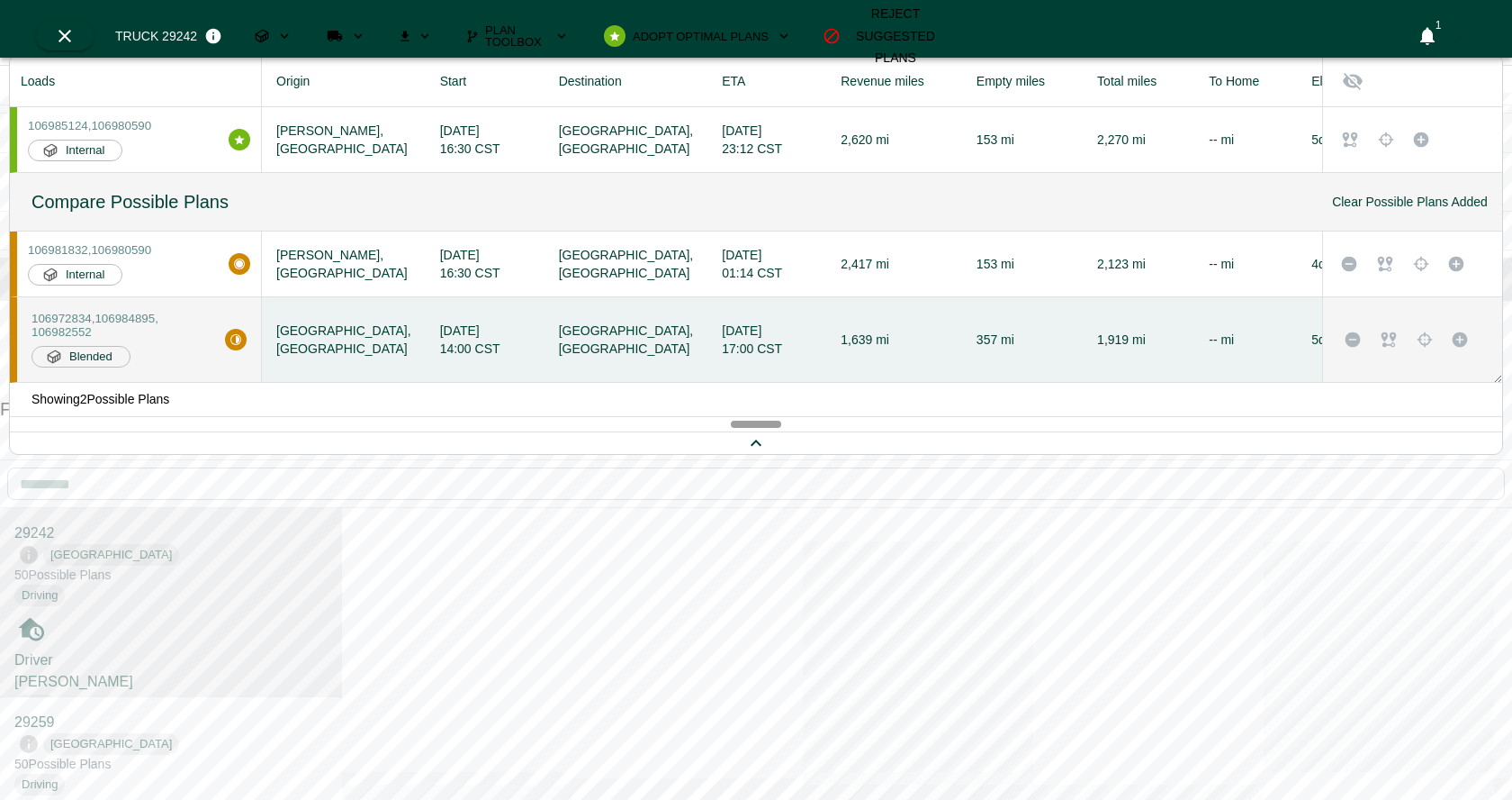
click at [33, 284] on icon at bounding box center [39, 277] width 18 height 12
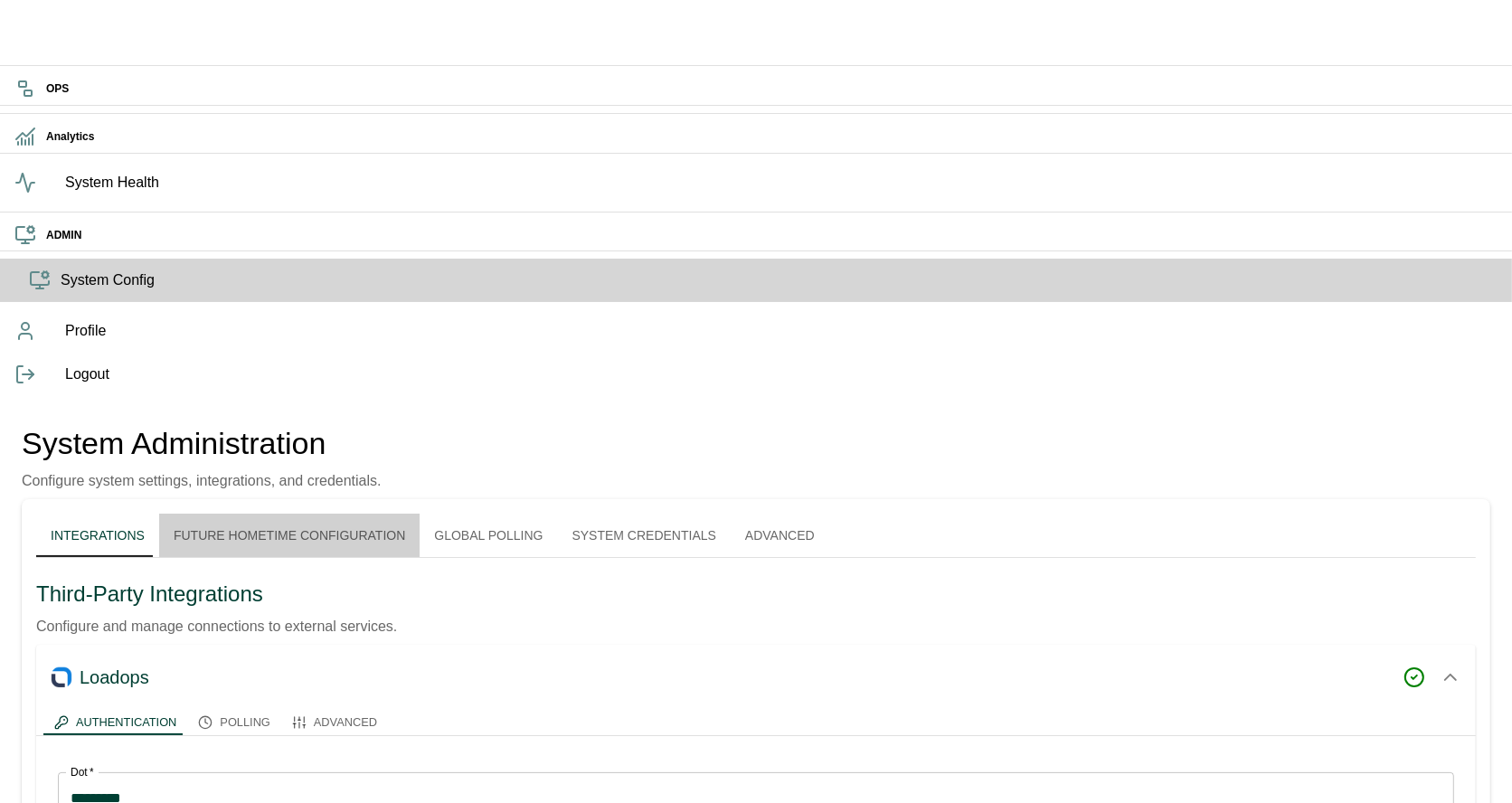
click at [374, 513] on button "Future Hometime Configuration" at bounding box center [289, 534] width 260 height 43
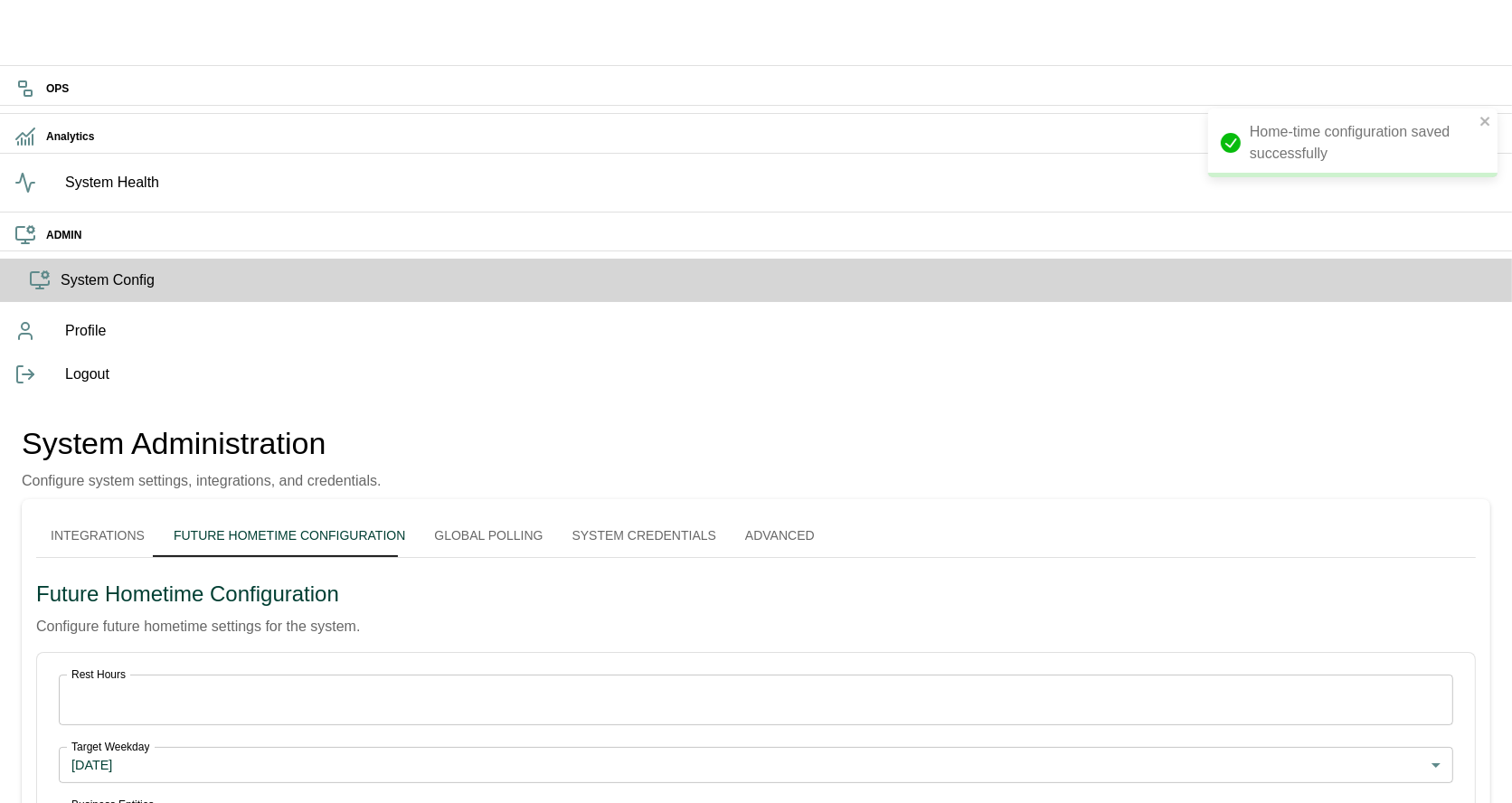
click at [522, 513] on button "Global Polling" at bounding box center [488, 534] width 138 height 43
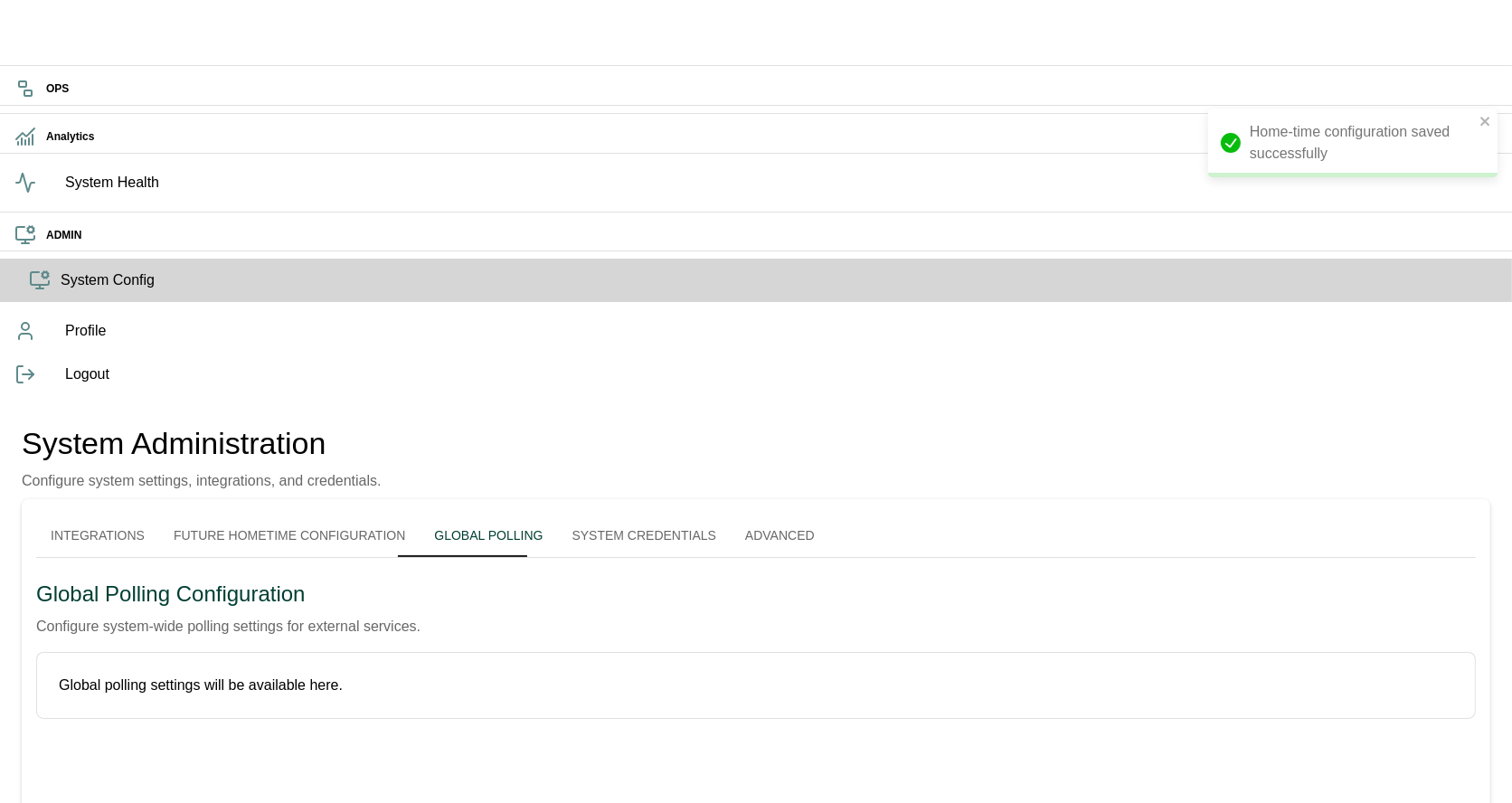
click at [630, 513] on button "System Credentials" at bounding box center [642, 534] width 172 height 43
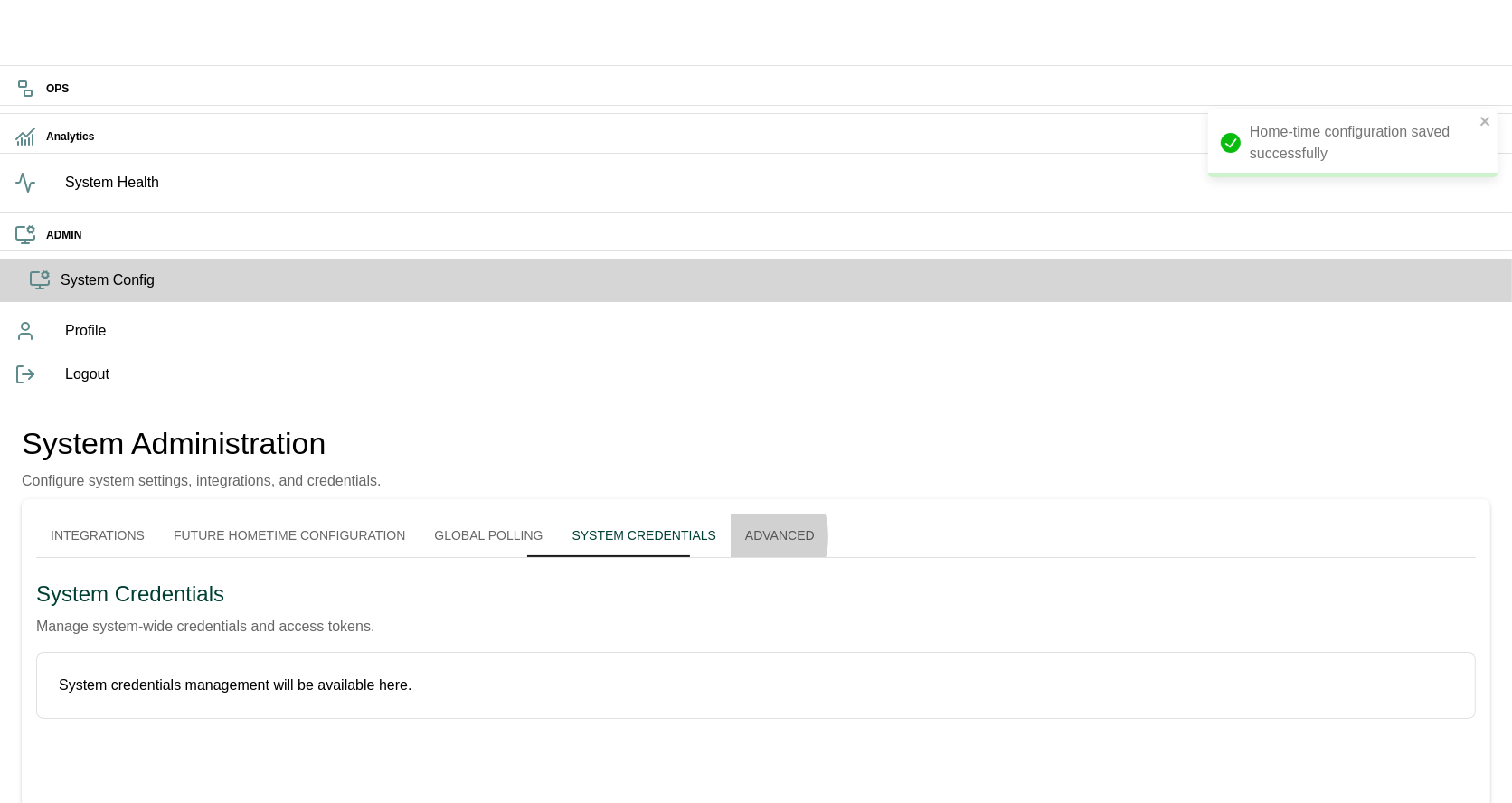
click at [758, 513] on button "Advanced" at bounding box center [780, 534] width 98 height 43
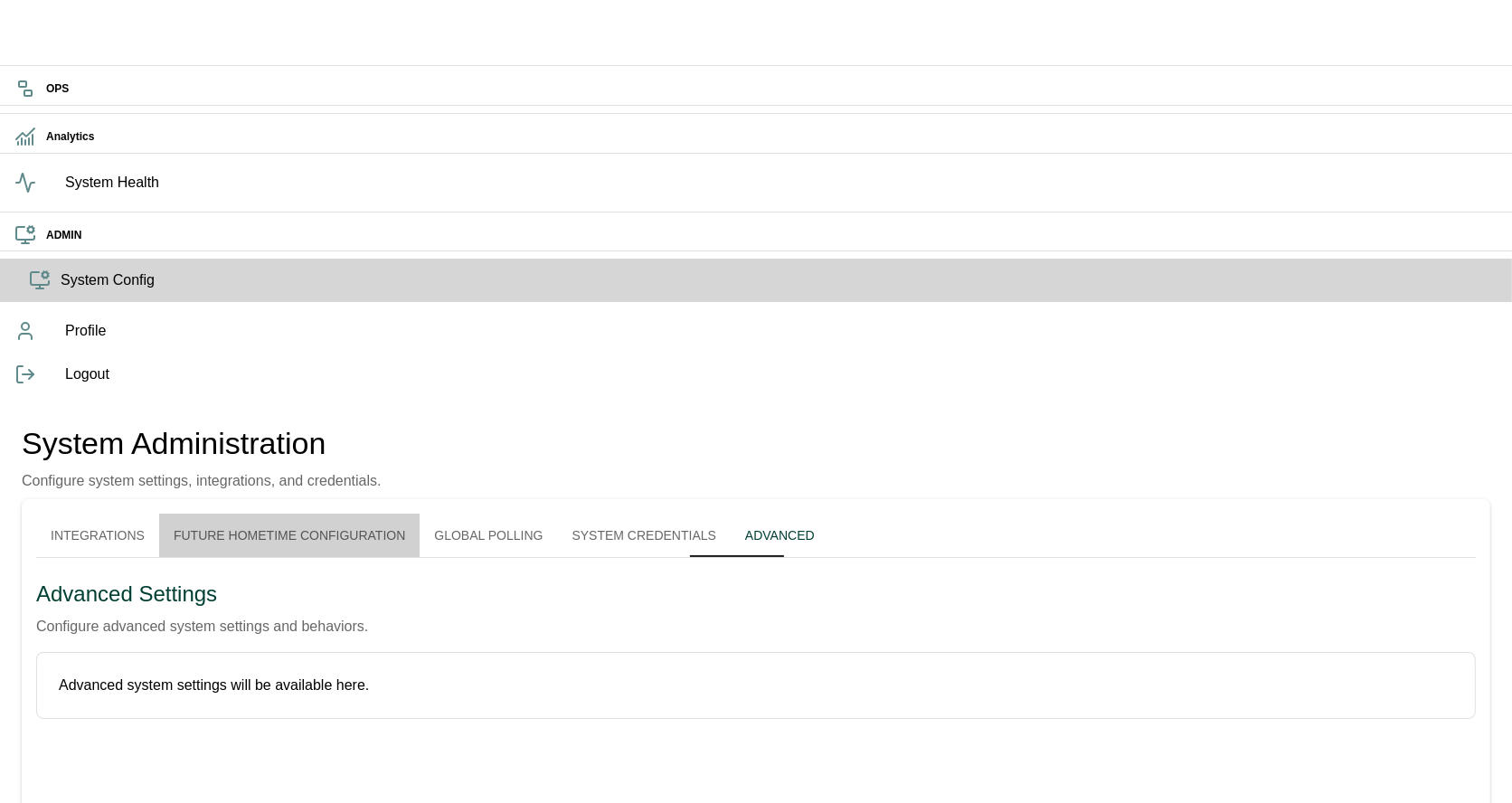
click at [420, 513] on button "Future Hometime Configuration" at bounding box center [289, 534] width 260 height 43
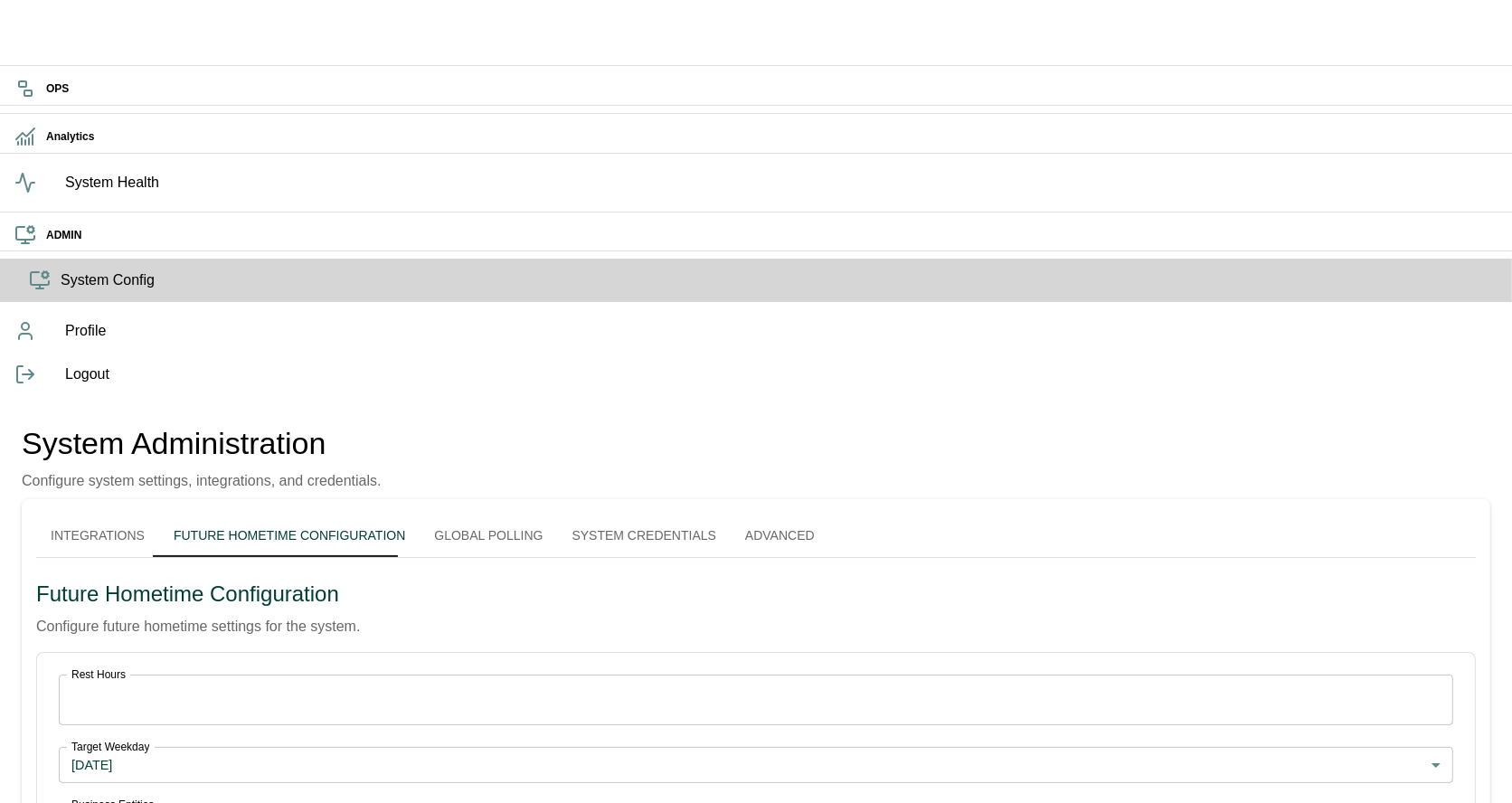
click at [145, 513] on button "Integrations" at bounding box center [98, 534] width 123 height 43
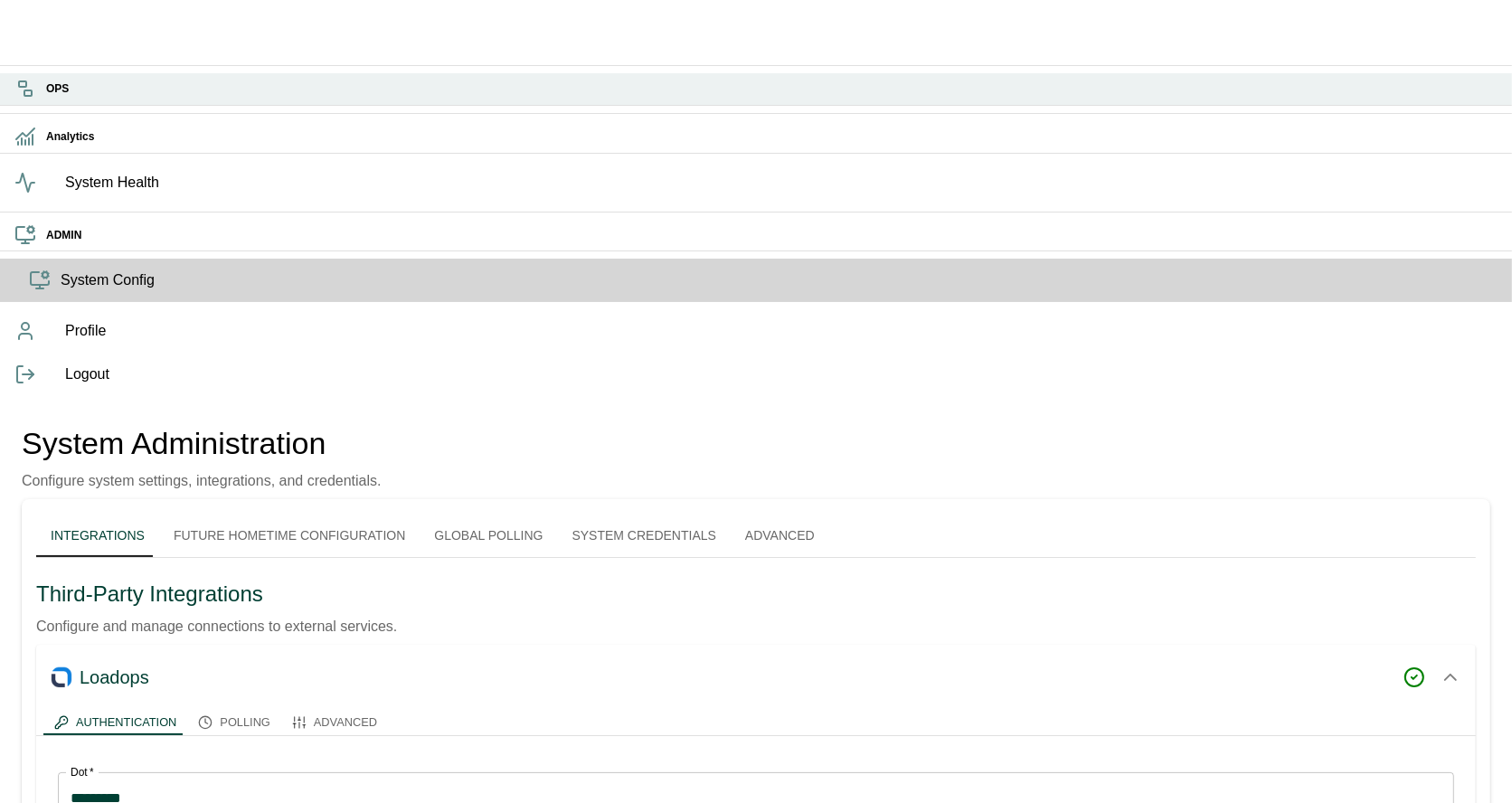
click at [43, 105] on div "OPS" at bounding box center [756, 89] width 1512 height 32
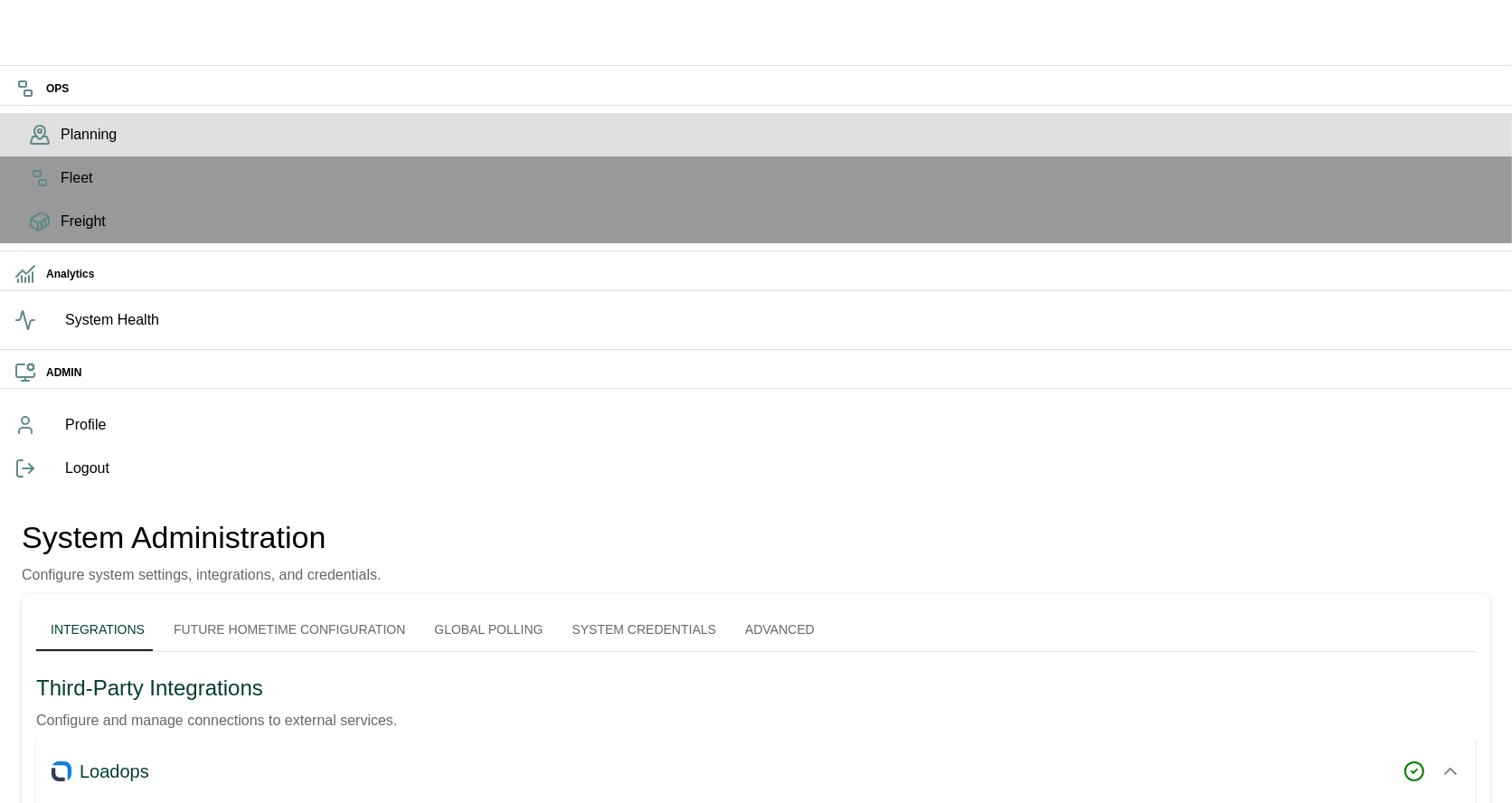
click at [41, 156] on div "Planning" at bounding box center [756, 134] width 1512 height 43
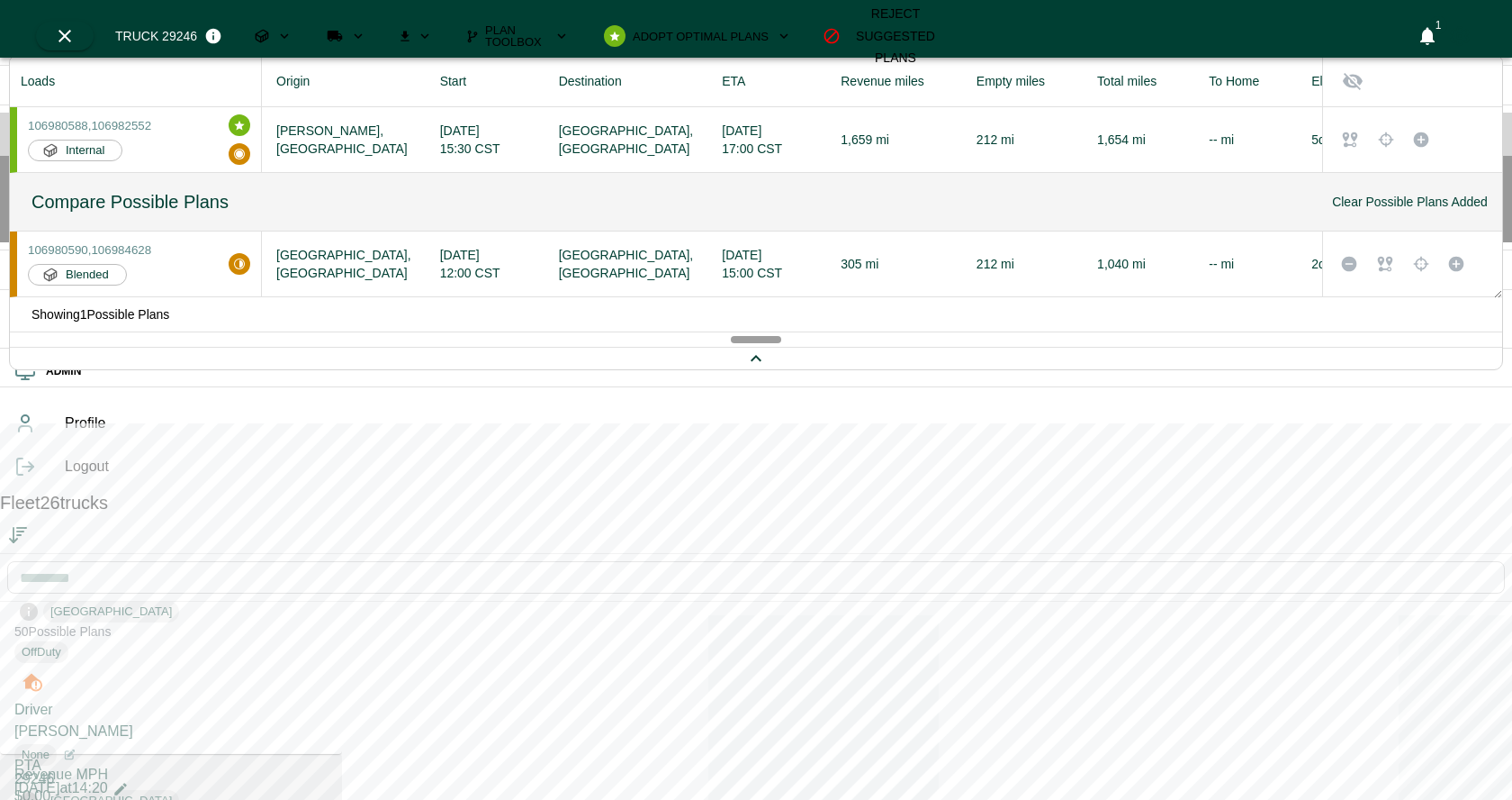
scroll to position [419, 0]
